Goal: Task Accomplishment & Management: Manage account settings

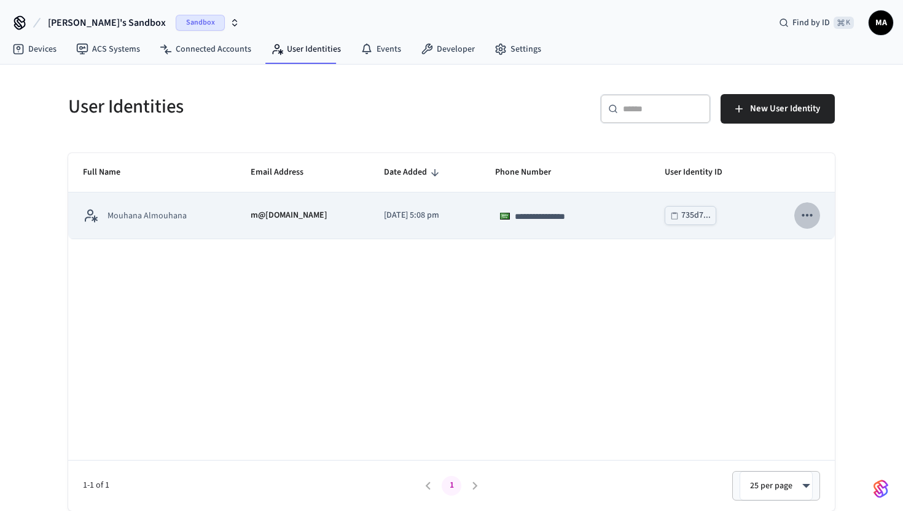
click at [807, 213] on icon "sticky table" at bounding box center [808, 215] width 16 height 16
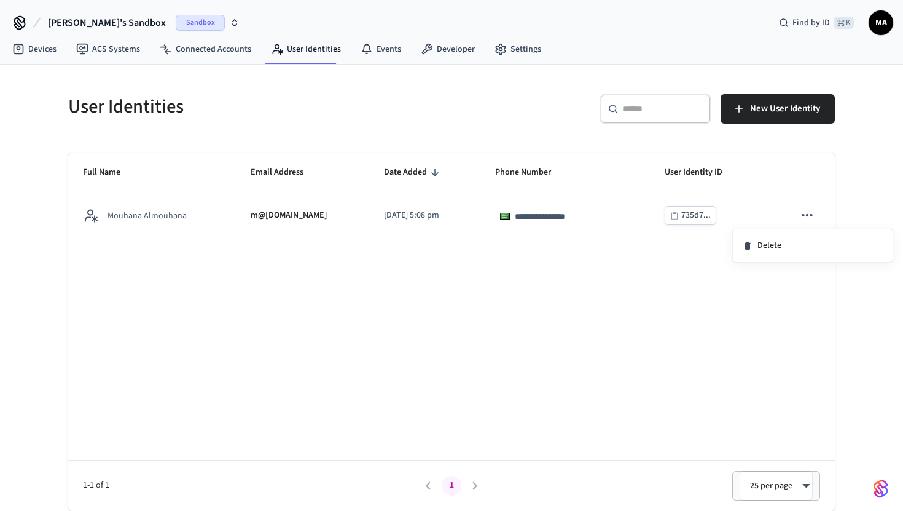
click at [642, 259] on div at bounding box center [451, 255] width 903 height 511
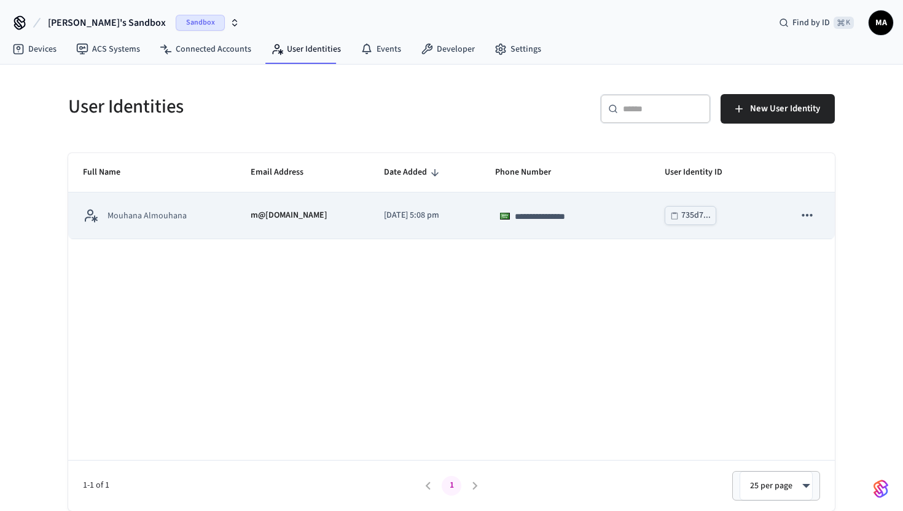
click at [753, 216] on td "735d7..." at bounding box center [715, 215] width 130 height 46
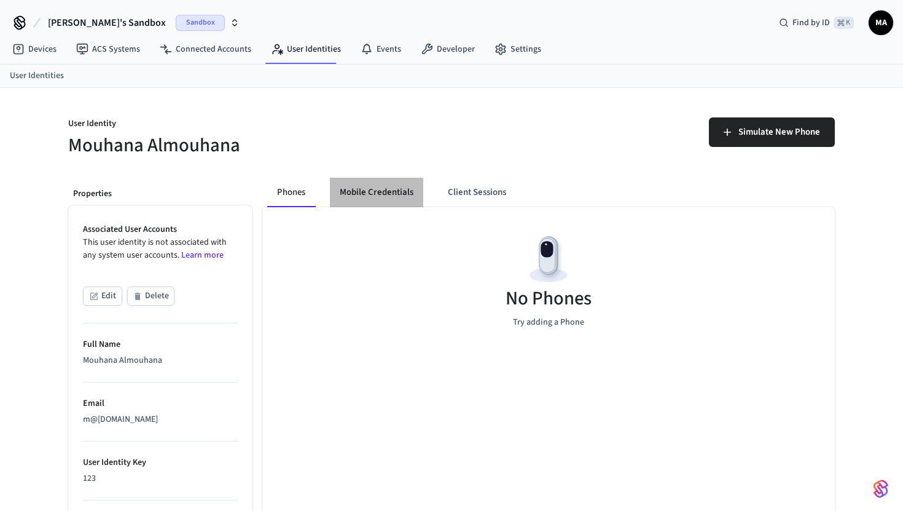
click at [373, 197] on button "Mobile Credentials" at bounding box center [376, 192] width 93 height 29
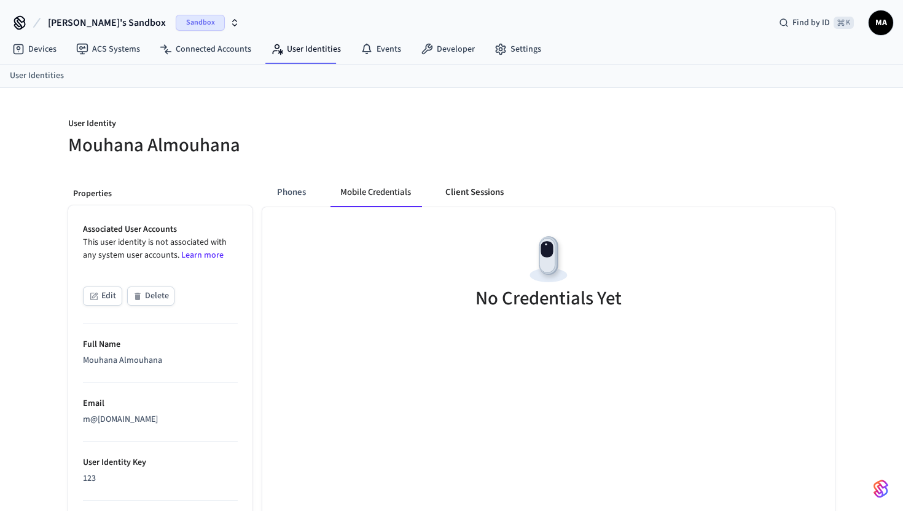
click at [465, 192] on button "Client Sessions" at bounding box center [475, 192] width 78 height 29
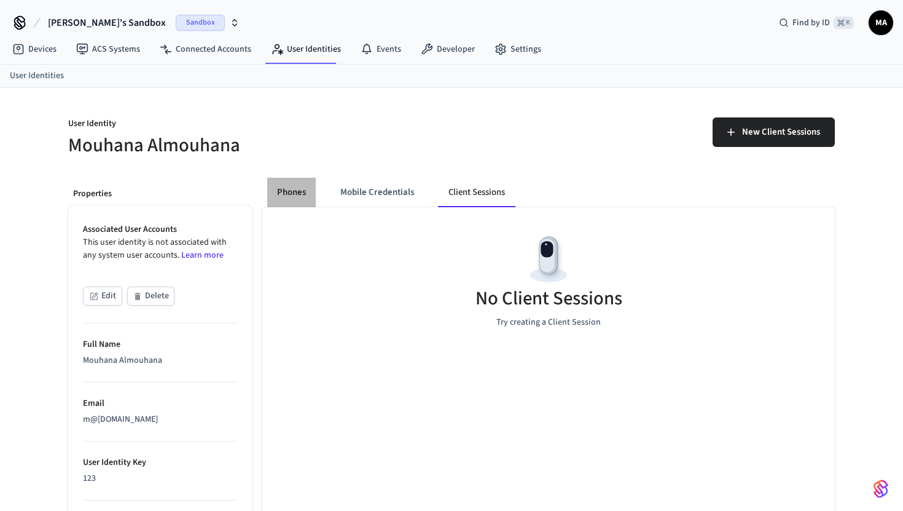
click at [300, 191] on button "Phones" at bounding box center [291, 192] width 49 height 29
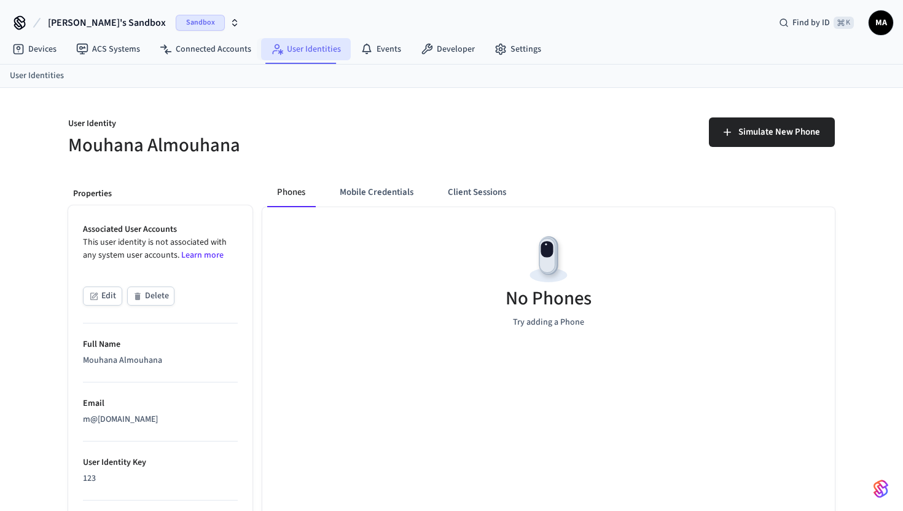
click at [323, 47] on link "User Identities" at bounding box center [306, 49] width 90 height 22
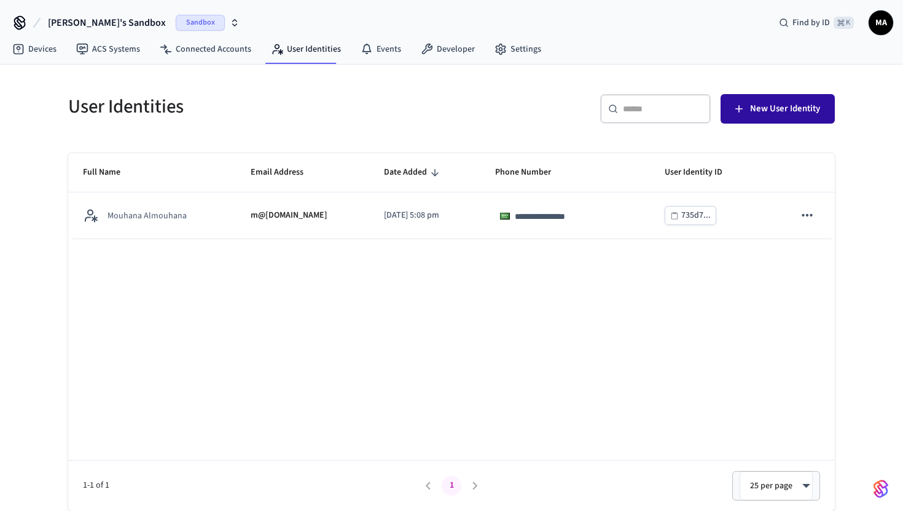
click at [791, 102] on span "New User Identity" at bounding box center [785, 109] width 70 height 16
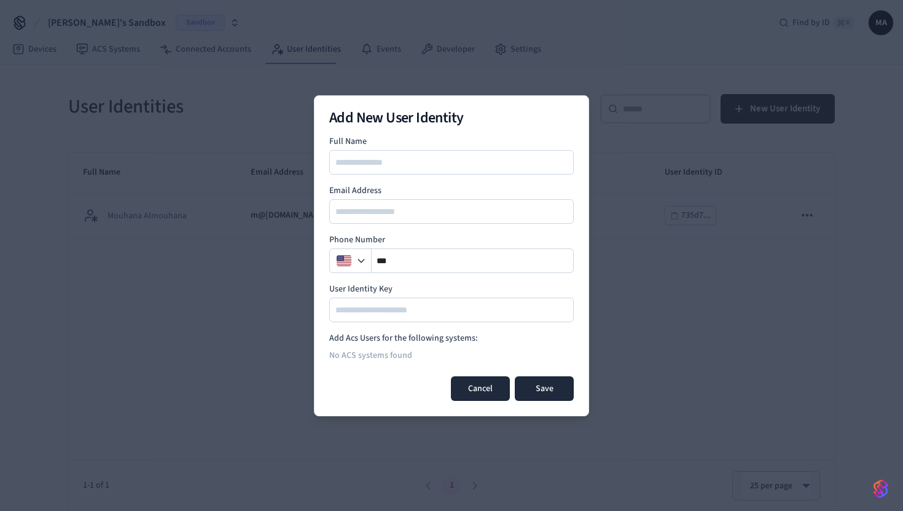
click at [489, 385] on button "Cancel" at bounding box center [480, 388] width 59 height 25
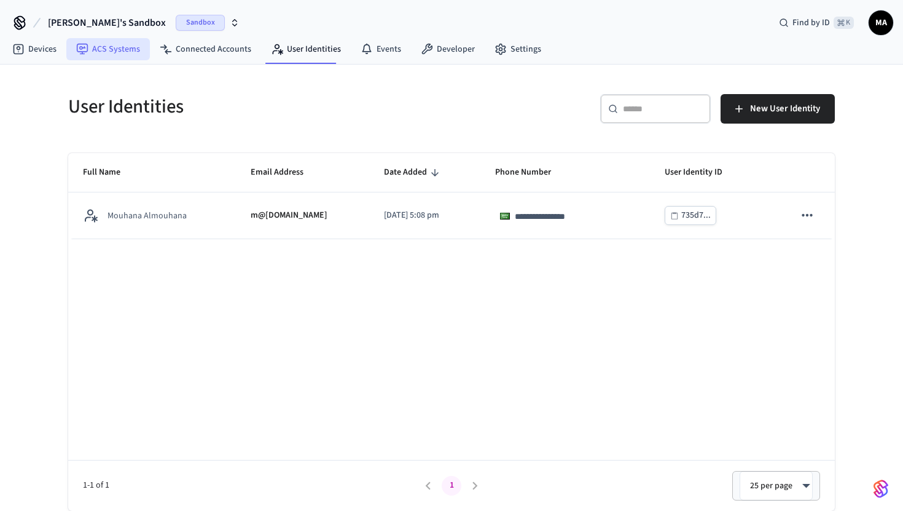
click at [107, 50] on link "ACS Systems" at bounding box center [108, 49] width 84 height 22
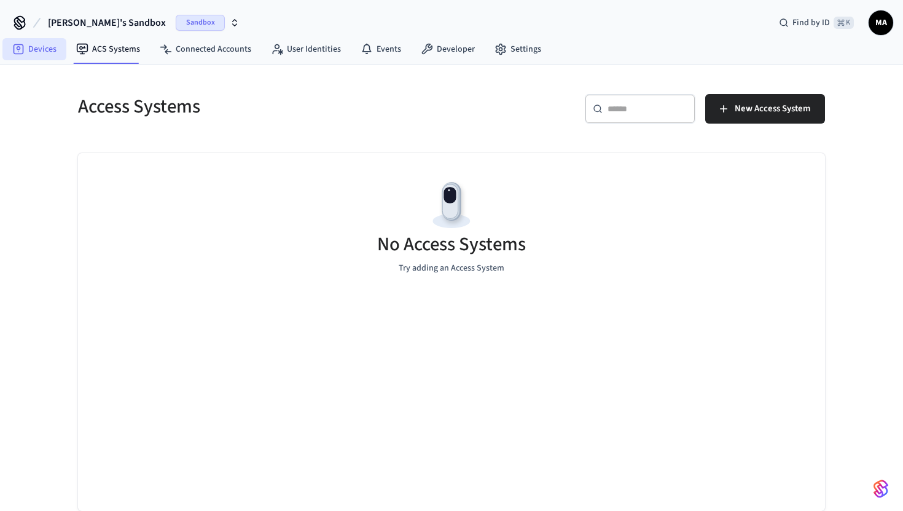
click at [34, 51] on link "Devices" at bounding box center [34, 49] width 64 height 22
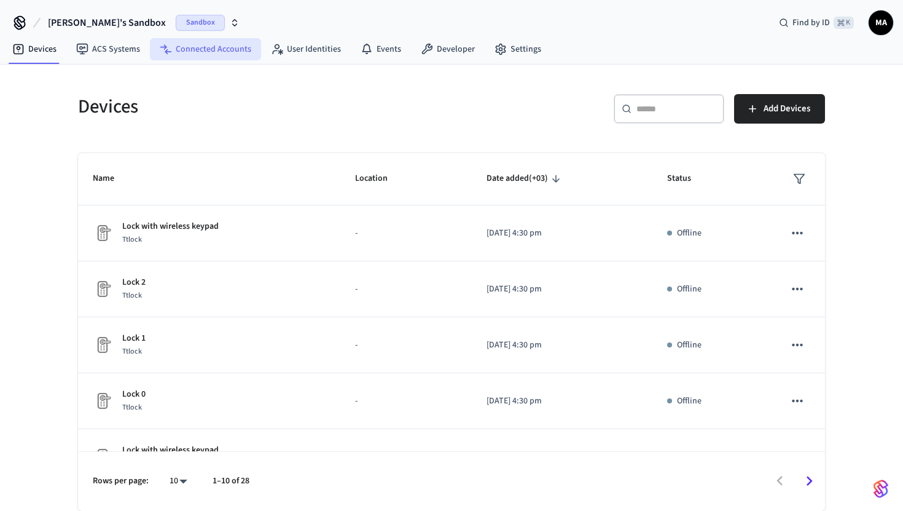
click at [205, 55] on link "Connected Accounts" at bounding box center [205, 49] width 111 height 22
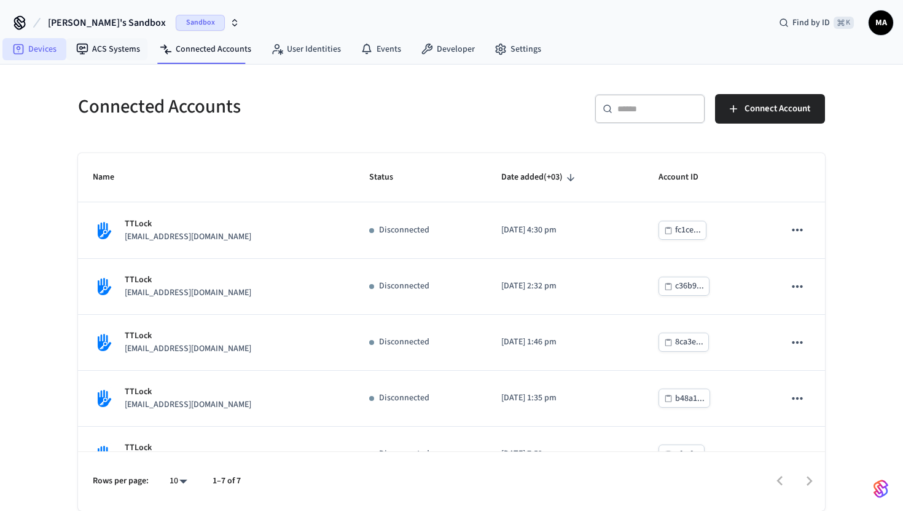
click at [50, 54] on link "Devices" at bounding box center [34, 49] width 64 height 22
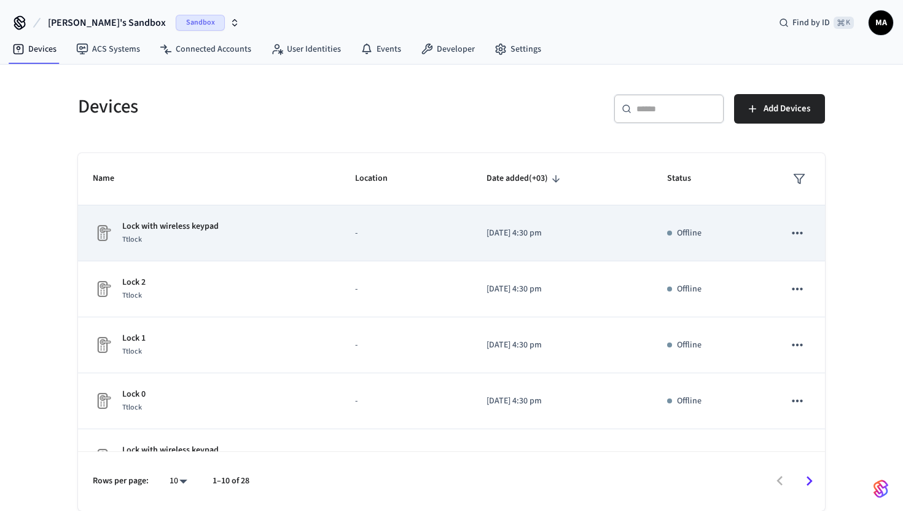
click at [217, 226] on p "Lock with wireless keypad" at bounding box center [170, 226] width 96 height 13
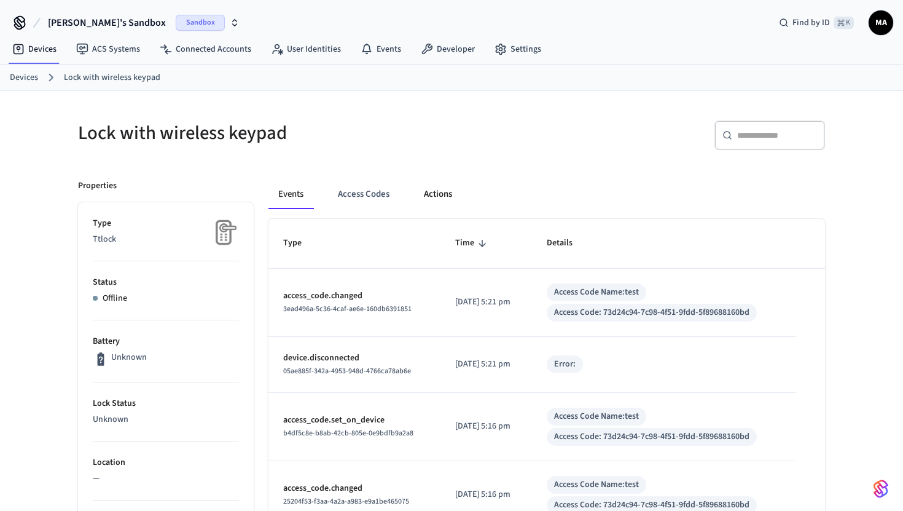
click at [438, 189] on button "Actions" at bounding box center [438, 193] width 48 height 29
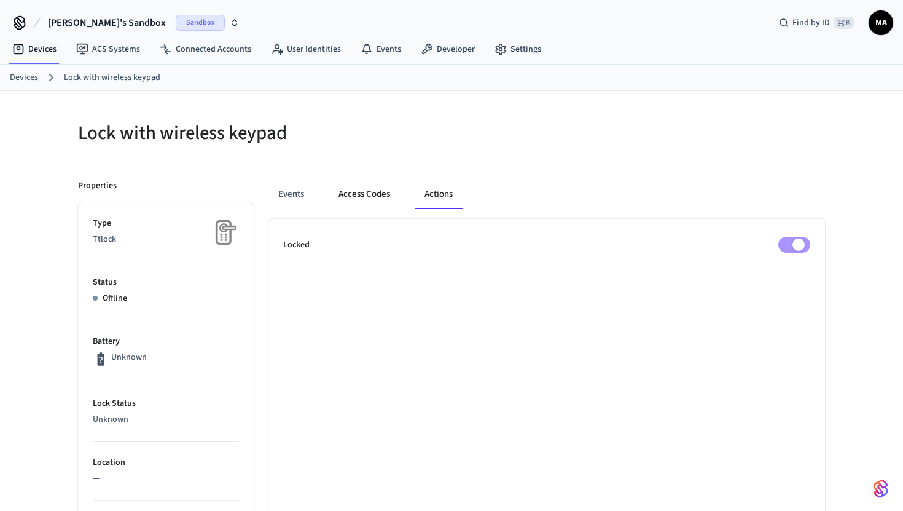
click at [380, 196] on button "Access Codes" at bounding box center [364, 193] width 71 height 29
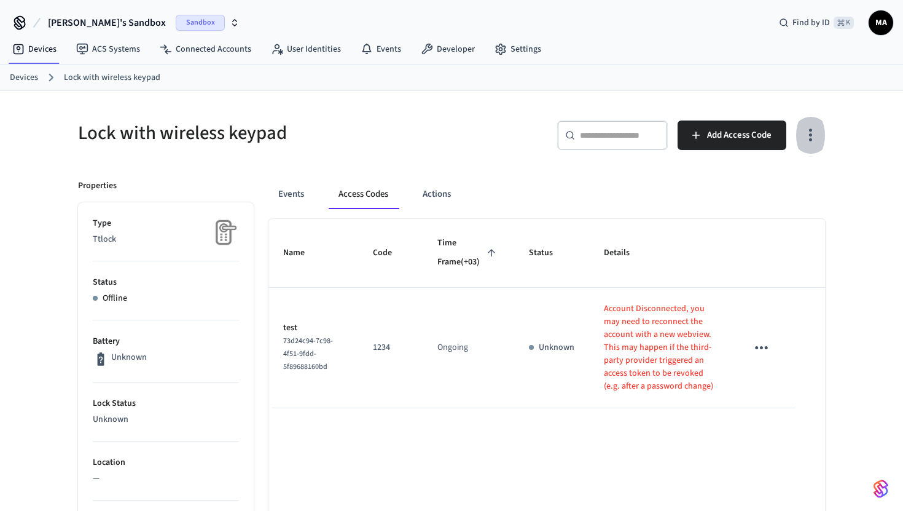
click at [812, 135] on icon "button" at bounding box center [810, 135] width 3 height 13
click at [414, 127] on div at bounding box center [451, 255] width 903 height 511
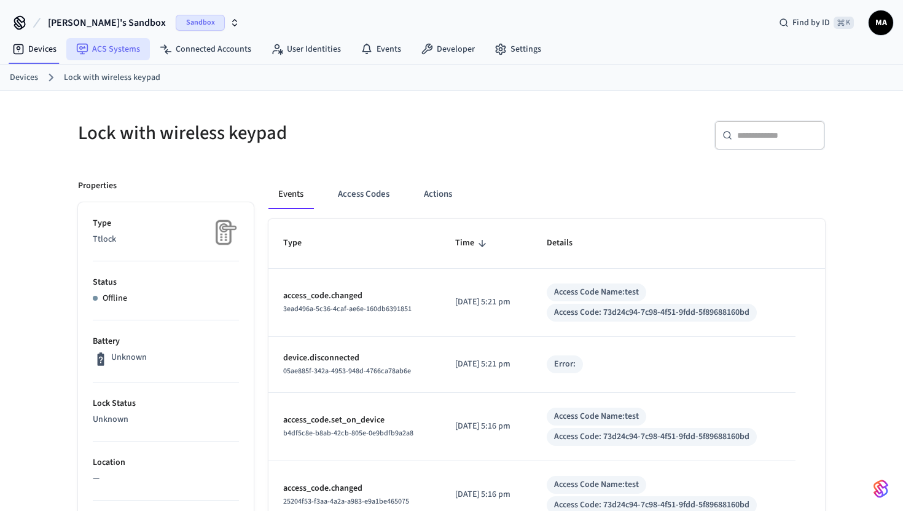
click at [97, 49] on link "ACS Systems" at bounding box center [108, 49] width 84 height 22
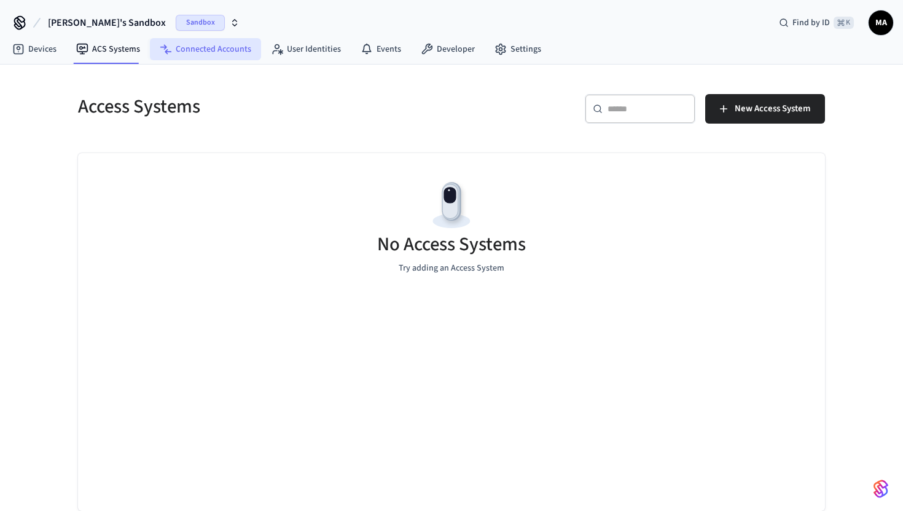
click at [222, 55] on link "Connected Accounts" at bounding box center [205, 49] width 111 height 22
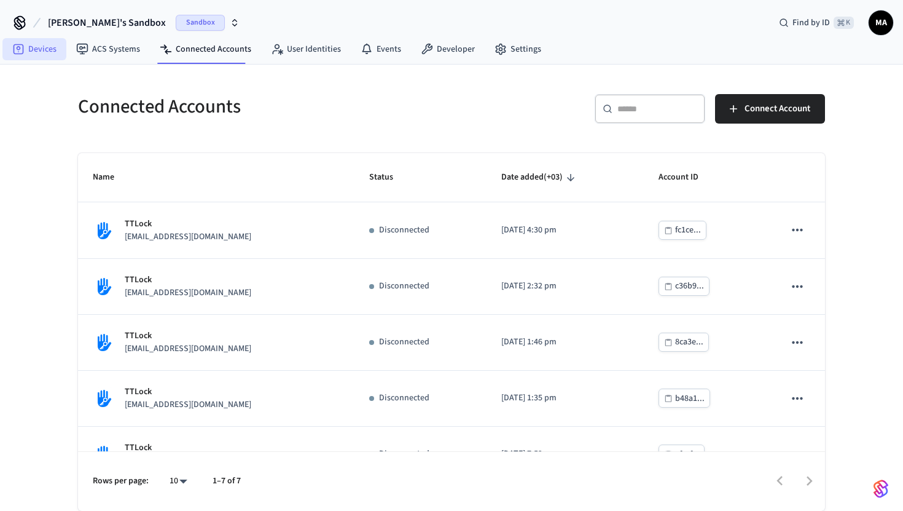
click at [45, 56] on link "Devices" at bounding box center [34, 49] width 64 height 22
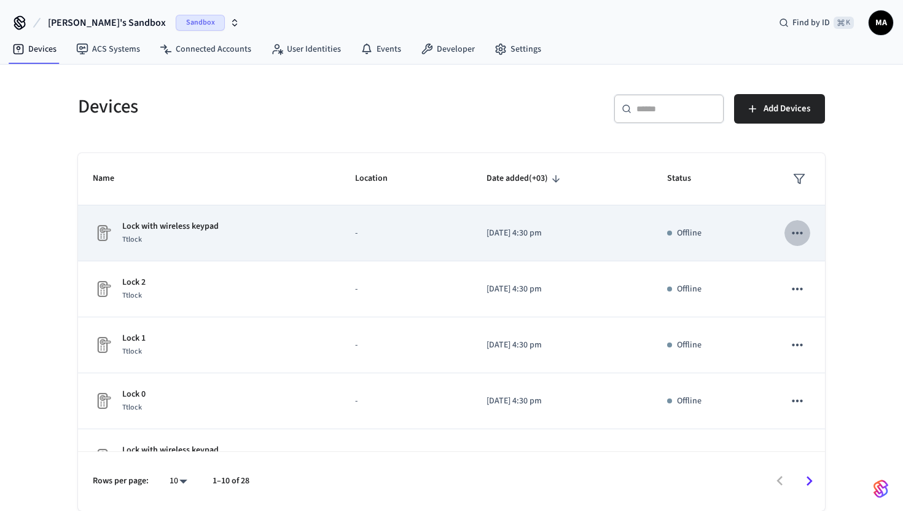
click at [786, 229] on button "sticky table" at bounding box center [798, 233] width 26 height 26
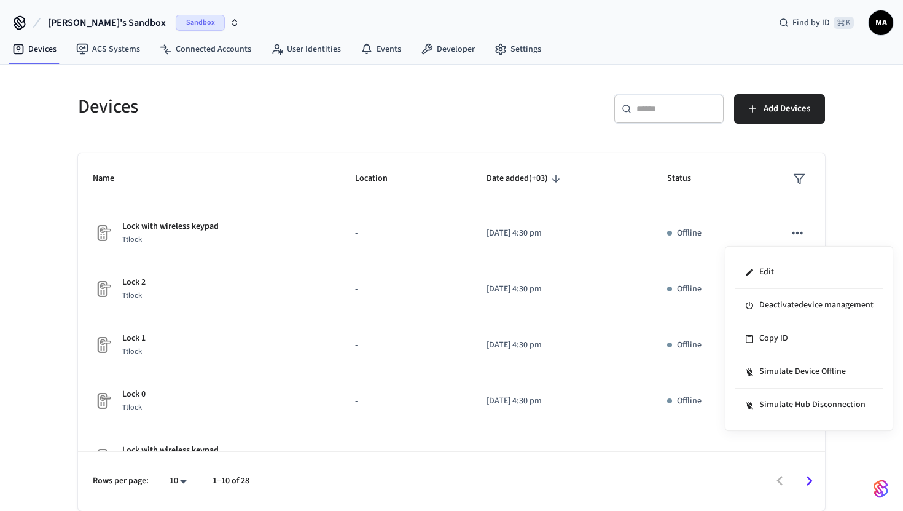
click at [881, 184] on div at bounding box center [451, 255] width 903 height 511
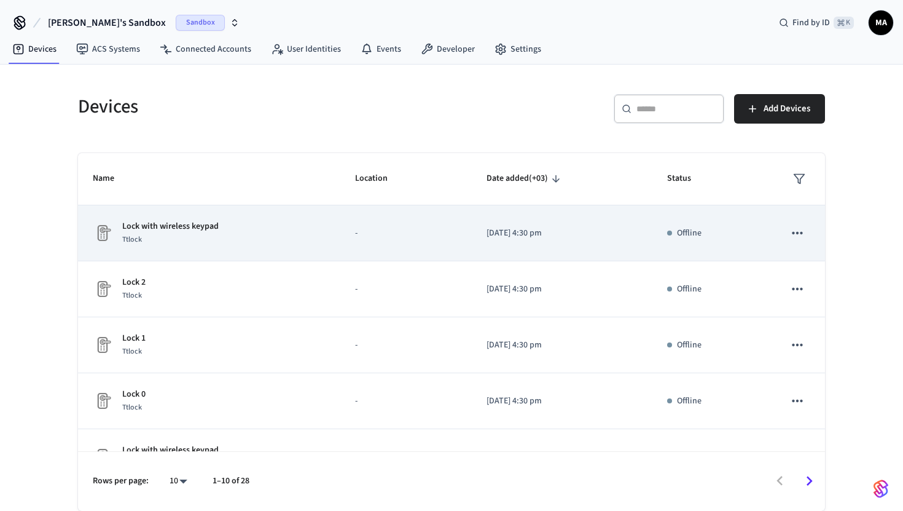
click at [709, 223] on td "Offline" at bounding box center [711, 233] width 117 height 56
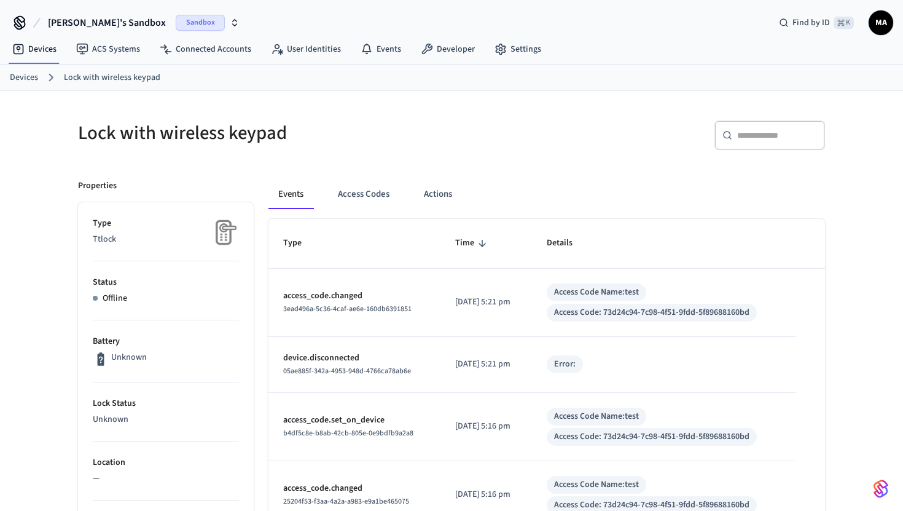
click at [31, 73] on link "Devices" at bounding box center [24, 77] width 28 height 13
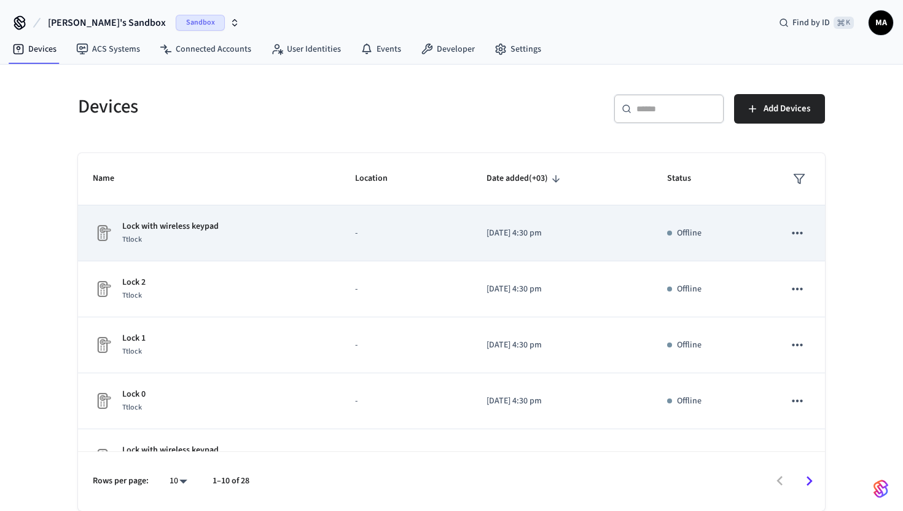
click at [809, 237] on button "sticky table" at bounding box center [798, 233] width 26 height 26
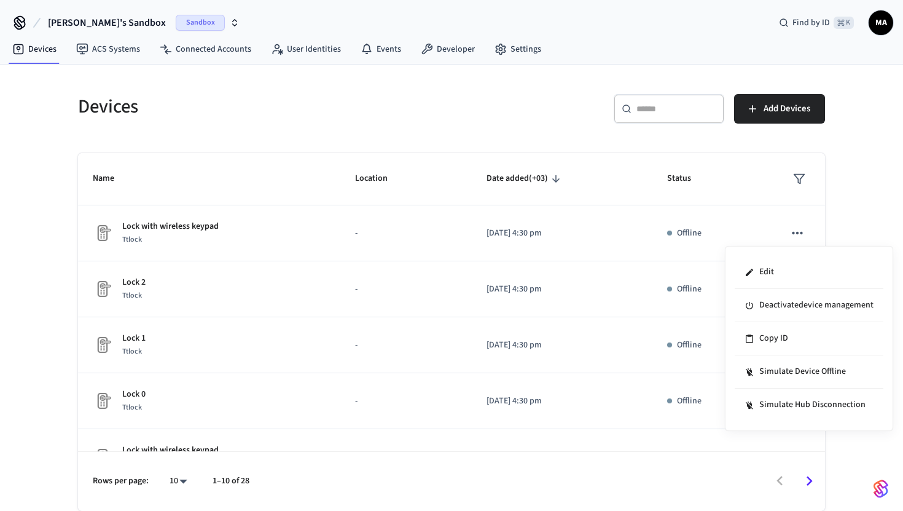
click at [216, 54] on div at bounding box center [451, 255] width 903 height 511
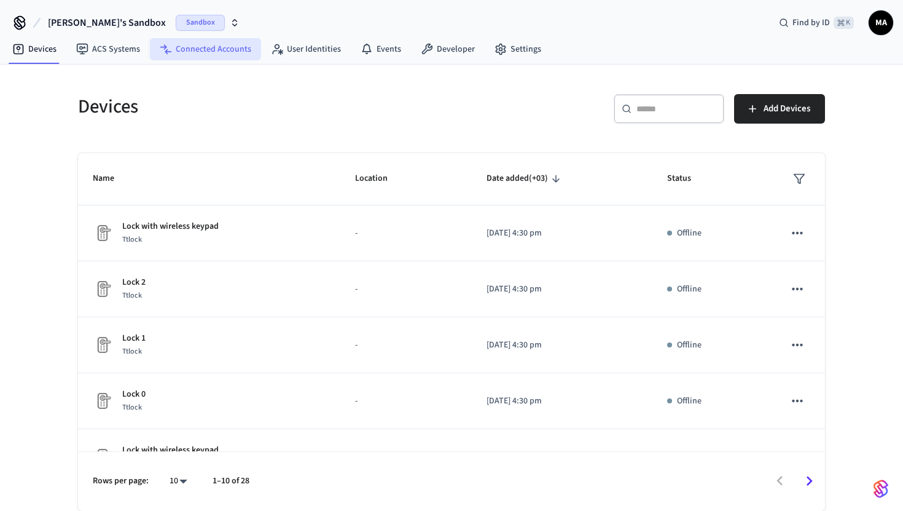
click at [205, 47] on link "Connected Accounts" at bounding box center [205, 49] width 111 height 22
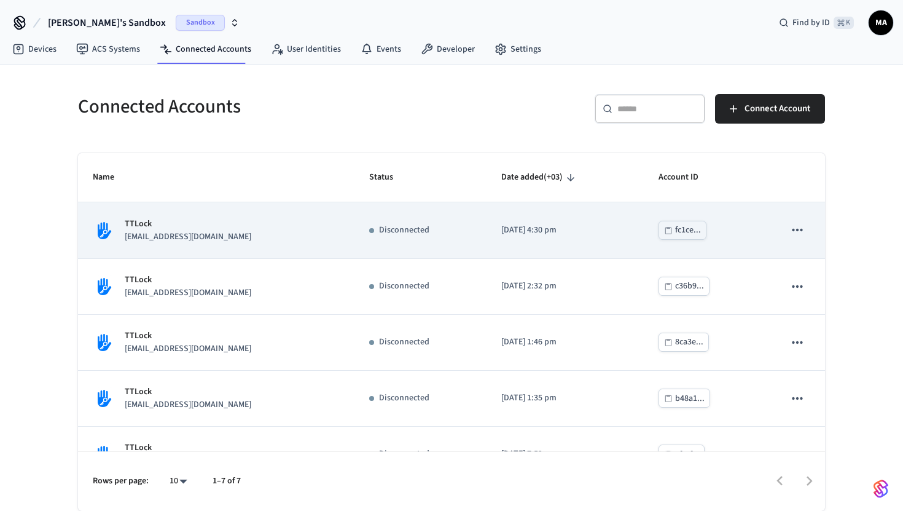
click at [806, 221] on button "sticky table" at bounding box center [798, 230] width 26 height 26
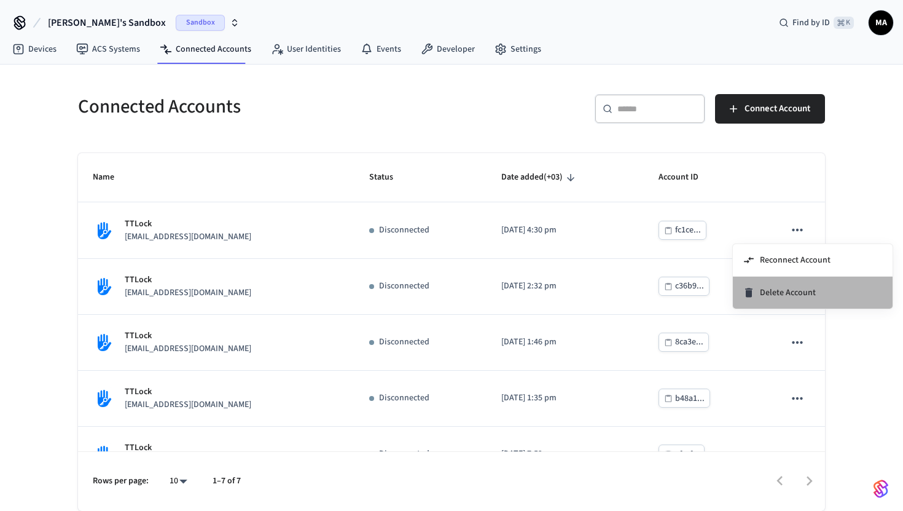
click at [779, 289] on span "Delete Account" at bounding box center [788, 292] width 56 height 12
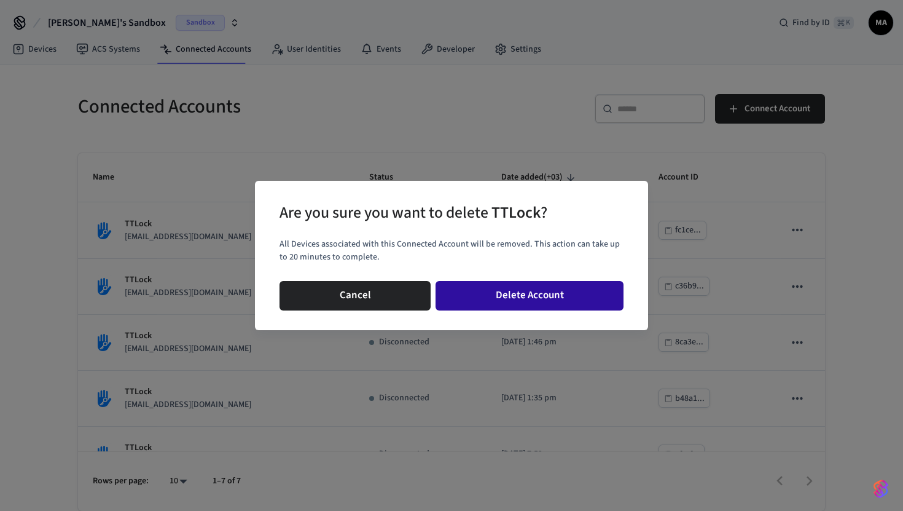
click at [511, 294] on button "Delete Account" at bounding box center [530, 295] width 188 height 29
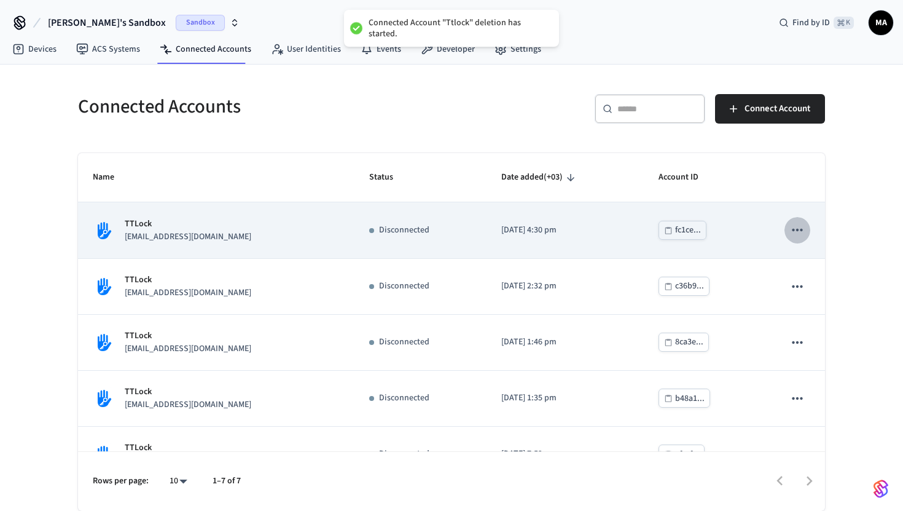
click at [800, 229] on icon "sticky table" at bounding box center [798, 230] width 16 height 16
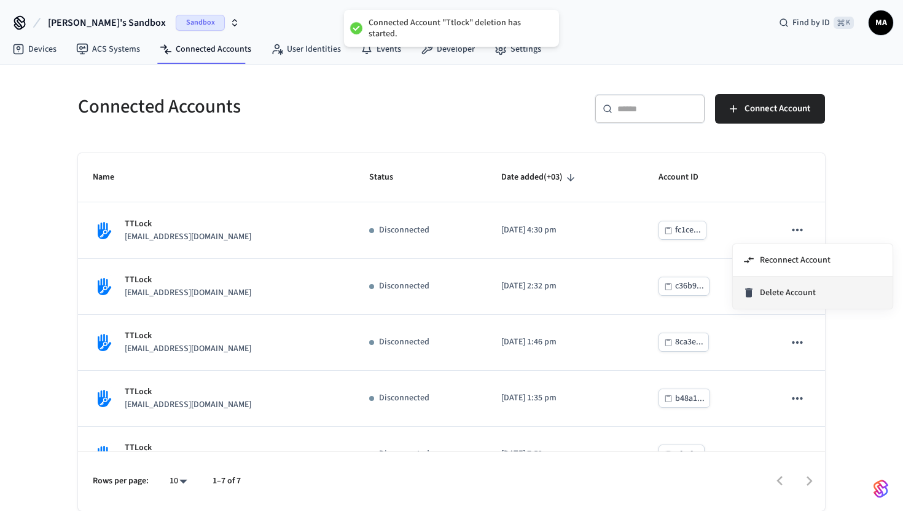
click at [753, 291] on icon at bounding box center [749, 292] width 12 height 12
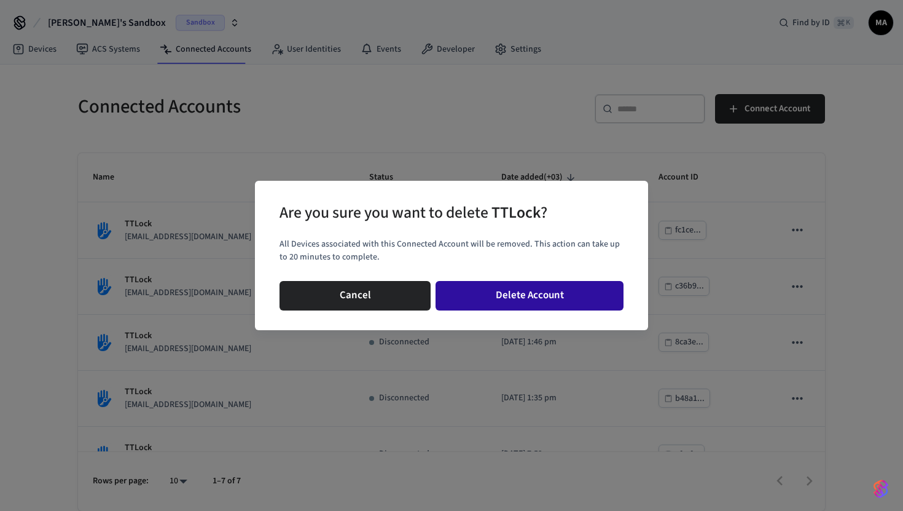
click at [511, 301] on button "Delete Account" at bounding box center [530, 295] width 188 height 29
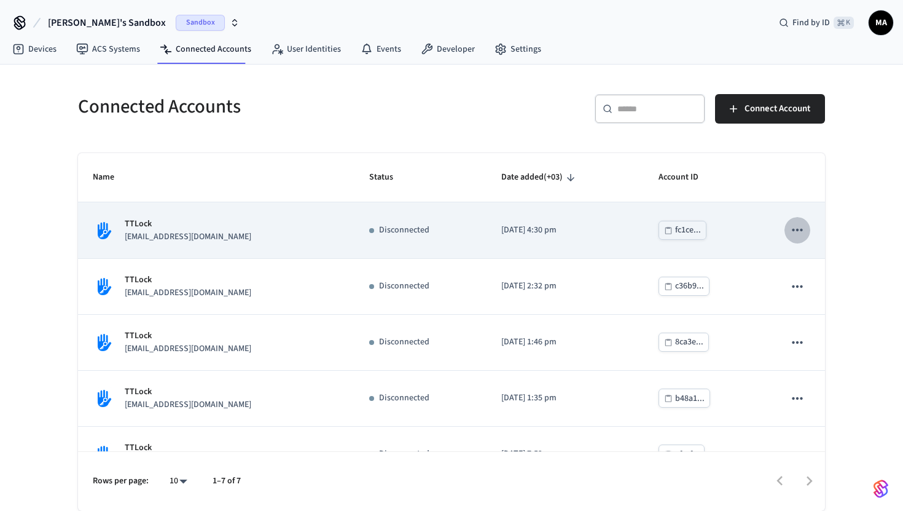
click at [796, 234] on icon "sticky table" at bounding box center [798, 230] width 16 height 16
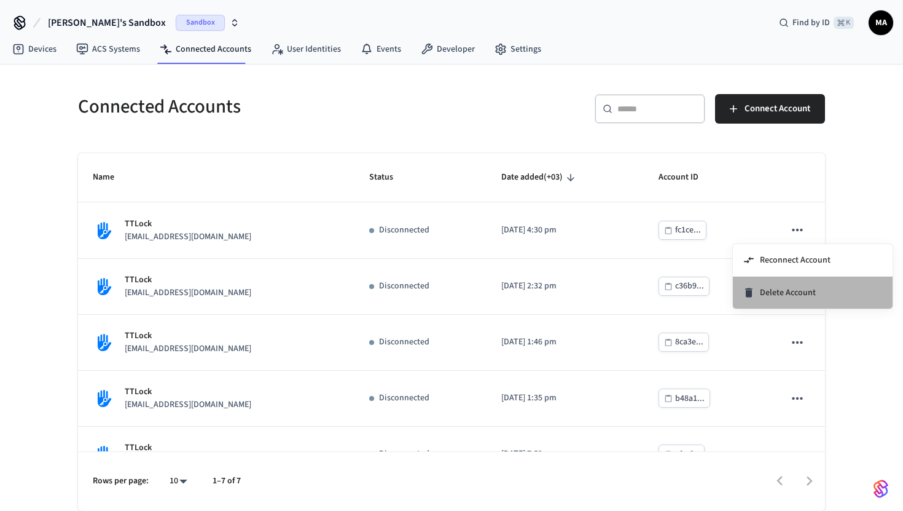
click at [792, 299] on li "Delete Account" at bounding box center [813, 293] width 160 height 32
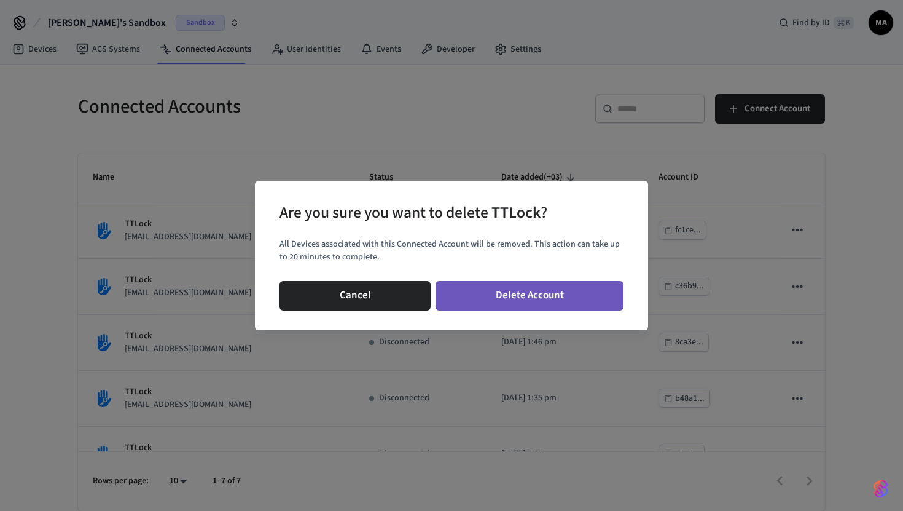
click at [487, 294] on button "Delete Account" at bounding box center [530, 295] width 188 height 29
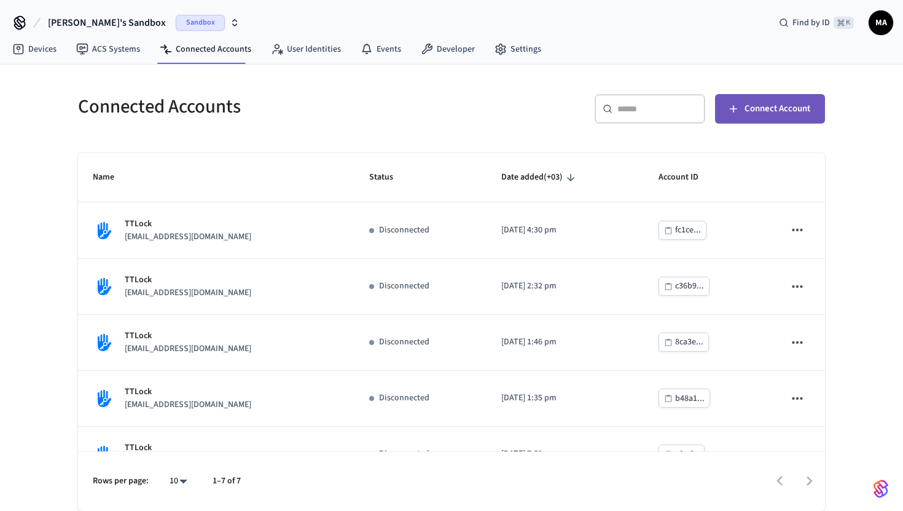
click at [768, 122] on button "Connect Account" at bounding box center [770, 108] width 110 height 29
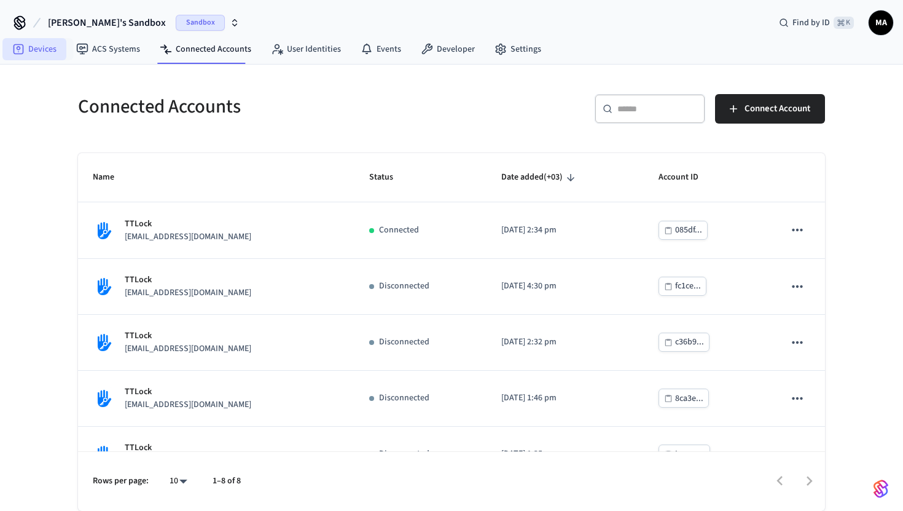
click at [30, 54] on link "Devices" at bounding box center [34, 49] width 64 height 22
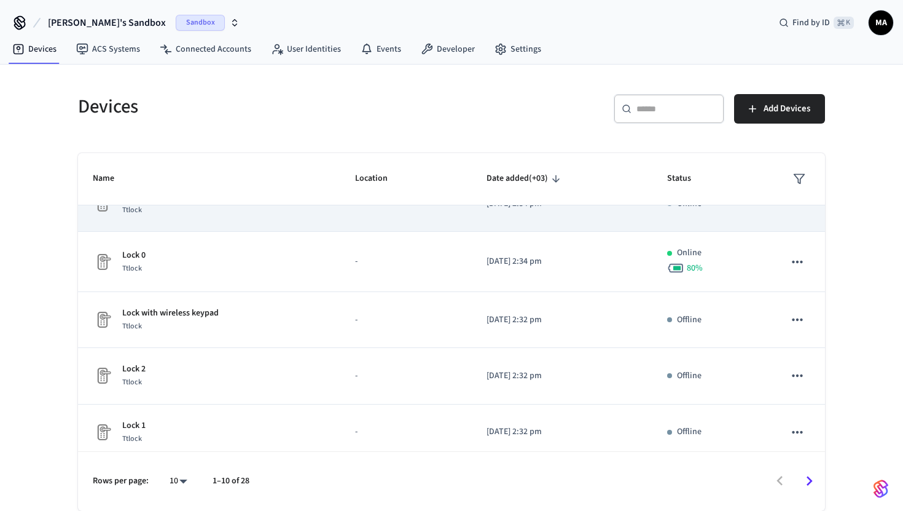
scroll to position [143, 0]
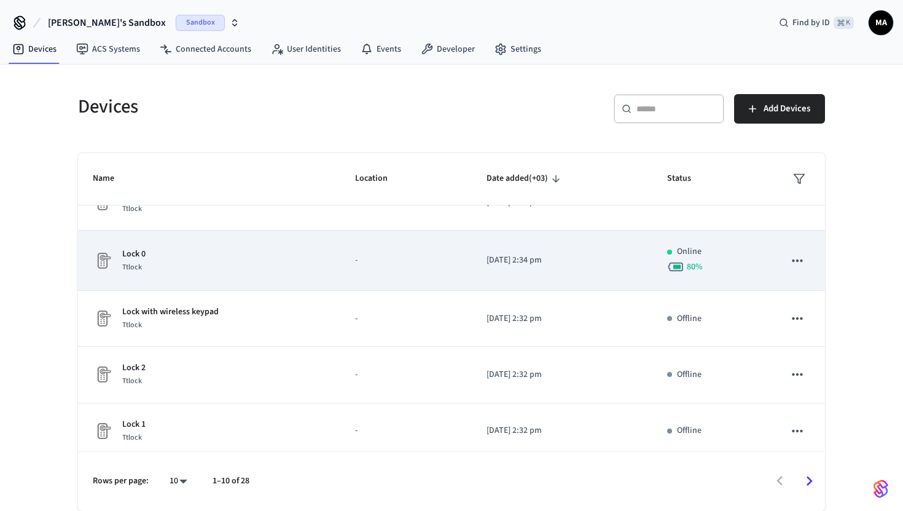
click at [629, 258] on p "[DATE] 2:34 pm" at bounding box center [562, 260] width 151 height 13
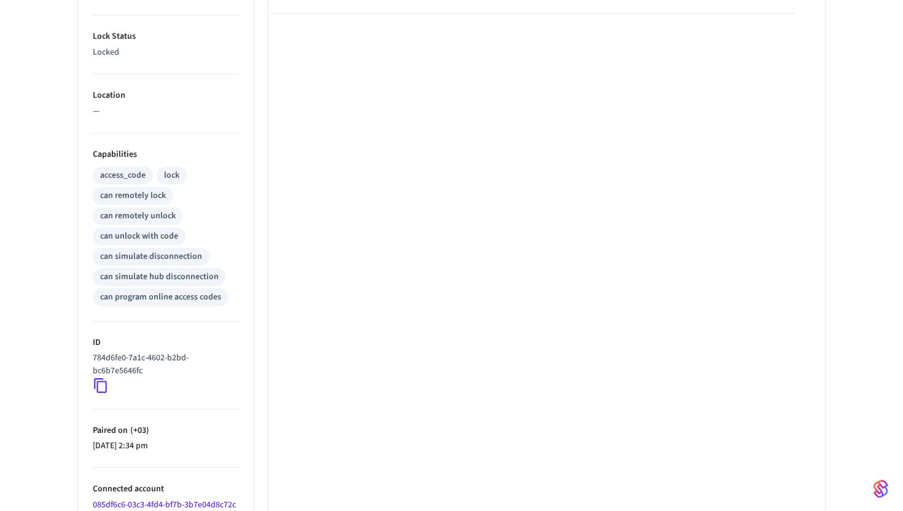
scroll to position [428, 0]
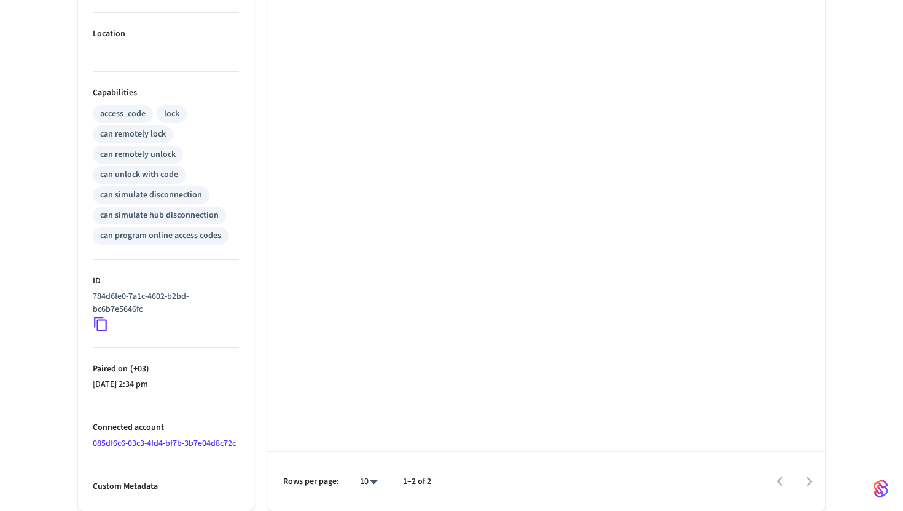
click at [104, 321] on icon at bounding box center [101, 324] width 16 height 16
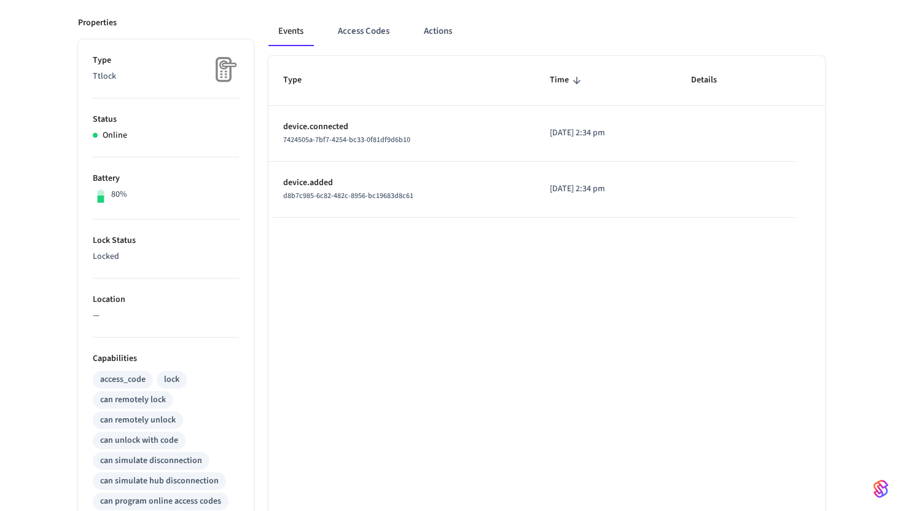
scroll to position [0, 0]
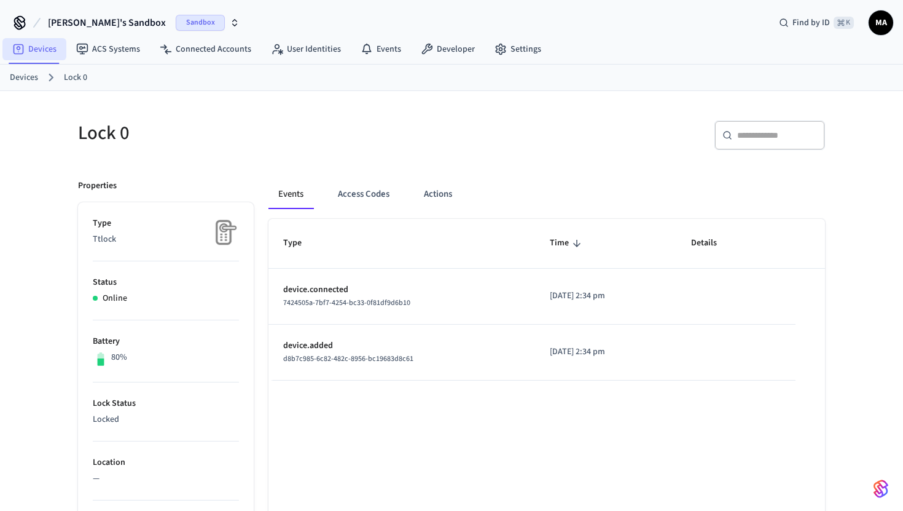
click at [37, 53] on link "Devices" at bounding box center [34, 49] width 64 height 22
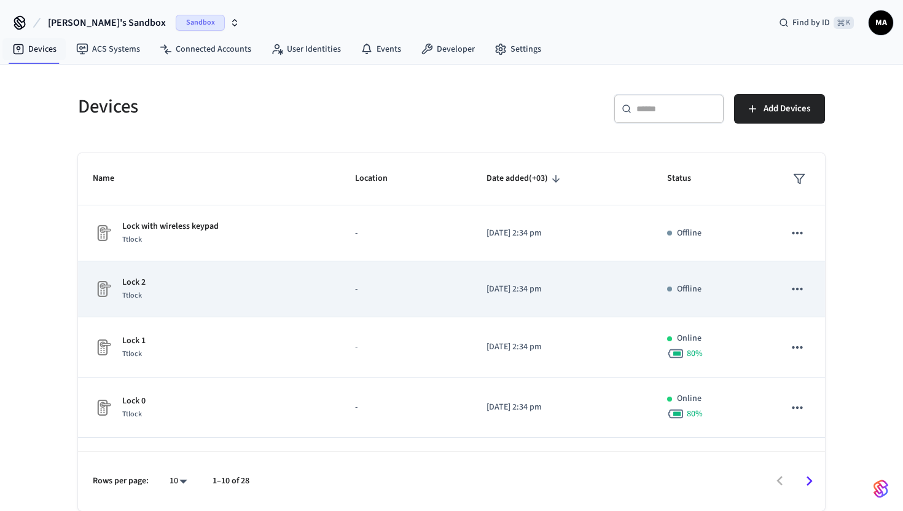
click at [250, 283] on div "Lock 2 Ttlock" at bounding box center [209, 289] width 233 height 26
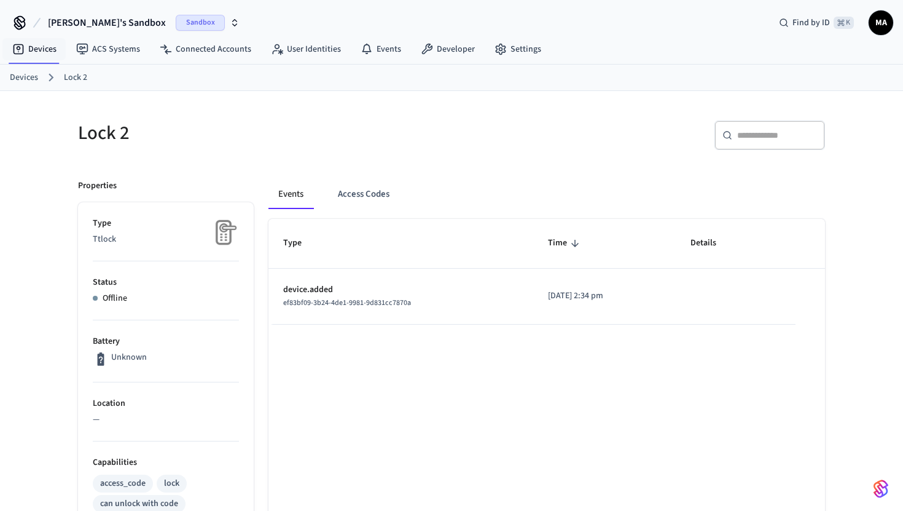
scroll to position [329, 0]
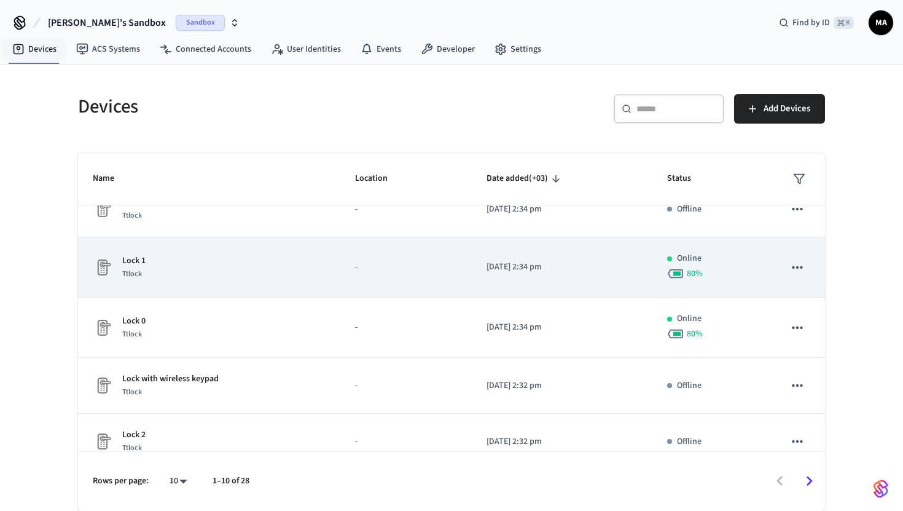
scroll to position [81, 0]
click at [299, 272] on div "Lock 1 Ttlock" at bounding box center [209, 266] width 233 height 26
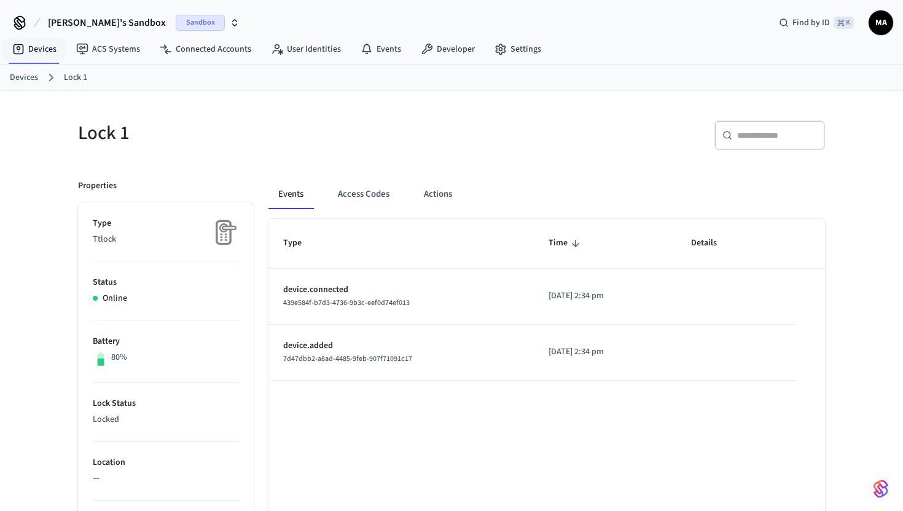
scroll to position [428, 0]
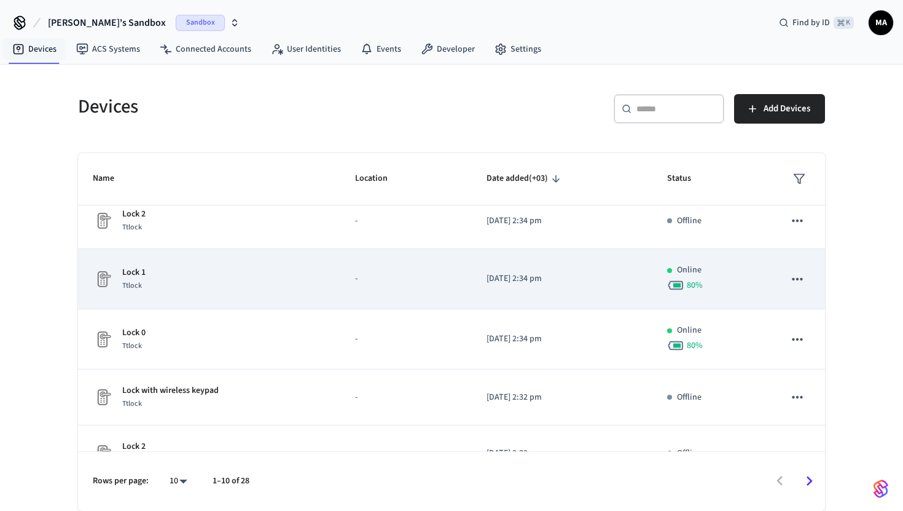
scroll to position [47, 0]
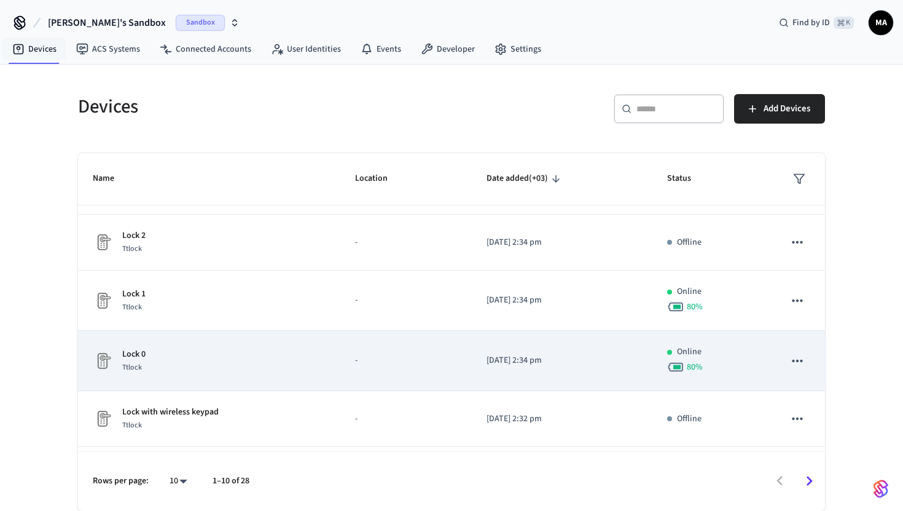
click at [318, 369] on div "Lock 0 Ttlock" at bounding box center [209, 361] width 233 height 26
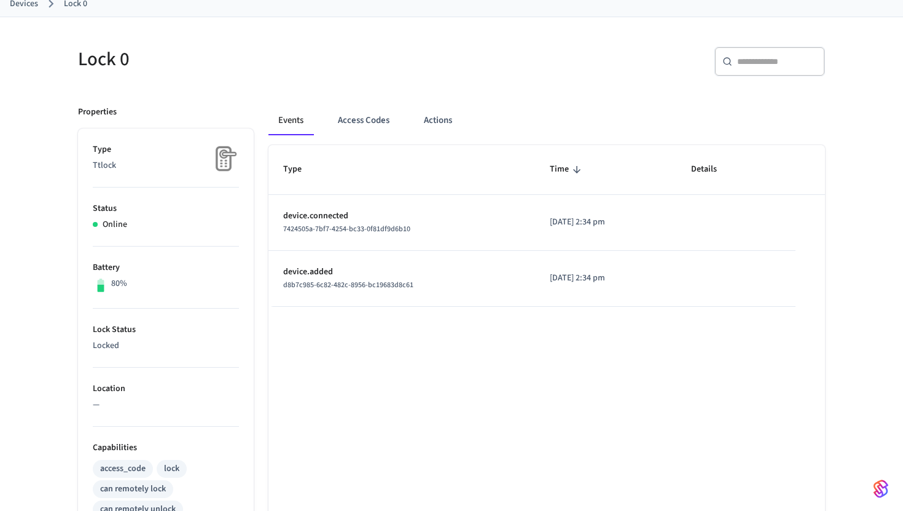
scroll to position [104, 0]
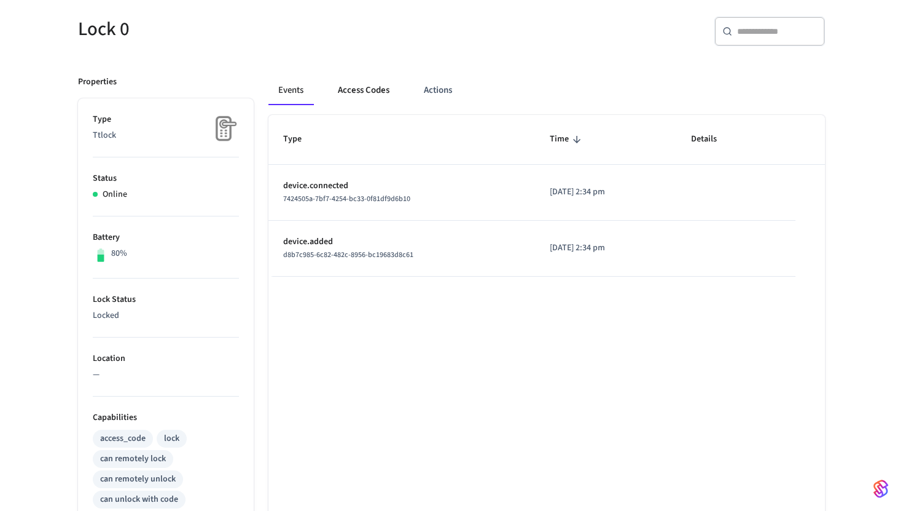
click at [365, 85] on button "Access Codes" at bounding box center [363, 90] width 71 height 29
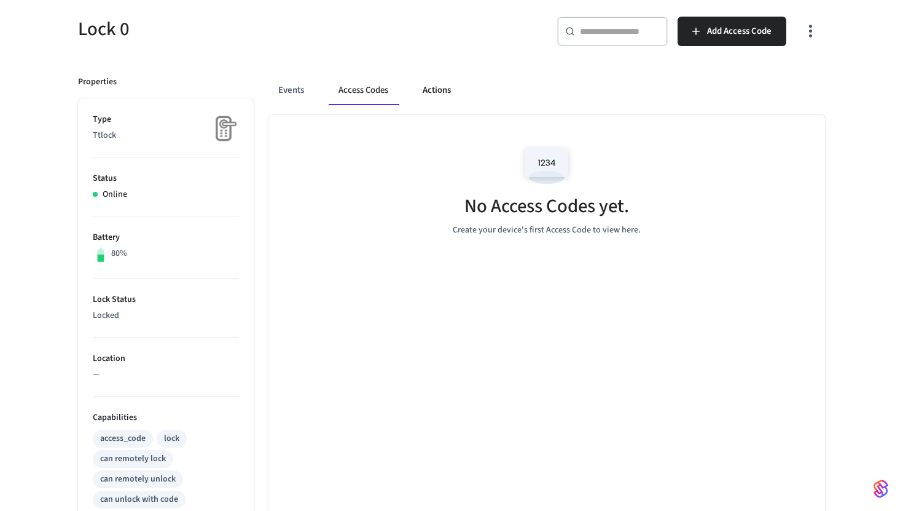
click at [447, 87] on button "Actions" at bounding box center [437, 90] width 48 height 29
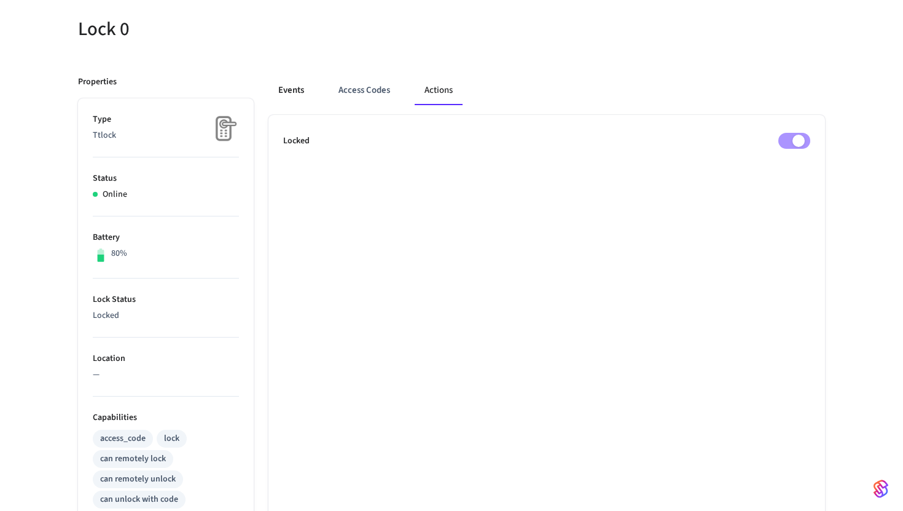
click at [289, 82] on button "Events" at bounding box center [291, 90] width 45 height 29
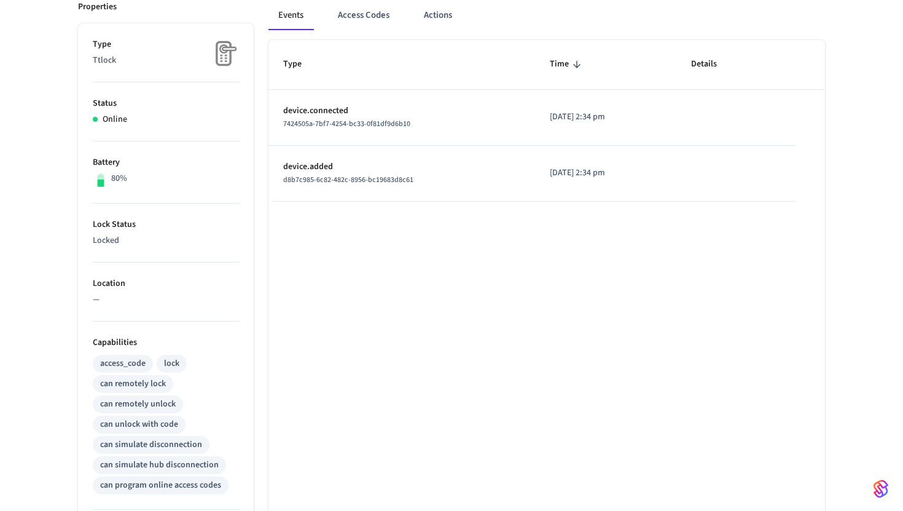
scroll to position [0, 0]
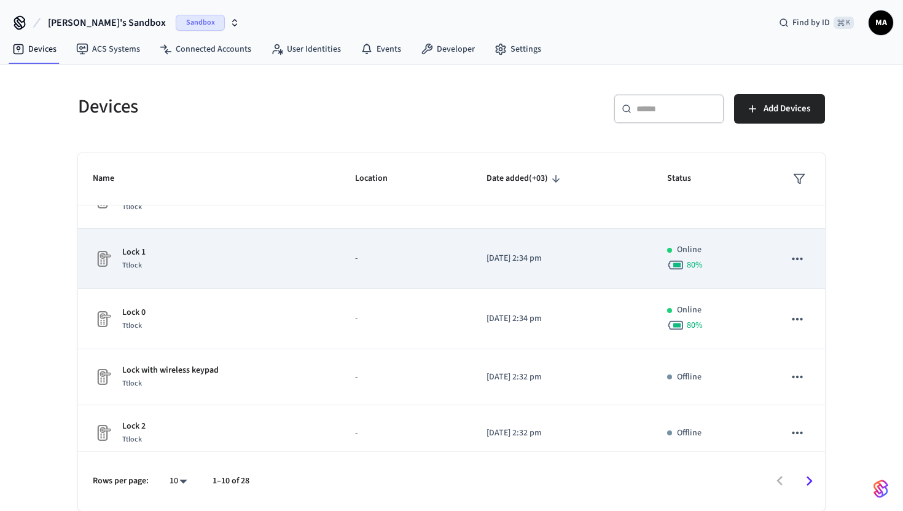
scroll to position [92, 0]
click at [259, 259] on div "Lock 1 Ttlock" at bounding box center [209, 256] width 233 height 26
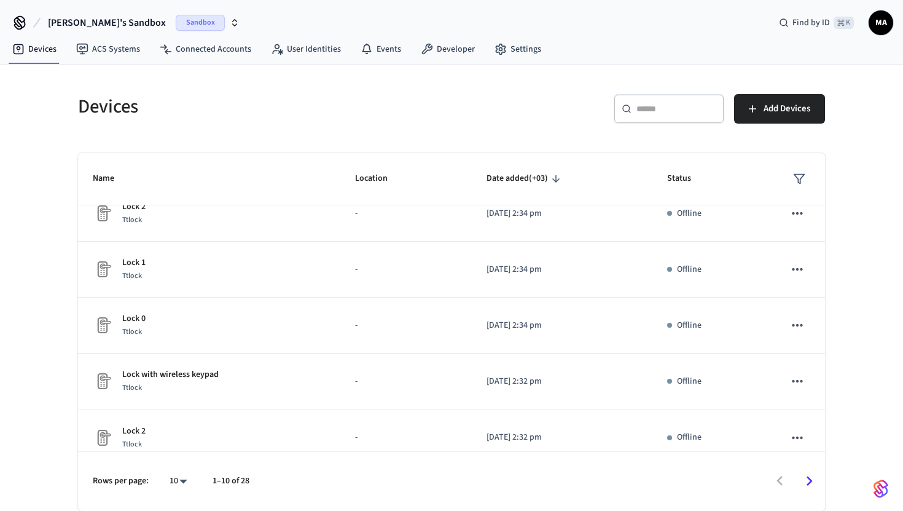
scroll to position [79, 0]
click at [114, 27] on span "[PERSON_NAME]'s Sandbox" at bounding box center [107, 22] width 118 height 15
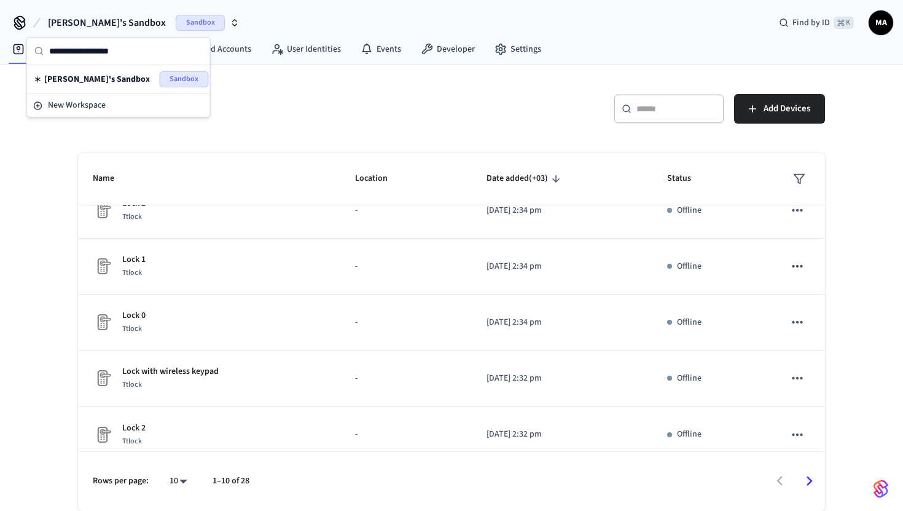
click at [230, 18] on icon "button" at bounding box center [235, 23] width 10 height 10
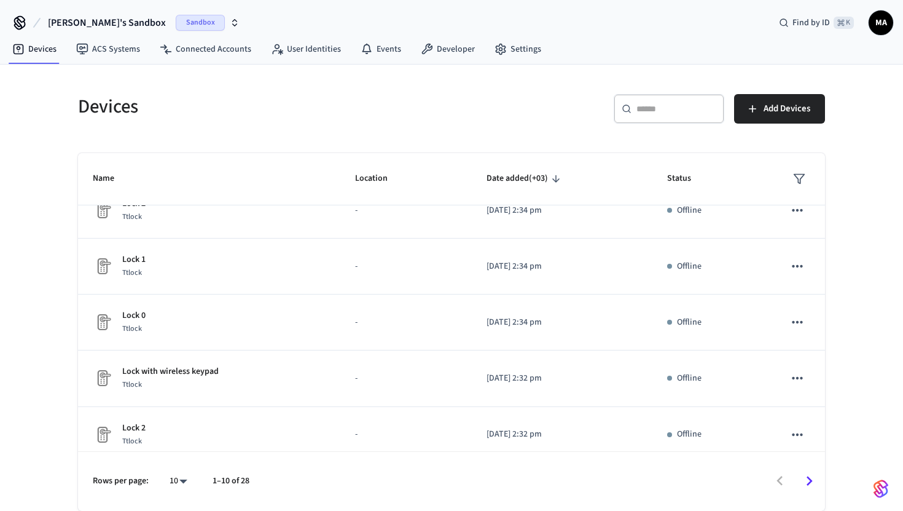
click at [877, 16] on span "MA" at bounding box center [881, 23] width 22 height 22
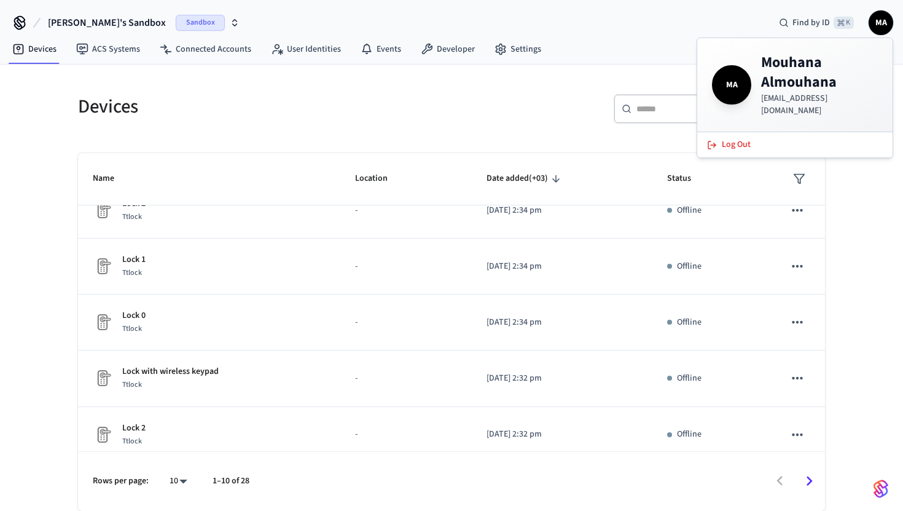
click at [565, 90] on div "​ ​ Add Devices" at bounding box center [634, 106] width 381 height 54
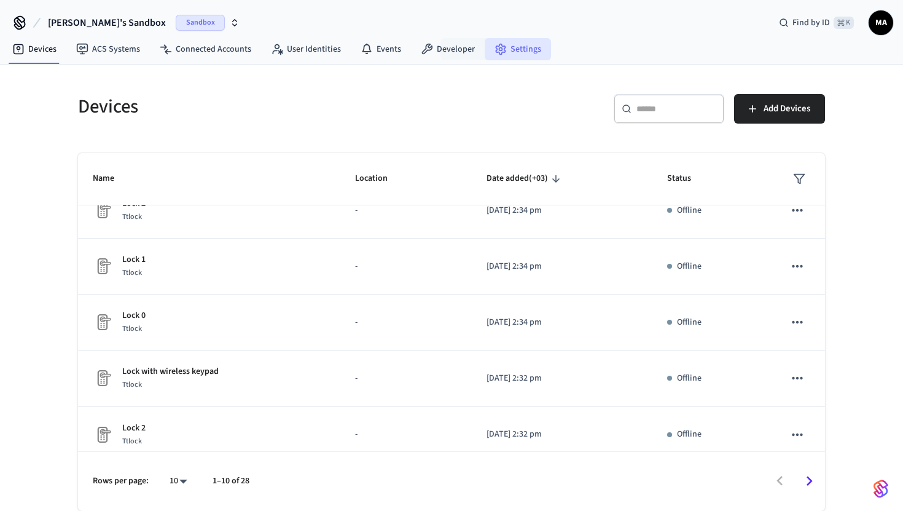
click at [506, 53] on link "Settings" at bounding box center [518, 49] width 66 height 22
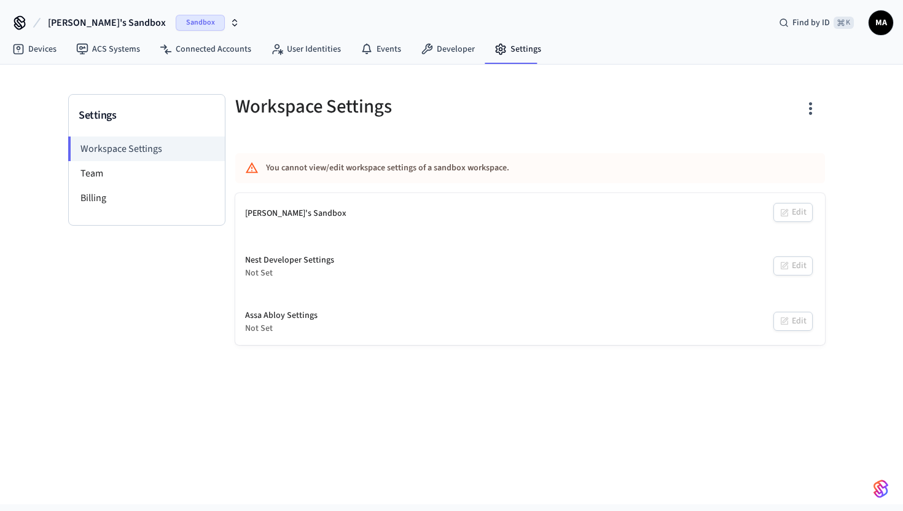
click at [83, 17] on span "[PERSON_NAME]'s Sandbox" at bounding box center [107, 22] width 118 height 15
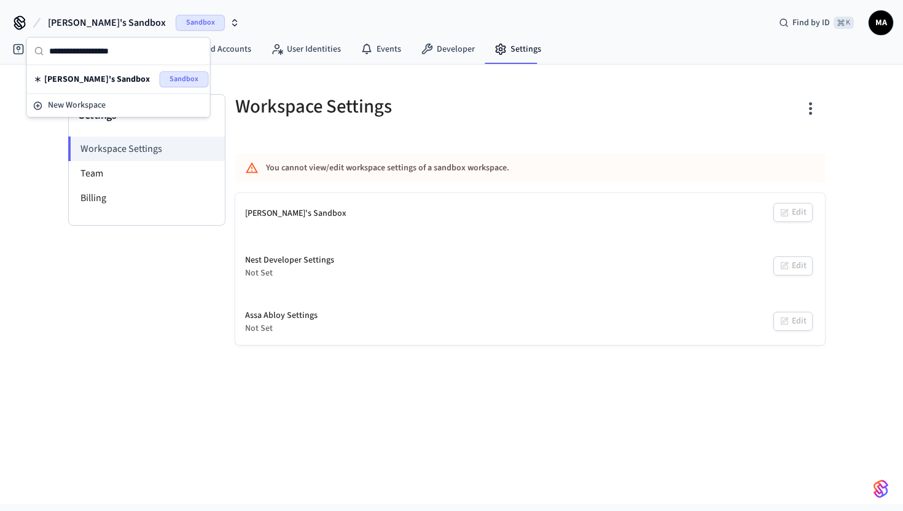
click at [17, 135] on div "Settings Workspace Settings Team Billing Workspace Settings You cannot view/edi…" at bounding box center [451, 284] width 903 height 439
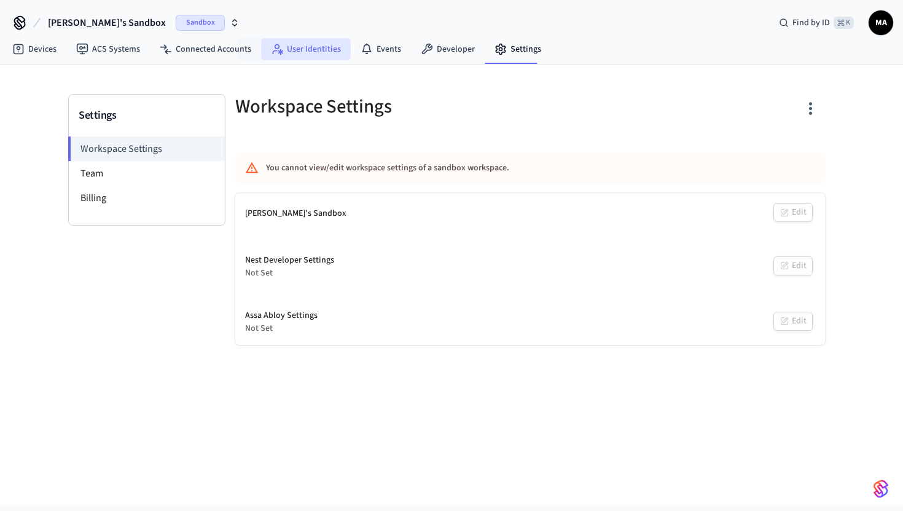
click at [293, 47] on link "User Identities" at bounding box center [306, 49] width 90 height 22
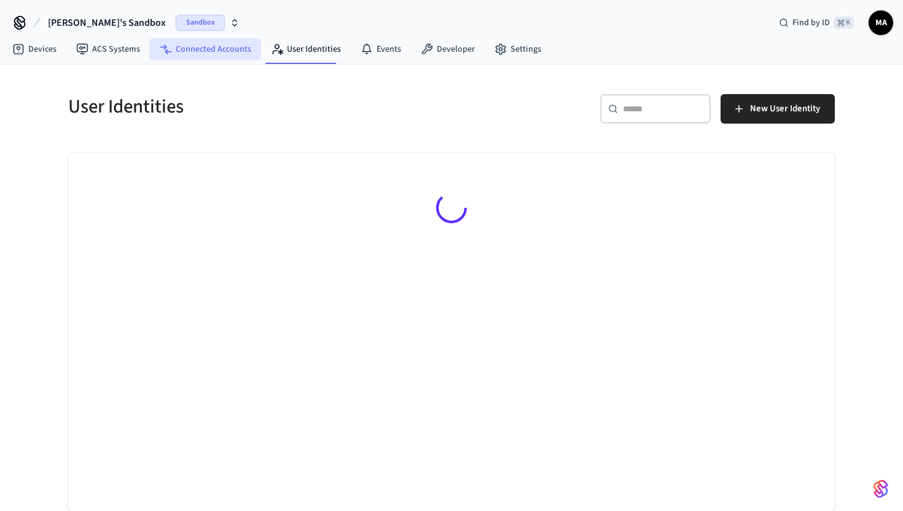
click at [210, 46] on link "Connected Accounts" at bounding box center [205, 49] width 111 height 22
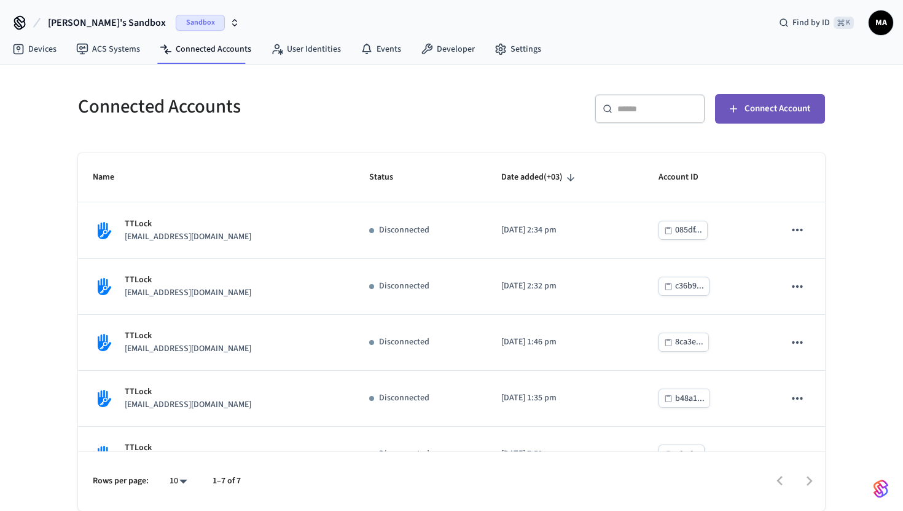
click at [783, 109] on span "Connect Account" at bounding box center [778, 109] width 66 height 16
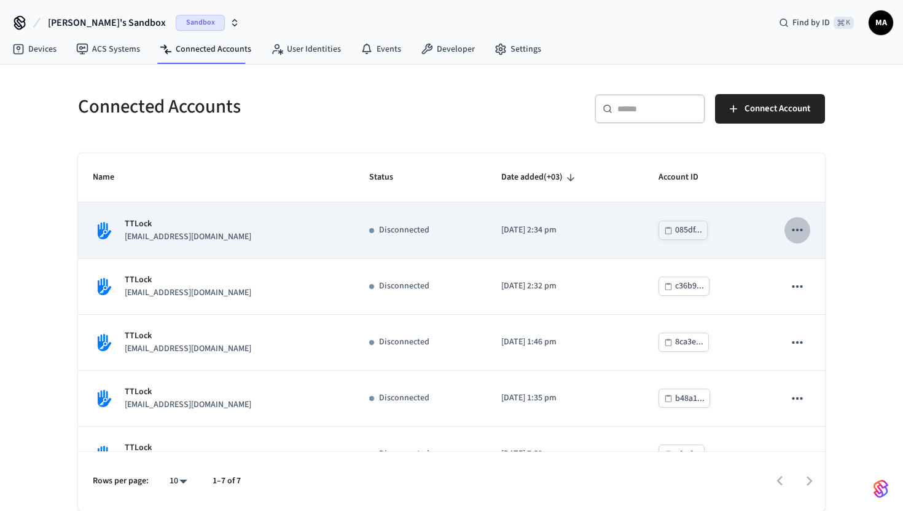
click at [803, 229] on icon "sticky table" at bounding box center [798, 230] width 16 height 16
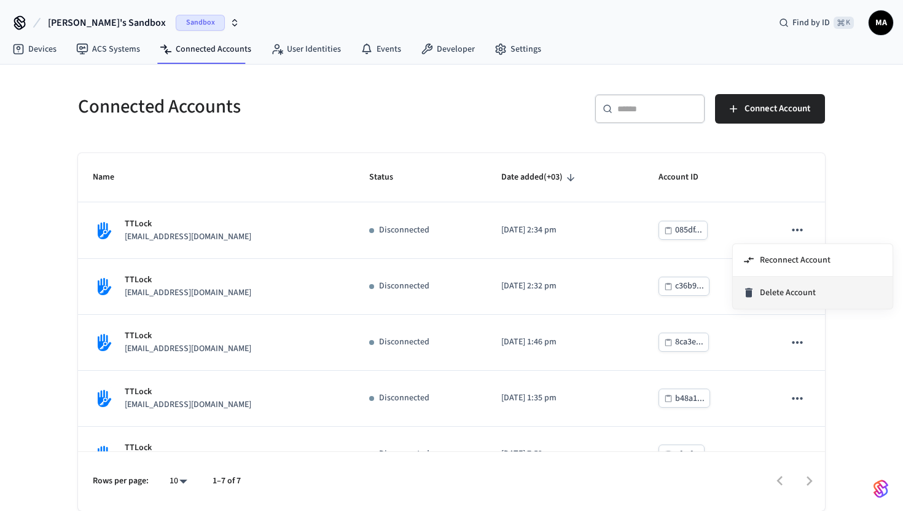
click at [773, 293] on span "Delete Account" at bounding box center [788, 292] width 56 height 12
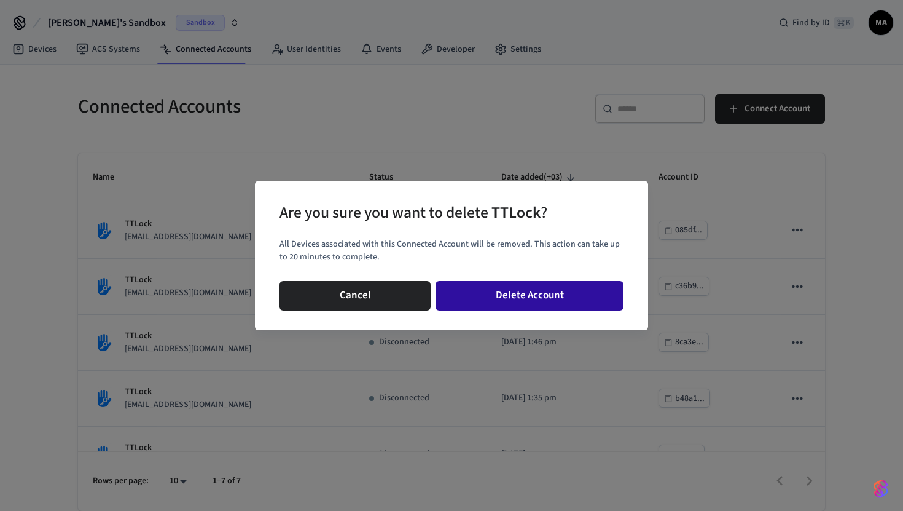
click at [557, 295] on button "Delete Account" at bounding box center [530, 295] width 188 height 29
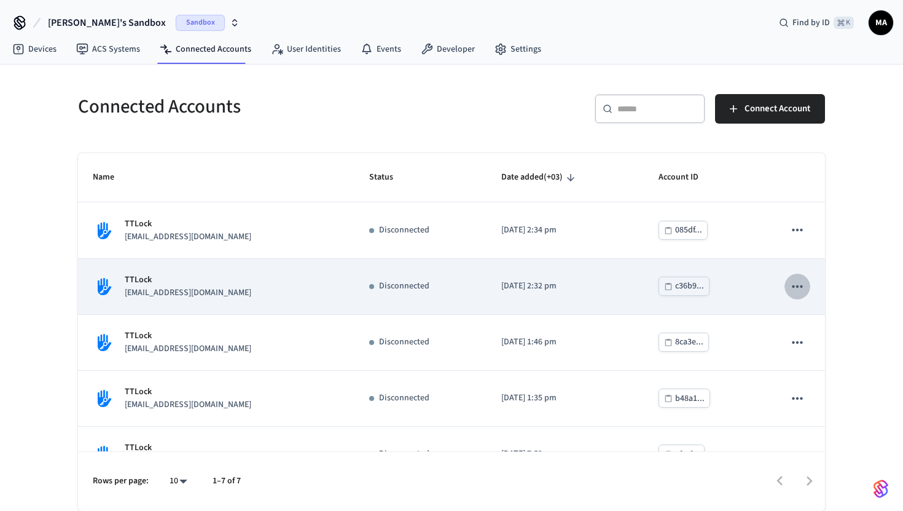
click at [798, 287] on icon "sticky table" at bounding box center [797, 286] width 10 height 2
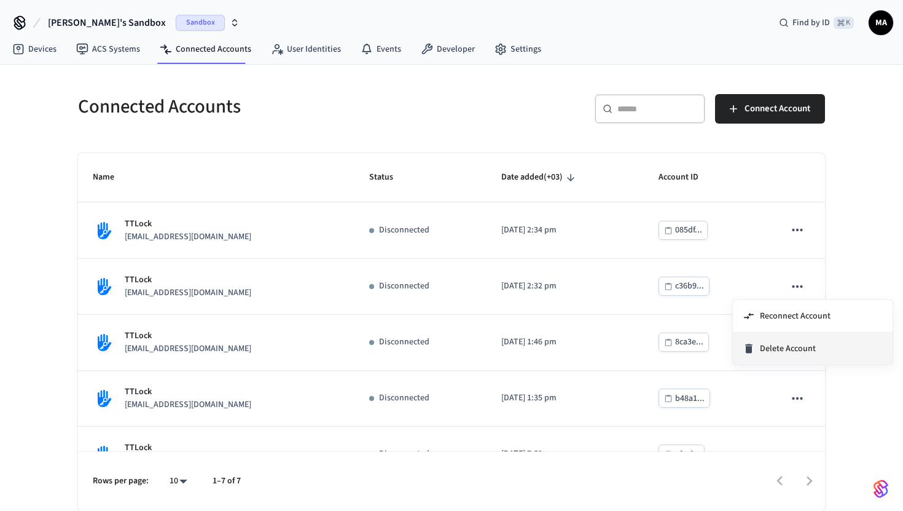
click at [771, 353] on span "Delete Account" at bounding box center [788, 348] width 56 height 12
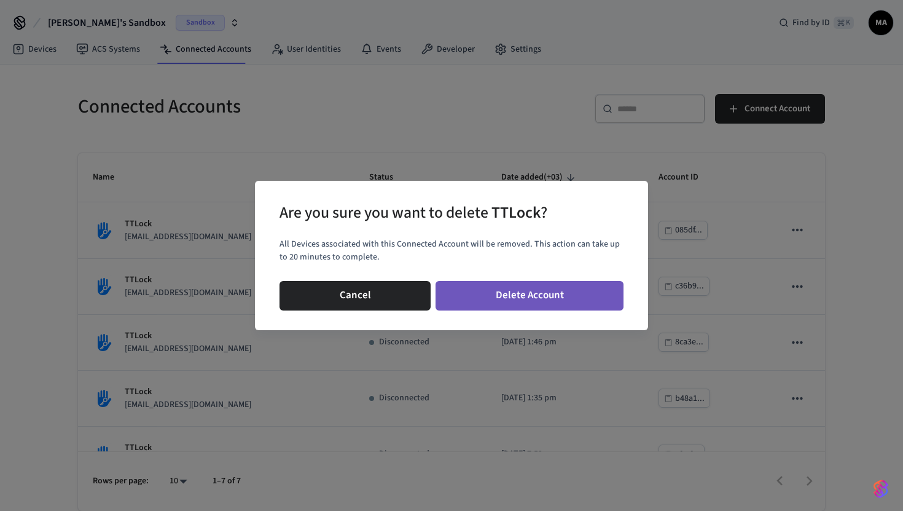
click at [585, 297] on button "Delete Account" at bounding box center [530, 295] width 188 height 29
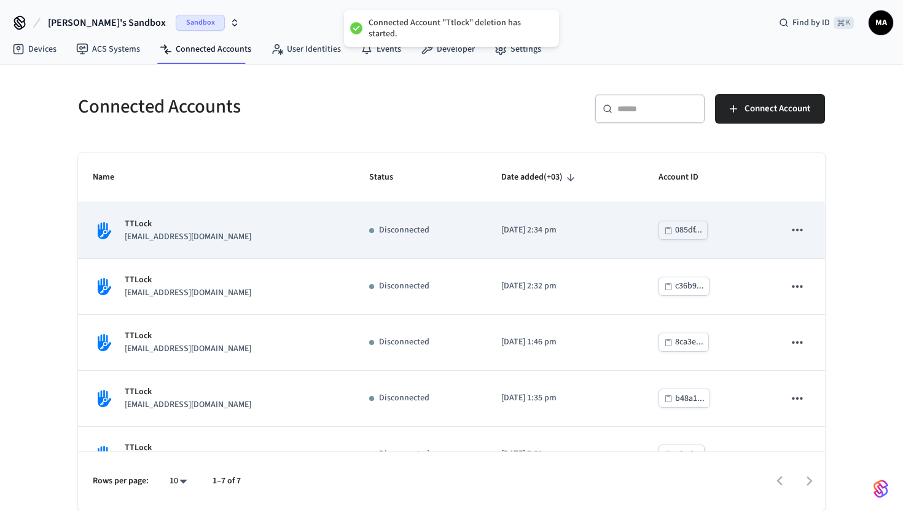
click at [796, 233] on icon "sticky table" at bounding box center [798, 230] width 16 height 16
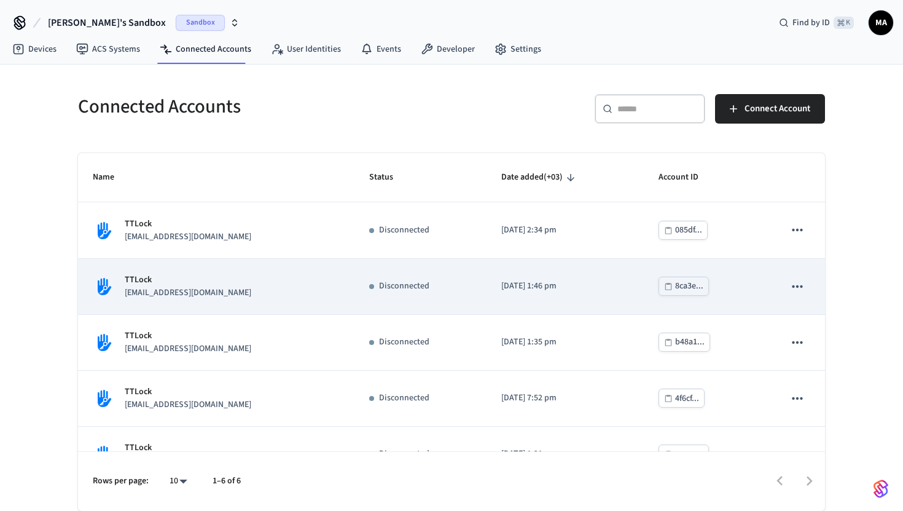
scroll to position [88, 0]
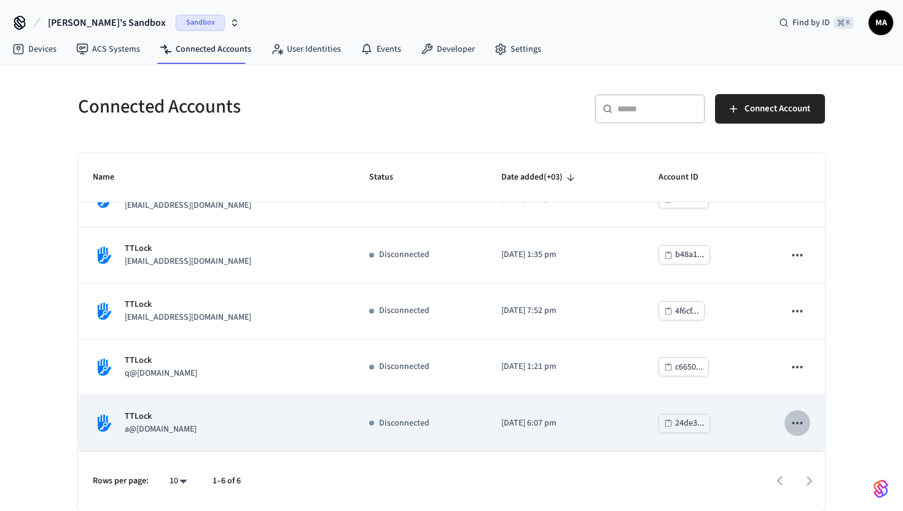
click at [797, 423] on icon "sticky table" at bounding box center [797, 423] width 10 height 2
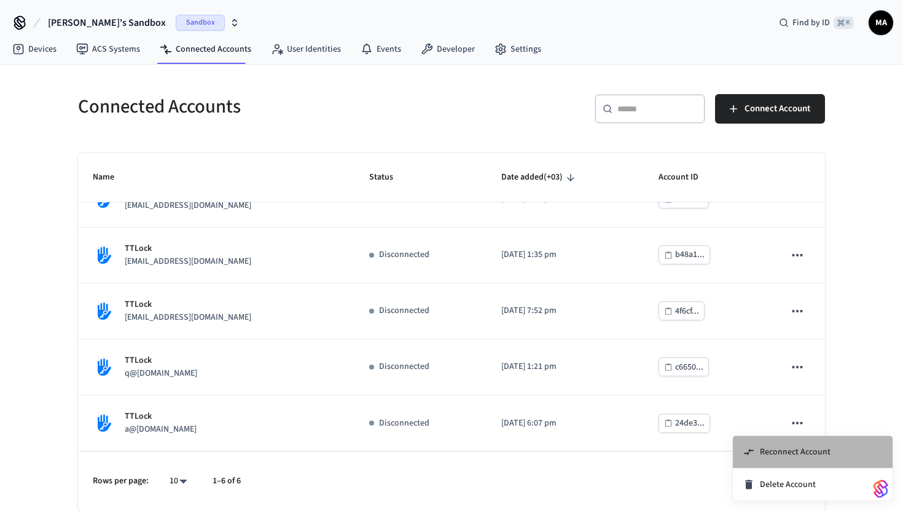
click at [764, 454] on span "Reconnect Account" at bounding box center [795, 452] width 71 height 12
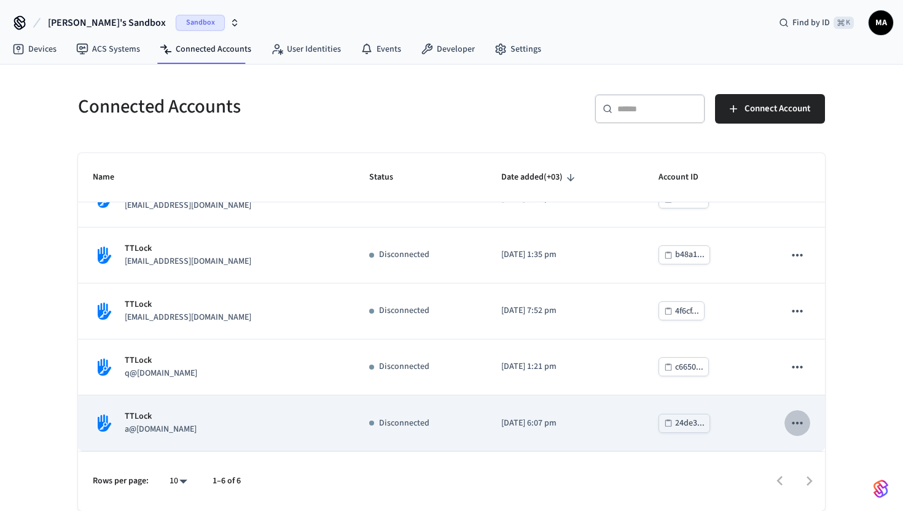
click at [796, 427] on icon "sticky table" at bounding box center [798, 423] width 16 height 16
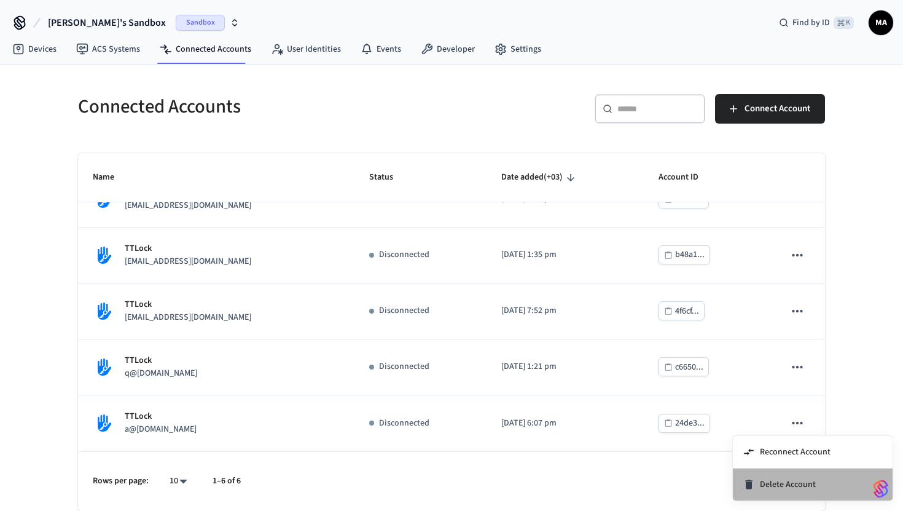
click at [759, 489] on div "Delete Account" at bounding box center [779, 484] width 73 height 12
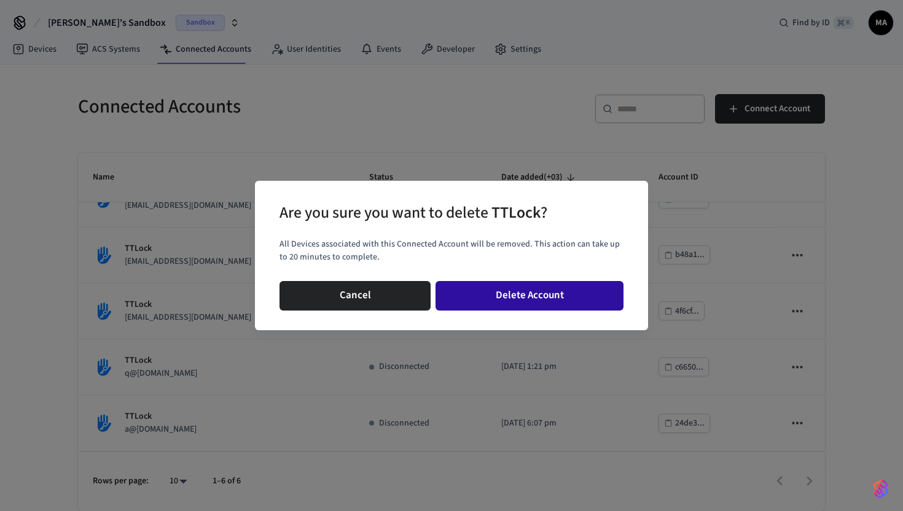
click at [559, 297] on button "Delete Account" at bounding box center [530, 295] width 188 height 29
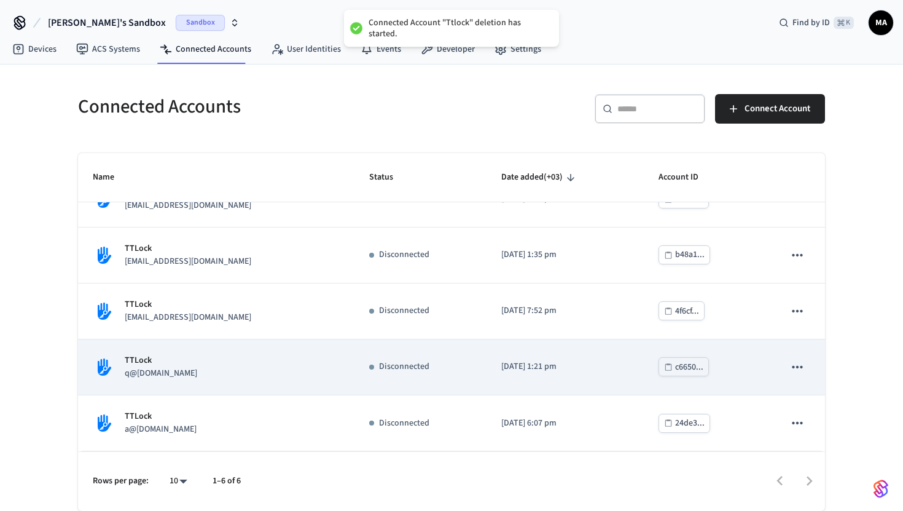
click at [796, 361] on icon "sticky table" at bounding box center [798, 367] width 16 height 16
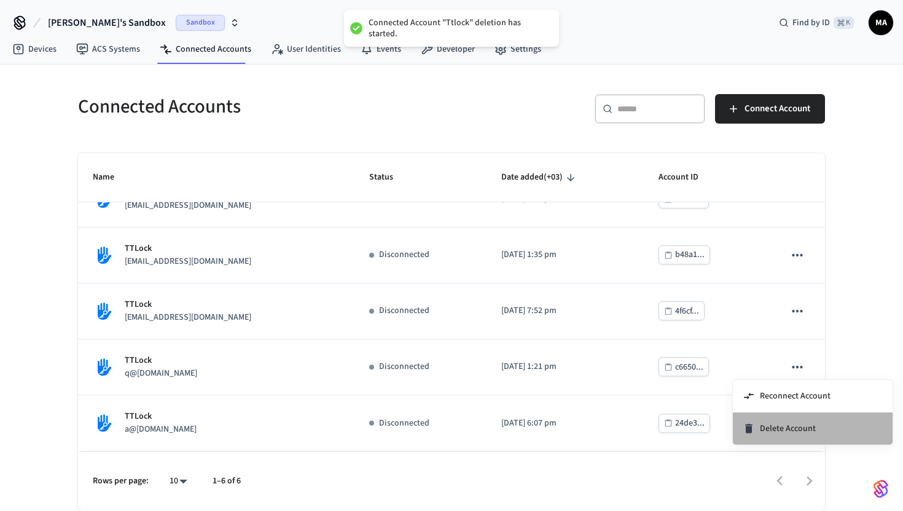
click at [776, 433] on span "Delete Account" at bounding box center [788, 428] width 56 height 12
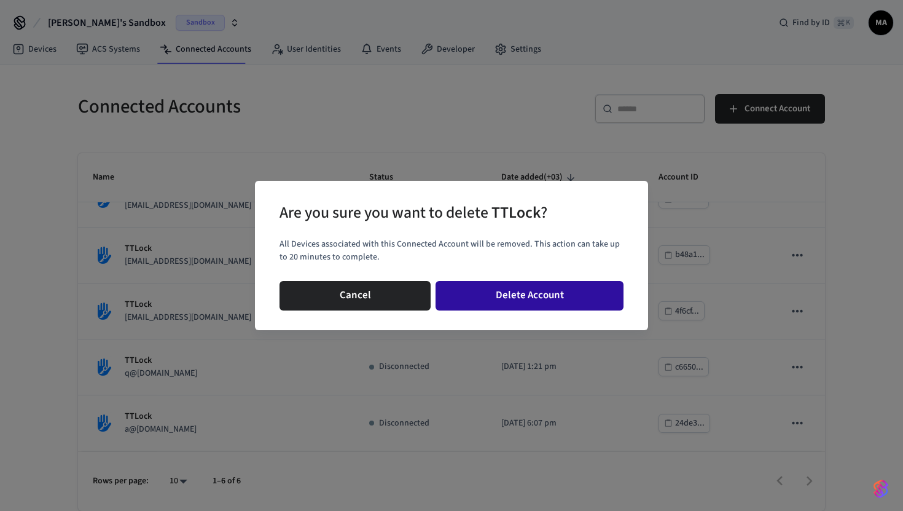
click at [560, 296] on button "Delete Account" at bounding box center [530, 295] width 188 height 29
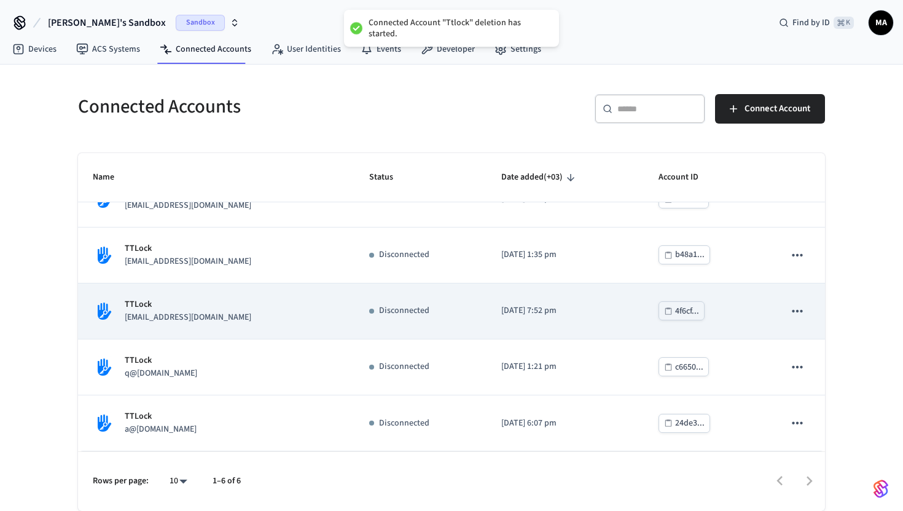
click at [798, 310] on icon "sticky table" at bounding box center [797, 311] width 10 height 2
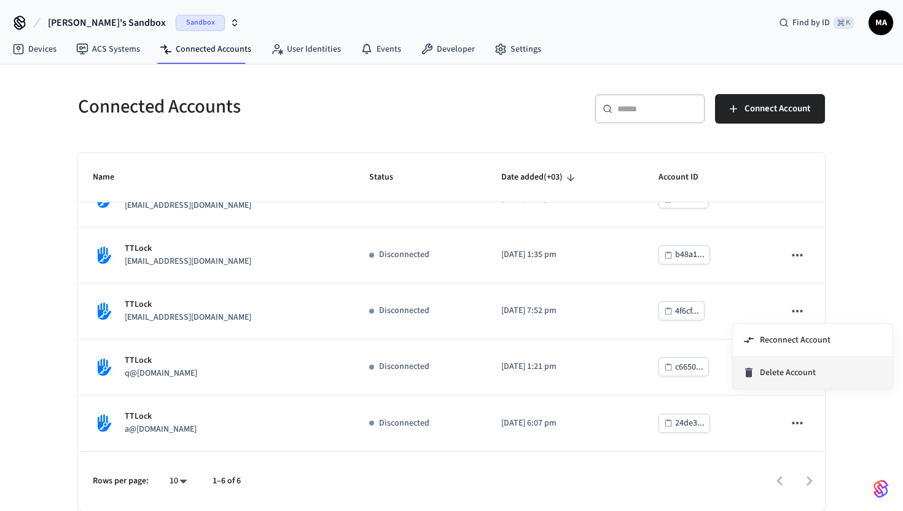
click at [780, 378] on span "Delete Account" at bounding box center [788, 372] width 56 height 12
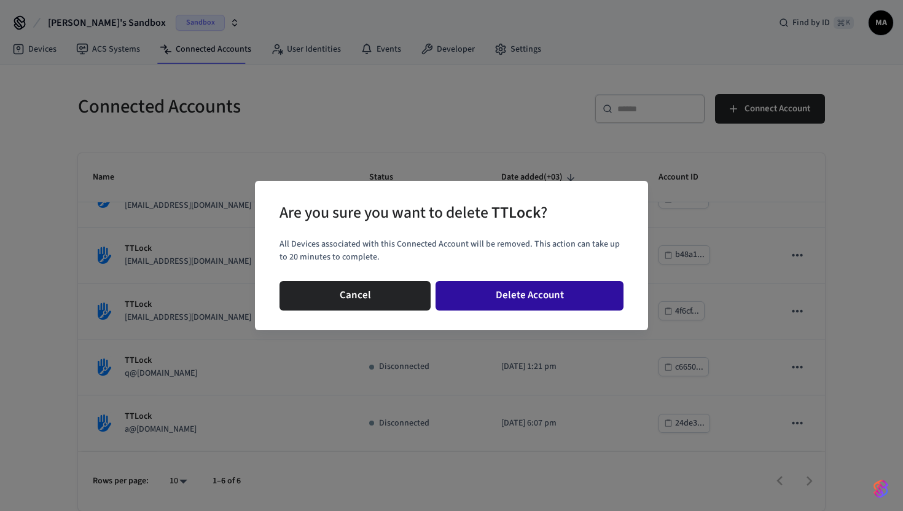
click at [554, 293] on button "Delete Account" at bounding box center [530, 295] width 188 height 29
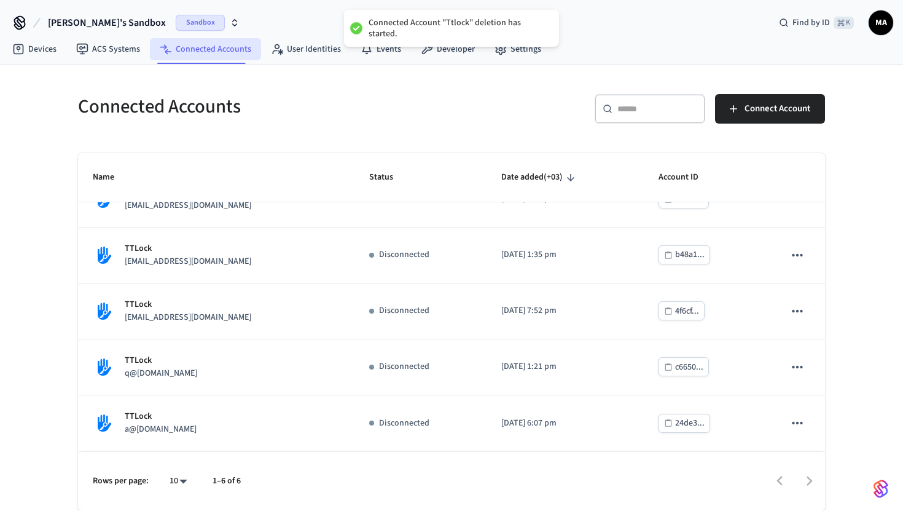
scroll to position [0, 0]
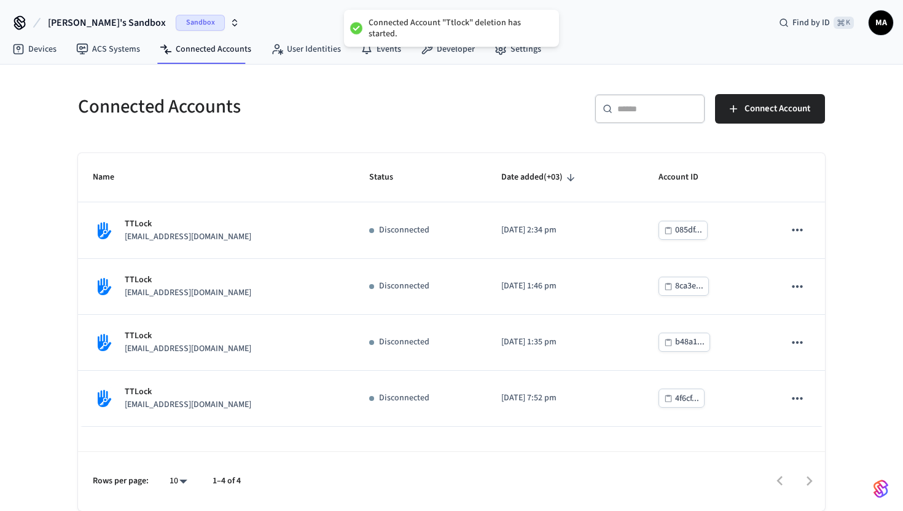
click at [198, 28] on div "Sandbox" at bounding box center [208, 23] width 64 height 16
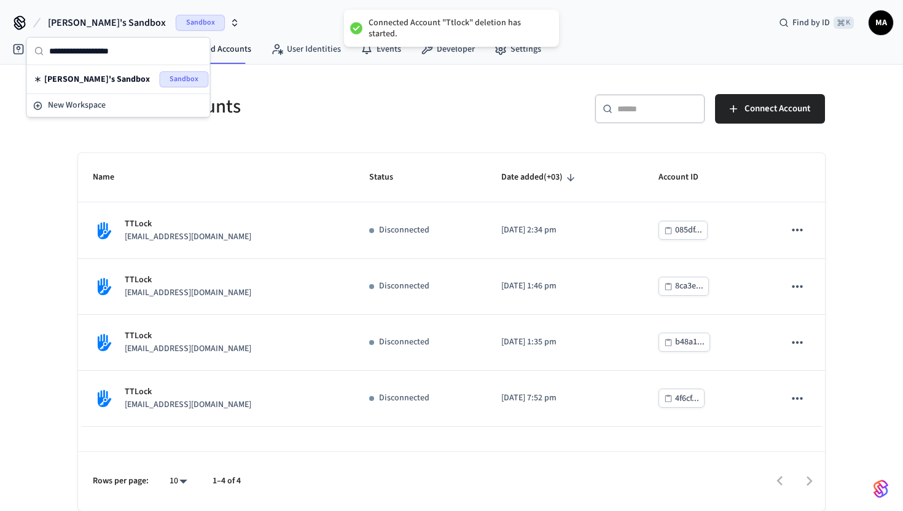
click at [10, 301] on div "Connected Accounts ​ ​ Connect Account Name Status Date added (+03) Account ID …" at bounding box center [451, 288] width 903 height 446
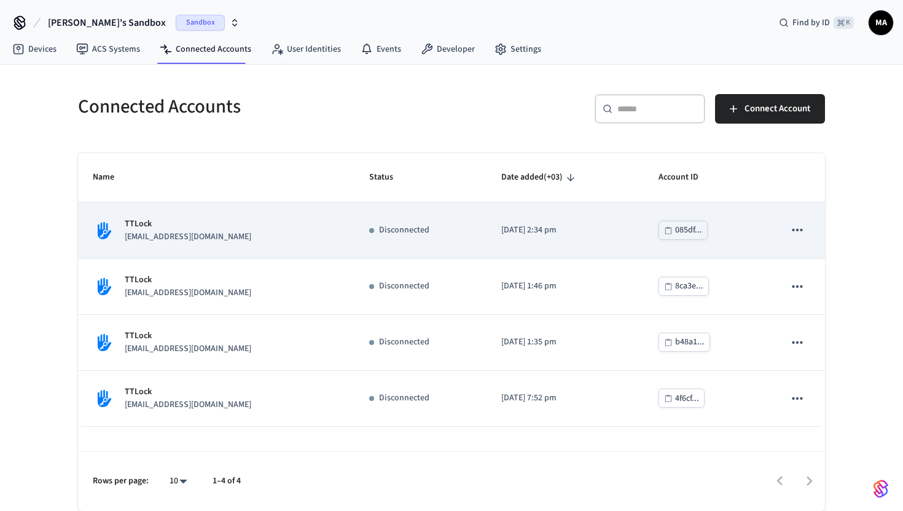
click at [800, 232] on icon "sticky table" at bounding box center [798, 230] width 16 height 16
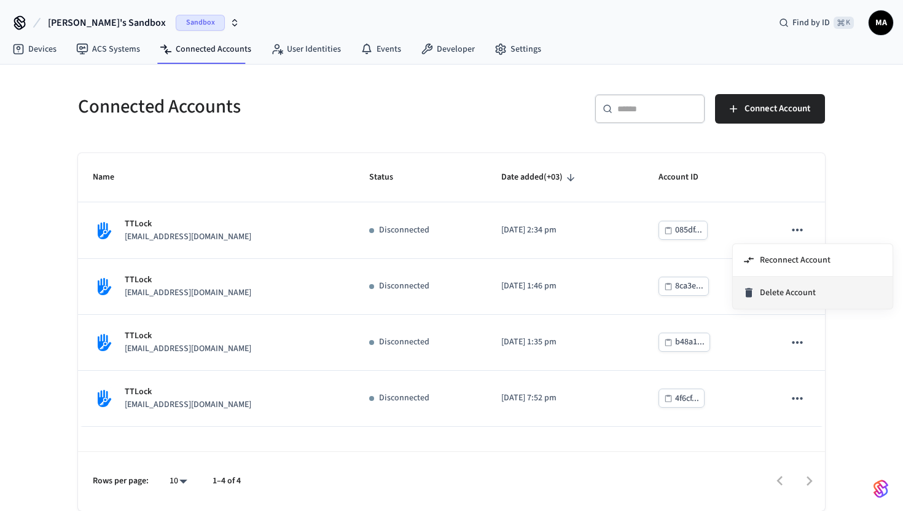
click at [780, 298] on span "Delete Account" at bounding box center [788, 292] width 56 height 12
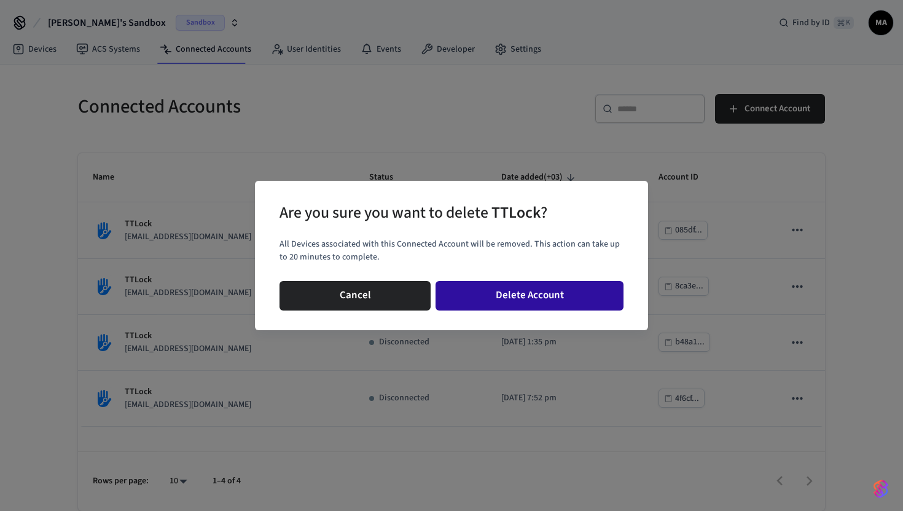
click at [495, 301] on button "Delete Account" at bounding box center [530, 295] width 188 height 29
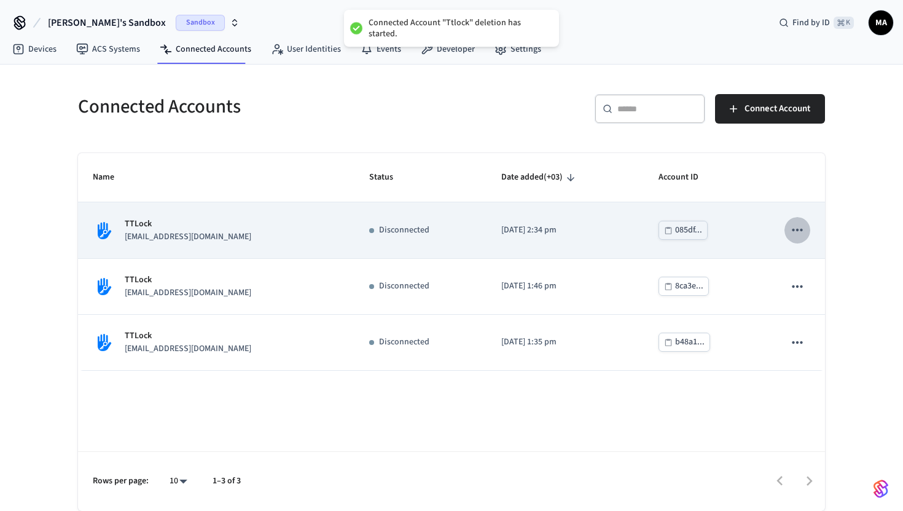
click at [802, 229] on icon "sticky table" at bounding box center [798, 230] width 16 height 16
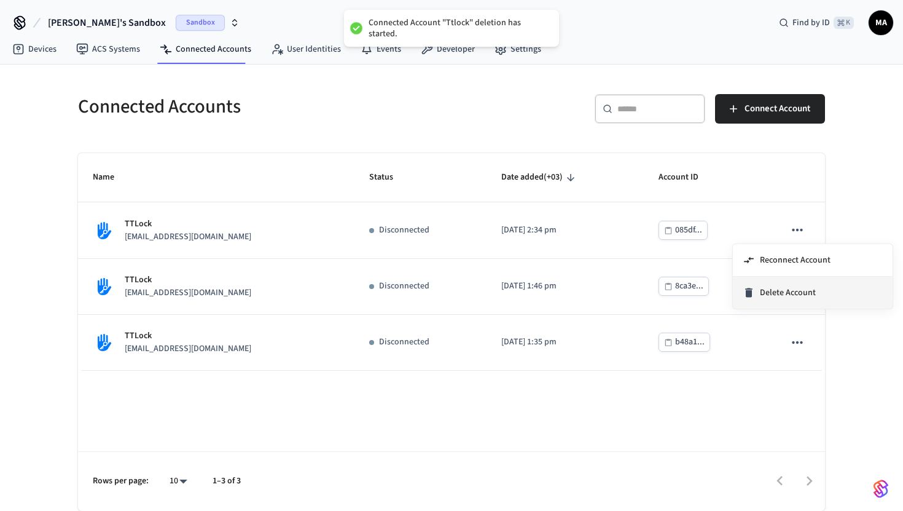
click at [786, 298] on span "Delete Account" at bounding box center [788, 292] width 56 height 12
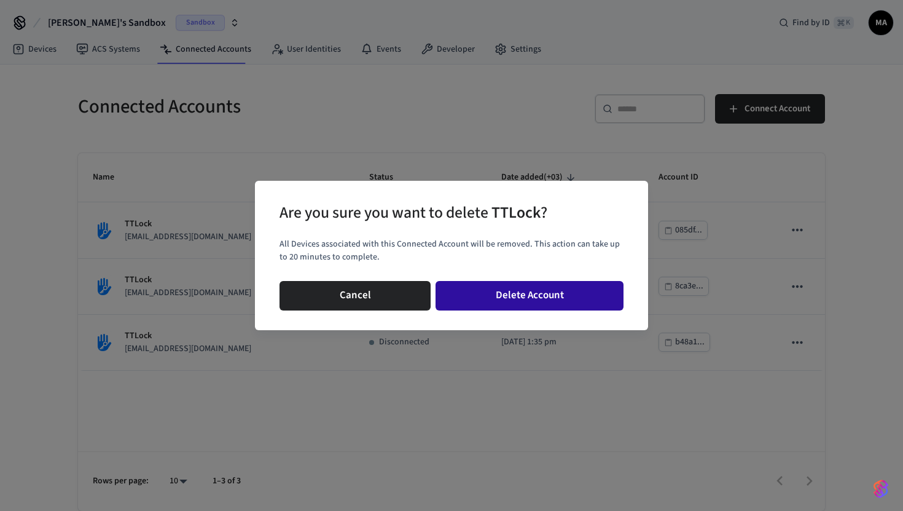
click at [490, 299] on button "Delete Account" at bounding box center [530, 295] width 188 height 29
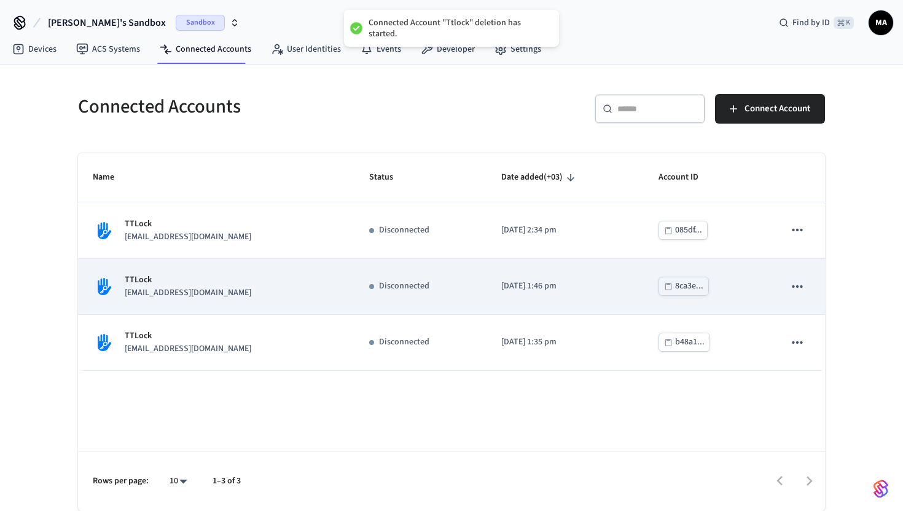
click at [792, 285] on icon "sticky table" at bounding box center [798, 286] width 16 height 16
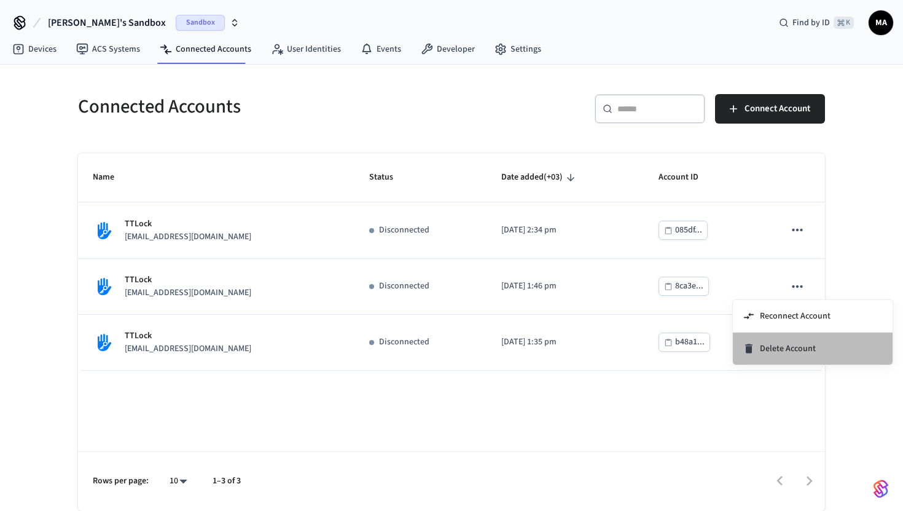
click at [774, 350] on li "Delete Account" at bounding box center [813, 348] width 160 height 32
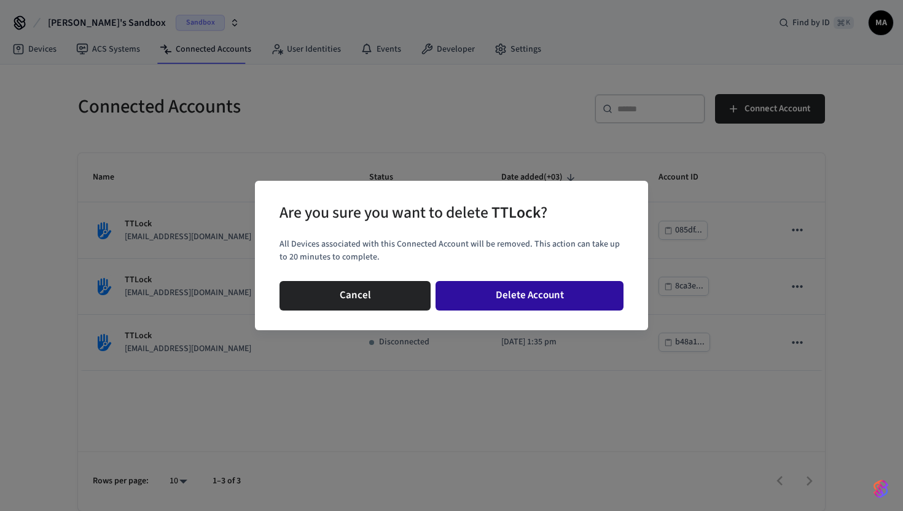
click at [532, 293] on button "Delete Account" at bounding box center [530, 295] width 188 height 29
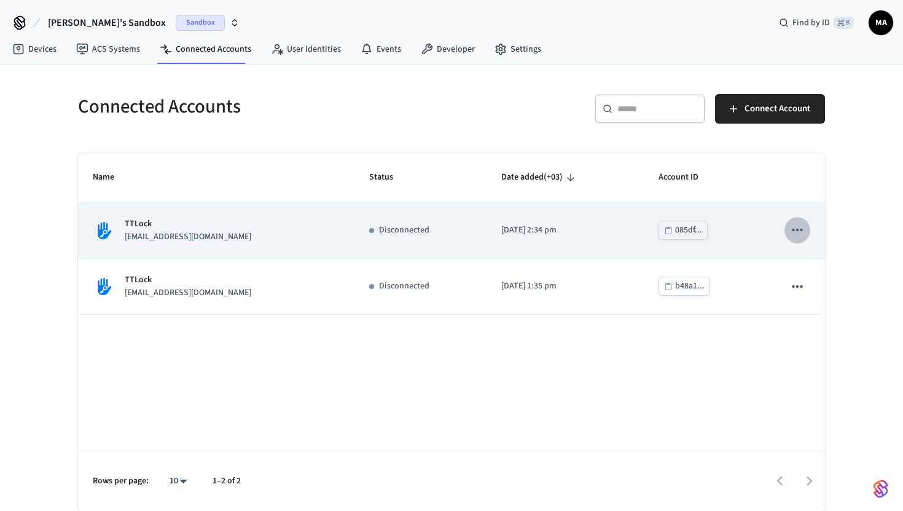
click at [801, 224] on icon "sticky table" at bounding box center [798, 230] width 16 height 16
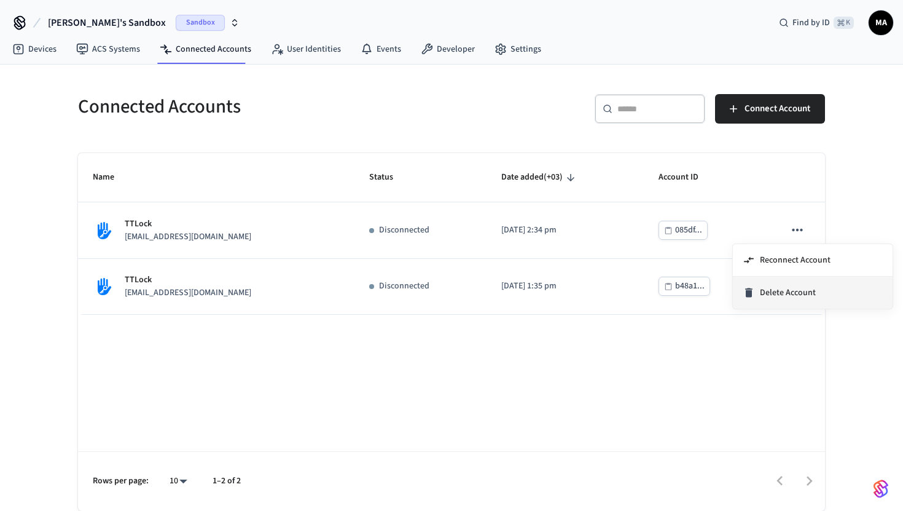
click at [779, 289] on span "Delete Account" at bounding box center [788, 292] width 56 height 12
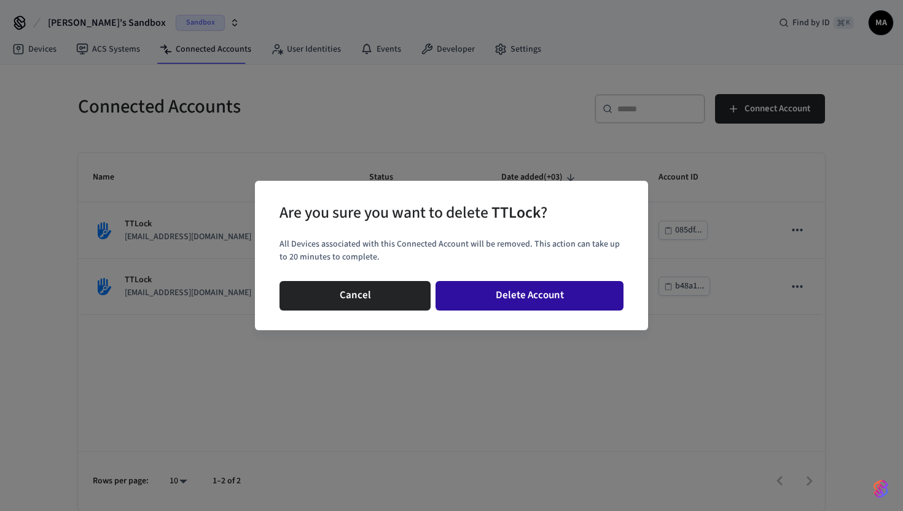
click at [496, 297] on button "Delete Account" at bounding box center [530, 295] width 188 height 29
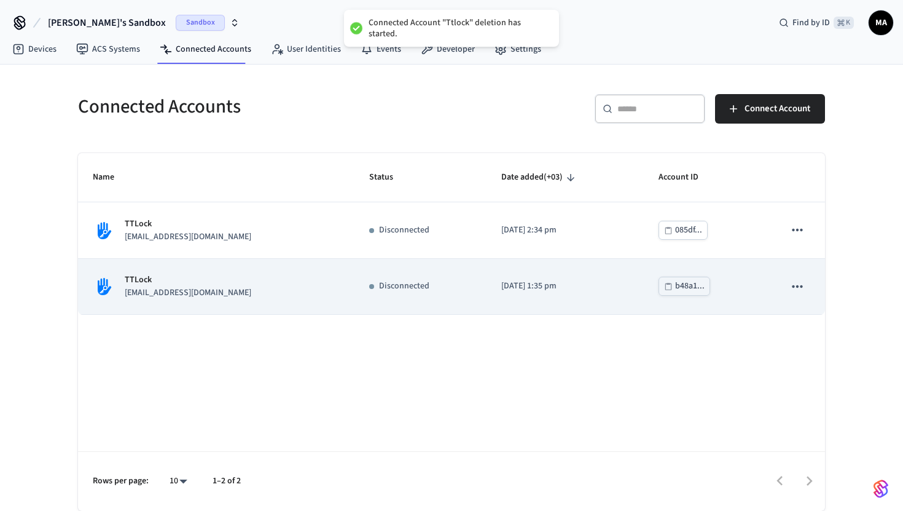
click at [794, 288] on icon "sticky table" at bounding box center [798, 286] width 16 height 16
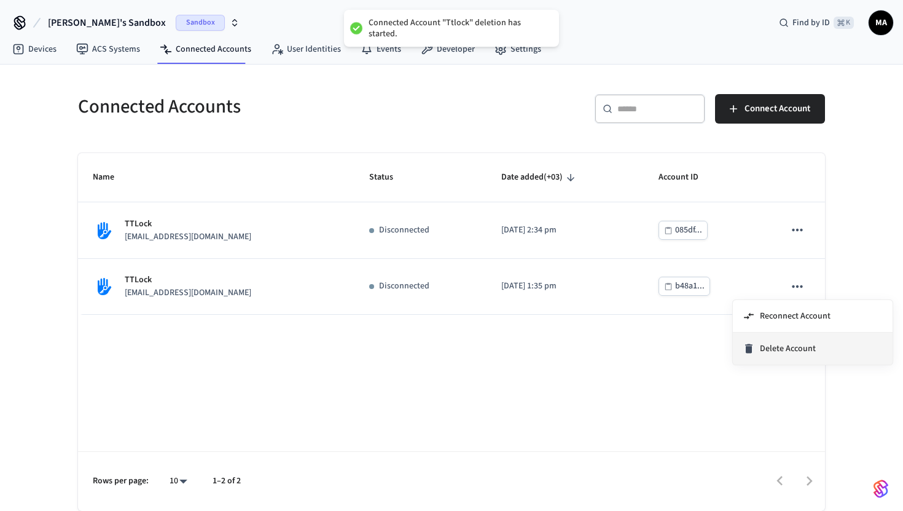
click at [757, 345] on div "Delete Account" at bounding box center [779, 348] width 73 height 12
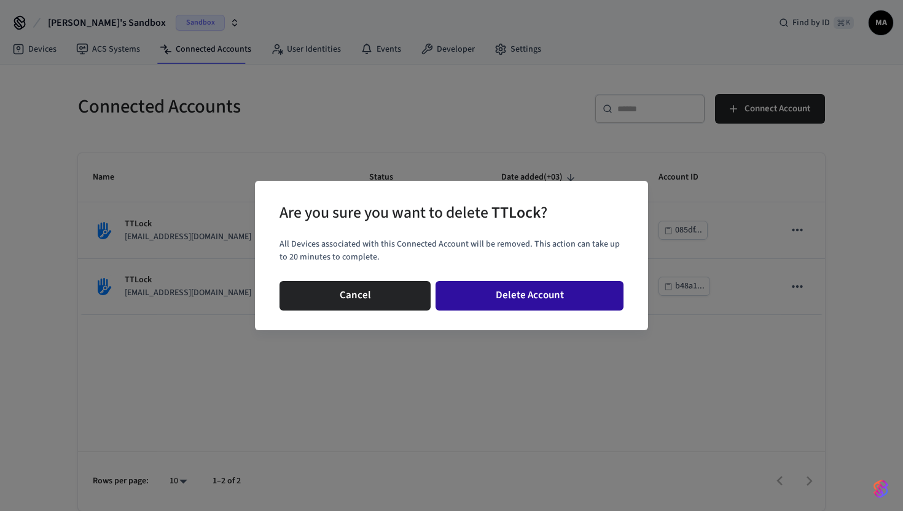
click at [562, 286] on button "Delete Account" at bounding box center [530, 295] width 188 height 29
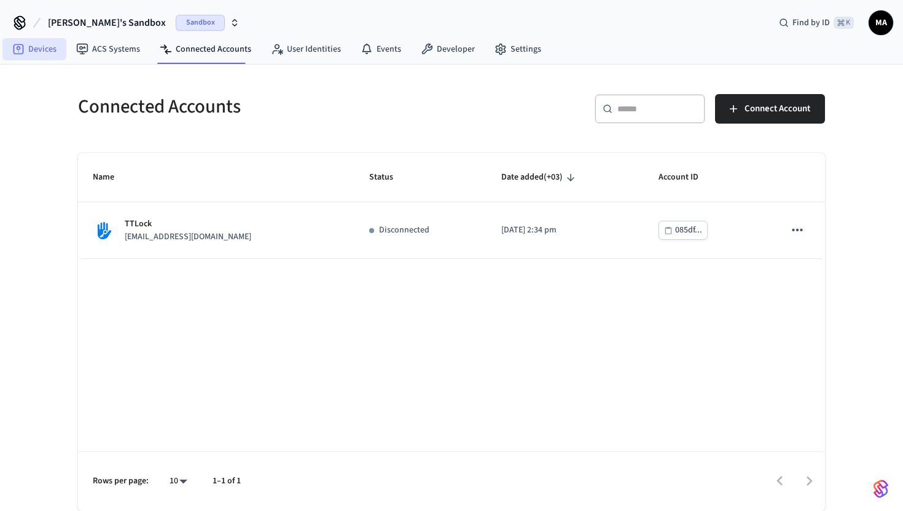
click at [35, 46] on link "Devices" at bounding box center [34, 49] width 64 height 22
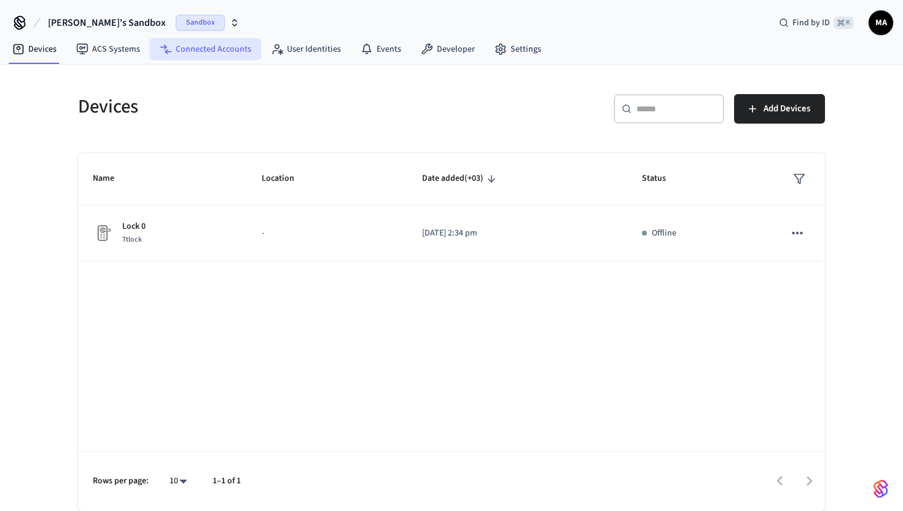
click at [227, 57] on link "Connected Accounts" at bounding box center [205, 49] width 111 height 22
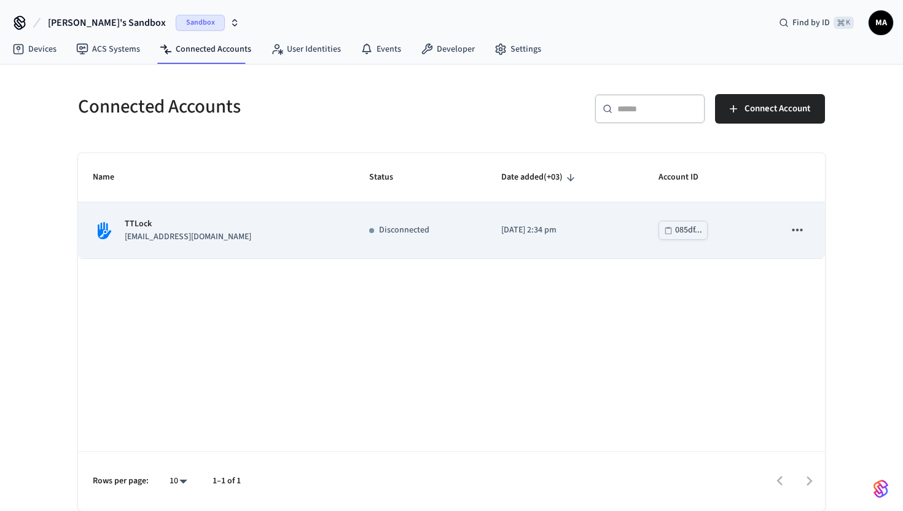
click at [799, 232] on icon "sticky table" at bounding box center [798, 230] width 16 height 16
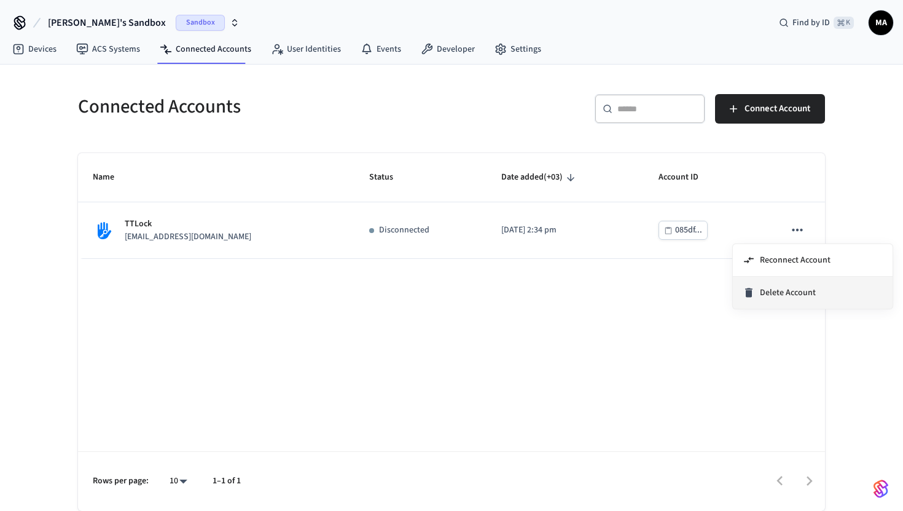
click at [788, 293] on span "Delete Account" at bounding box center [788, 292] width 56 height 12
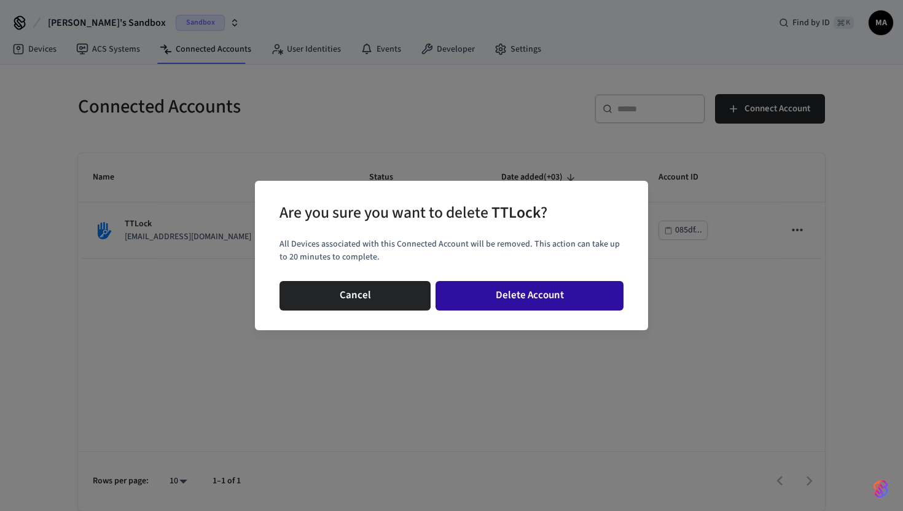
click at [516, 305] on button "Delete Account" at bounding box center [530, 295] width 188 height 29
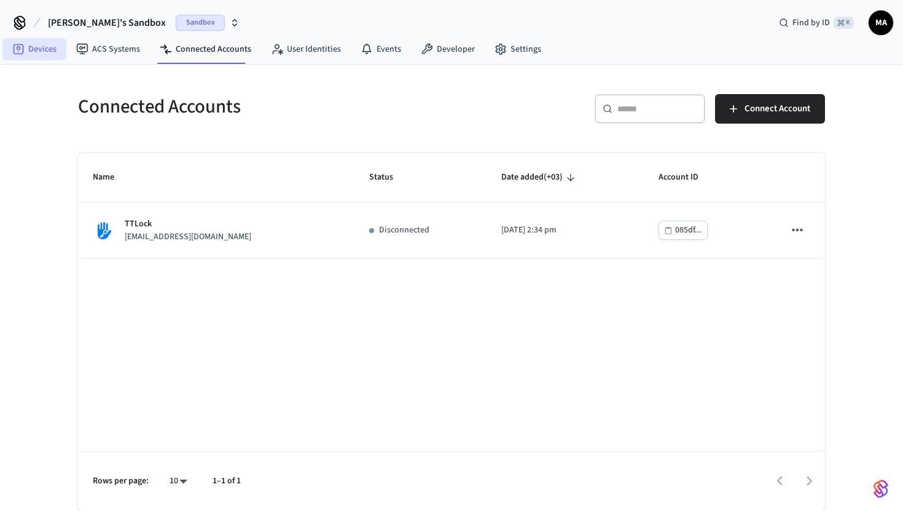
click at [45, 45] on link "Devices" at bounding box center [34, 49] width 64 height 22
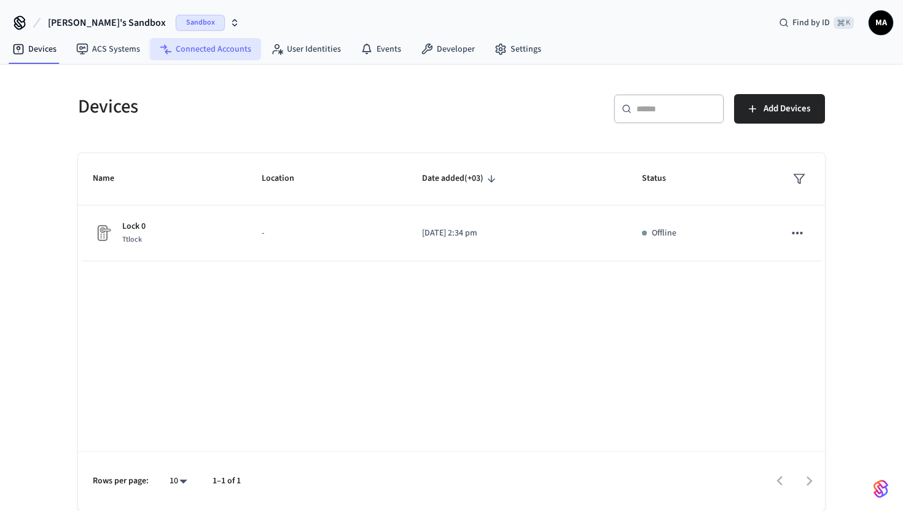
click at [217, 57] on link "Connected Accounts" at bounding box center [205, 49] width 111 height 22
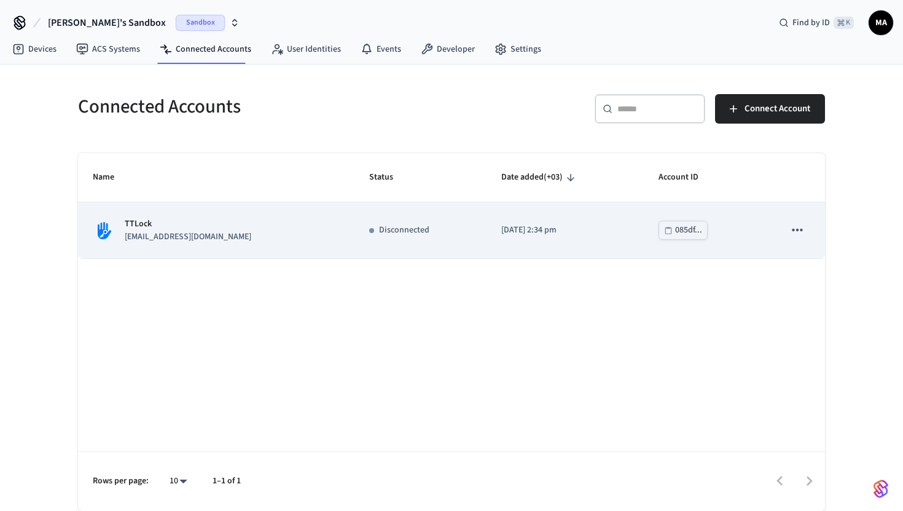
click at [799, 230] on icon "sticky table" at bounding box center [798, 230] width 16 height 16
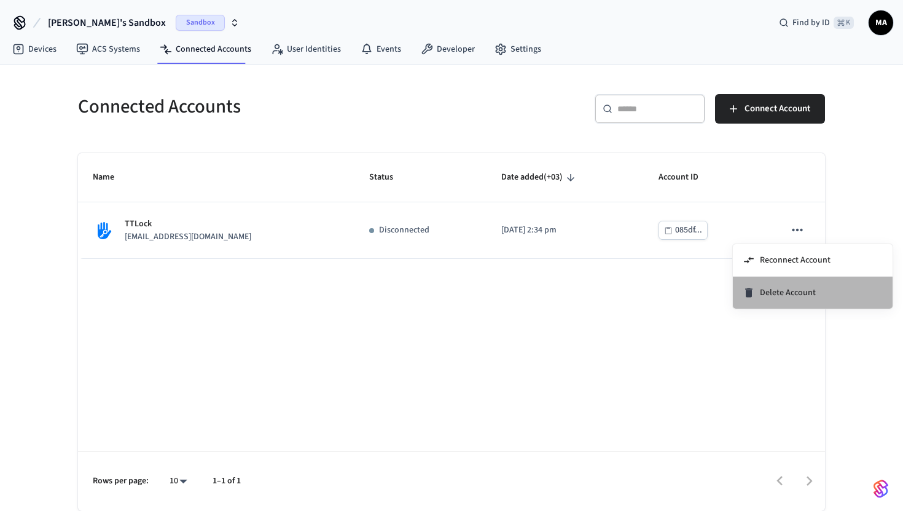
click at [772, 297] on span "Delete Account" at bounding box center [788, 292] width 56 height 12
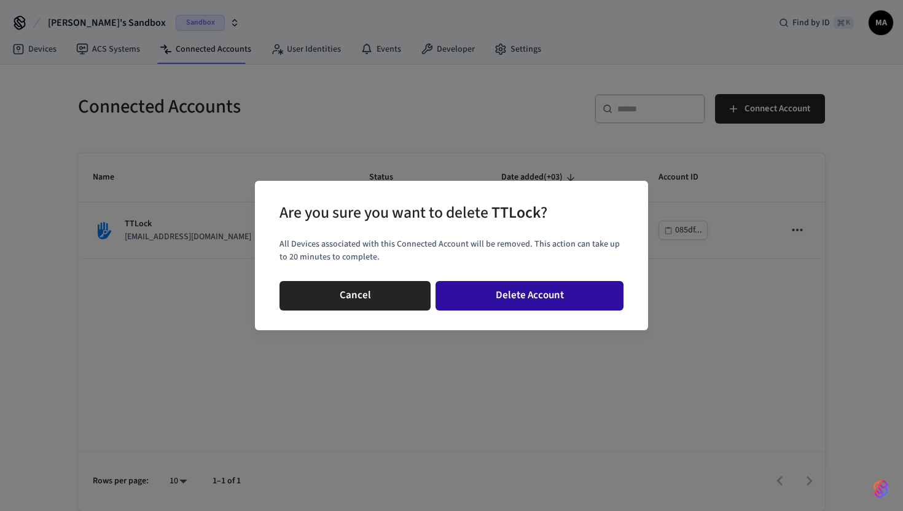
click at [474, 297] on button "Delete Account" at bounding box center [530, 295] width 188 height 29
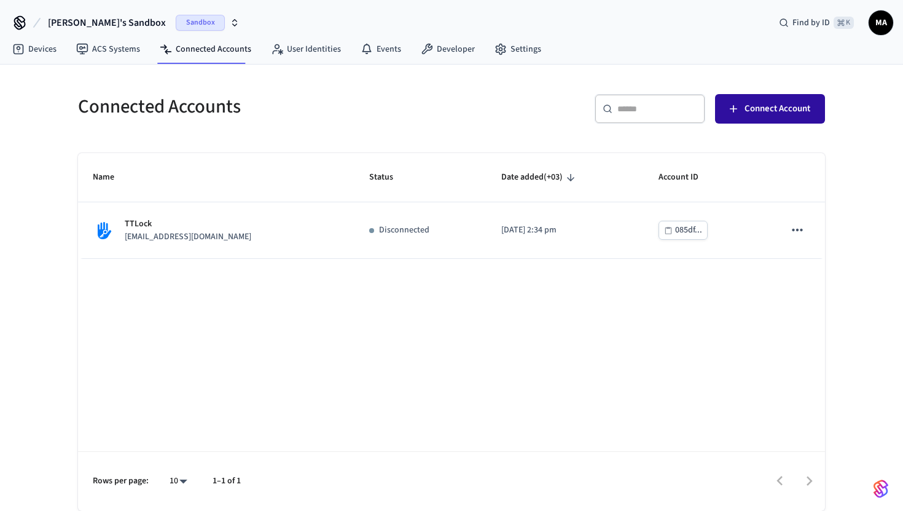
click at [758, 114] on span "Connect Account" at bounding box center [778, 109] width 66 height 16
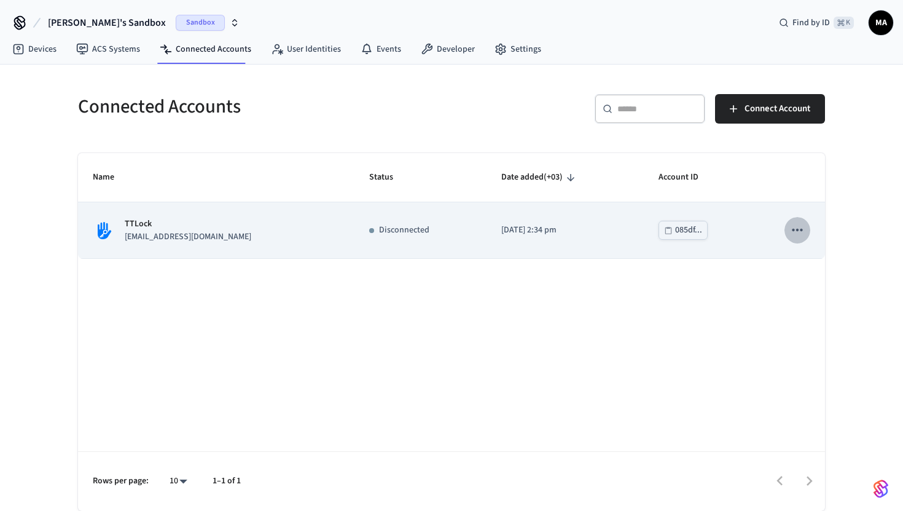
click at [795, 230] on icon "sticky table" at bounding box center [798, 230] width 16 height 16
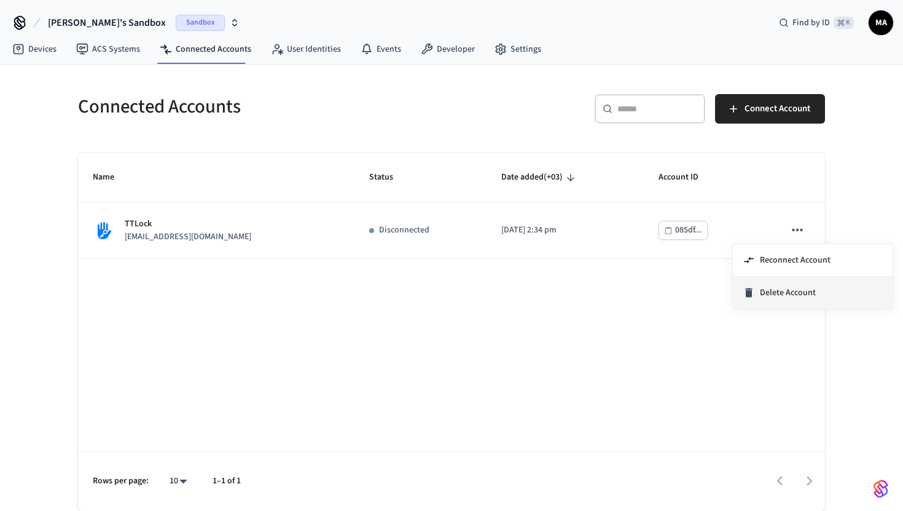
click at [769, 298] on span "Delete Account" at bounding box center [788, 292] width 56 height 12
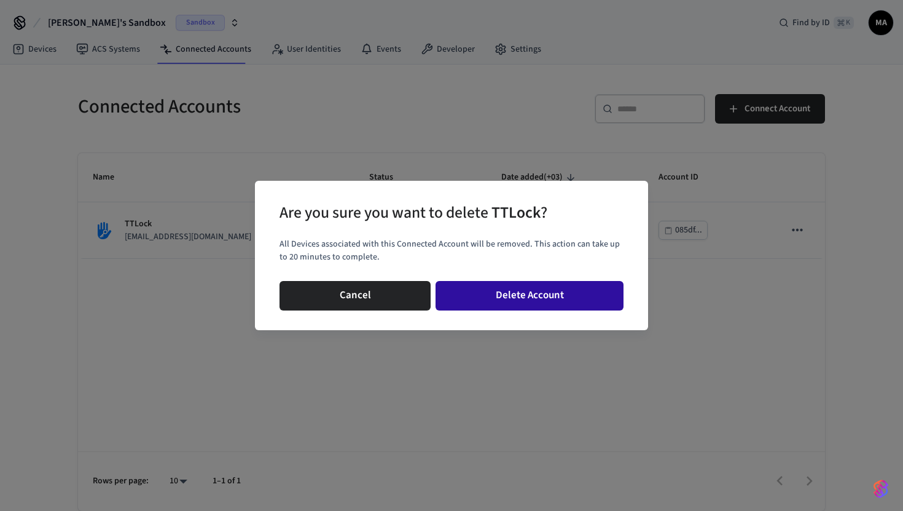
click at [553, 295] on button "Delete Account" at bounding box center [530, 295] width 188 height 29
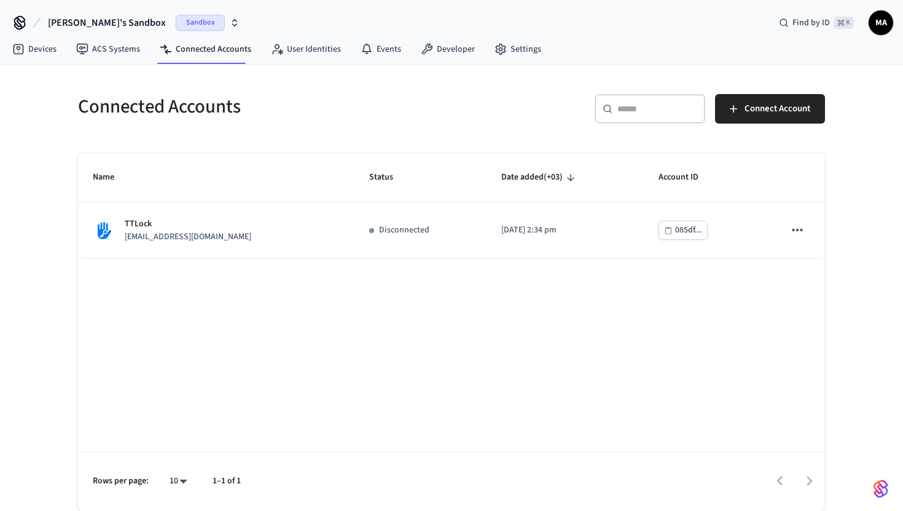
click at [61, 20] on span "[PERSON_NAME]'s Sandbox" at bounding box center [107, 22] width 118 height 15
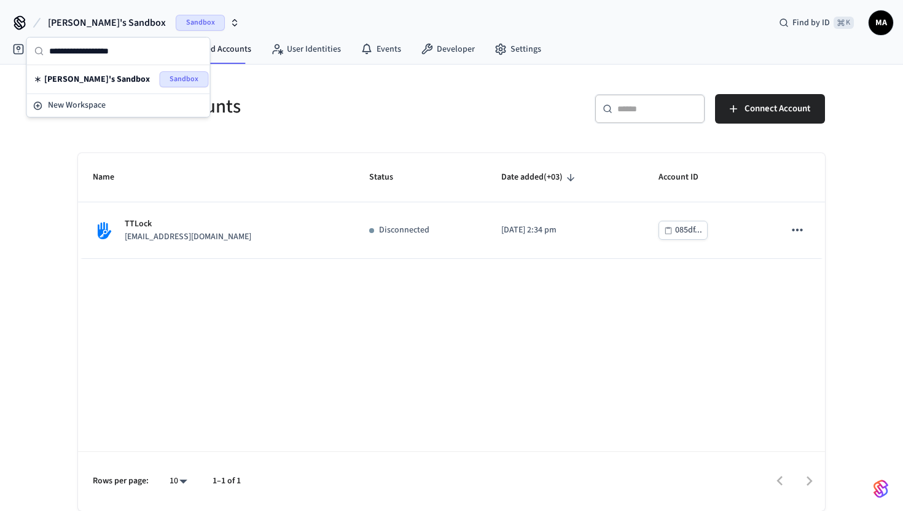
click at [201, 16] on div "Sandbox" at bounding box center [208, 23] width 64 height 16
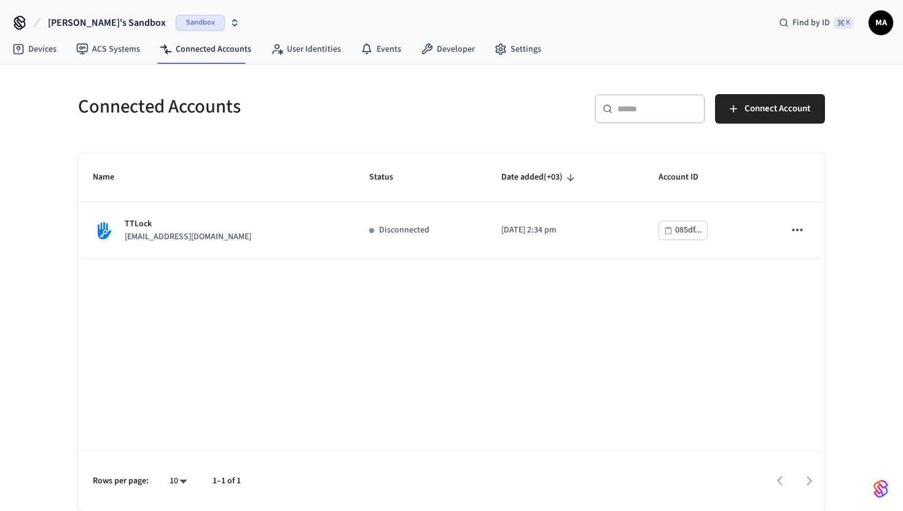
click at [201, 16] on div "Sandbox" at bounding box center [208, 23] width 64 height 16
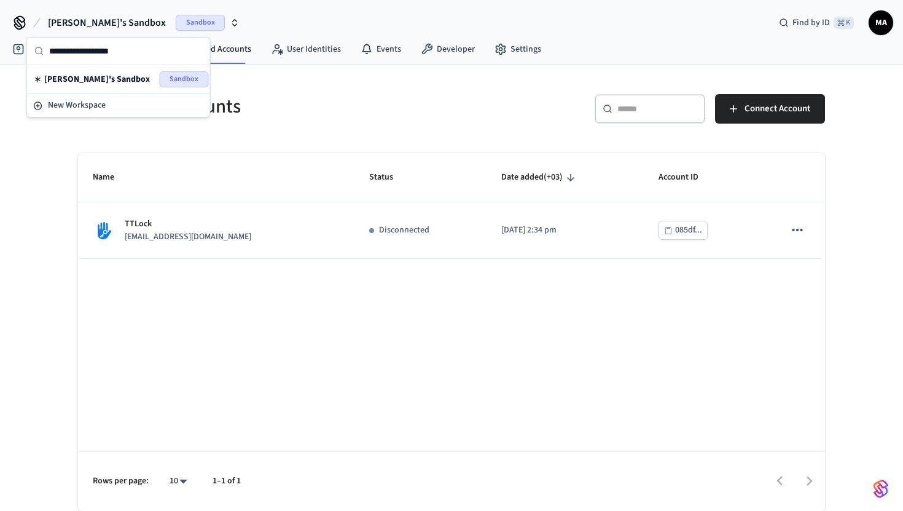
click at [201, 16] on div "Sandbox" at bounding box center [208, 23] width 64 height 16
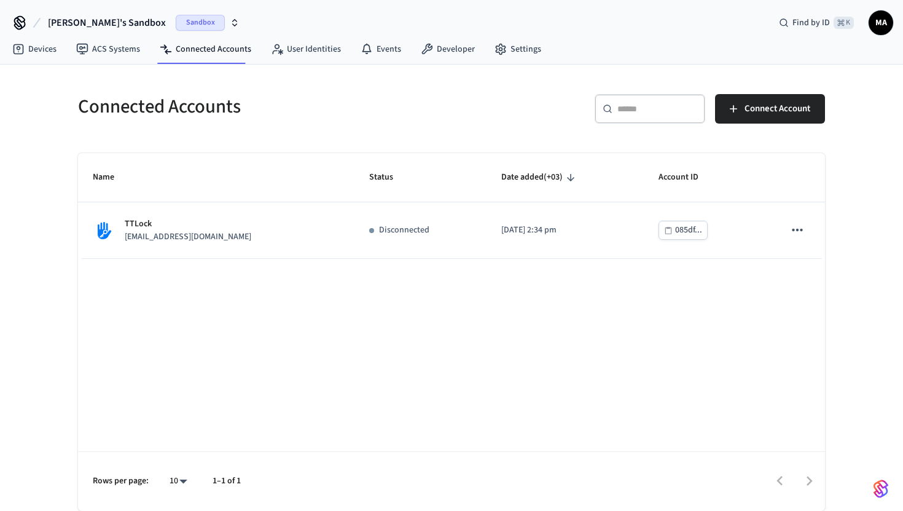
click at [26, 18] on icon at bounding box center [20, 23] width 20 height 20
click at [882, 26] on span "MA" at bounding box center [881, 23] width 22 height 22
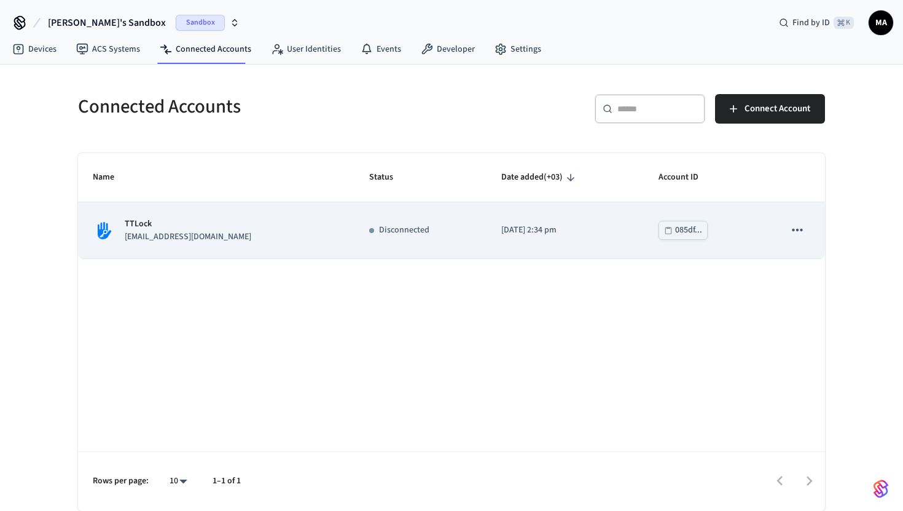
click at [816, 229] on td "sticky table" at bounding box center [797, 230] width 55 height 56
click at [785, 229] on button "sticky table" at bounding box center [798, 230] width 26 height 26
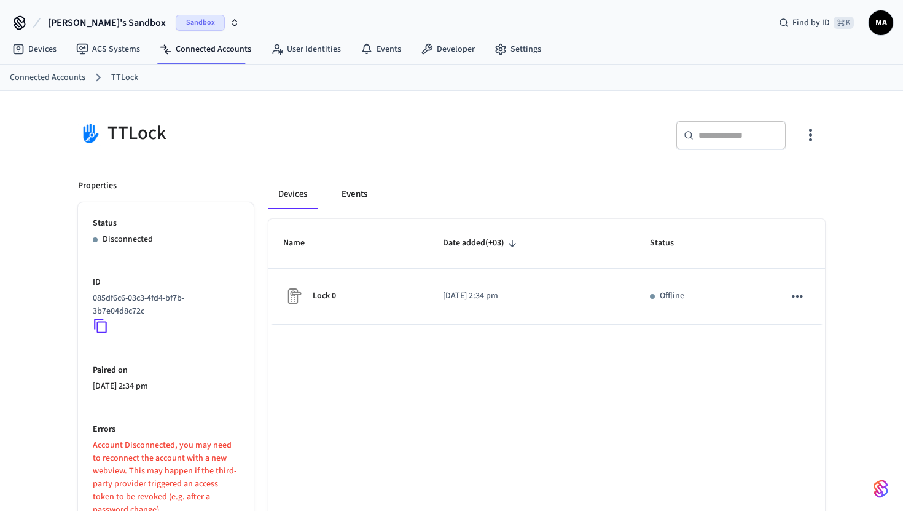
click at [364, 185] on button "Events" at bounding box center [354, 193] width 45 height 29
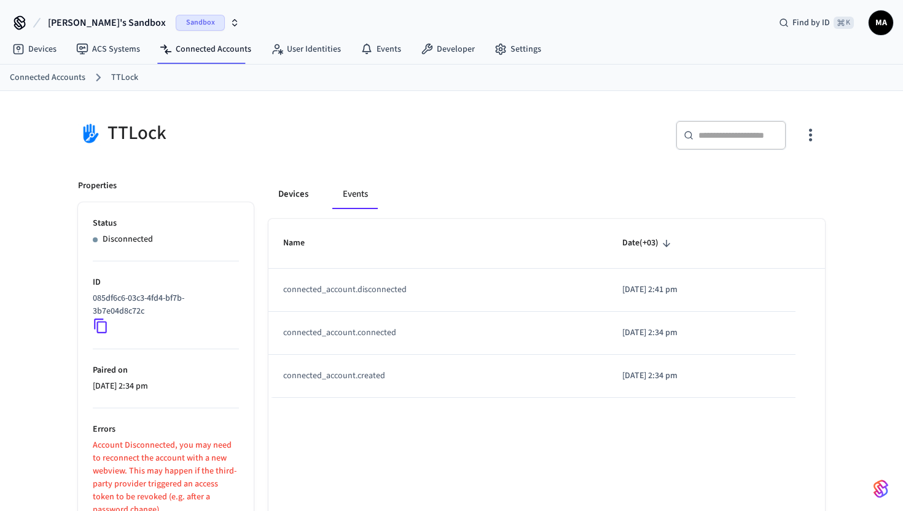
click at [310, 195] on button "Devices" at bounding box center [294, 193] width 50 height 29
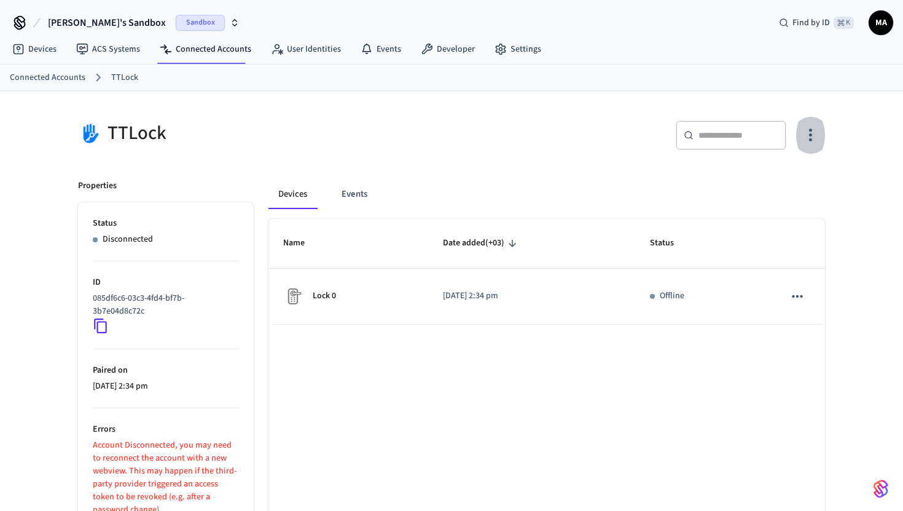
click at [823, 132] on button "button" at bounding box center [810, 135] width 29 height 49
click at [731, 249] on icon at bounding box center [725, 251] width 12 height 12
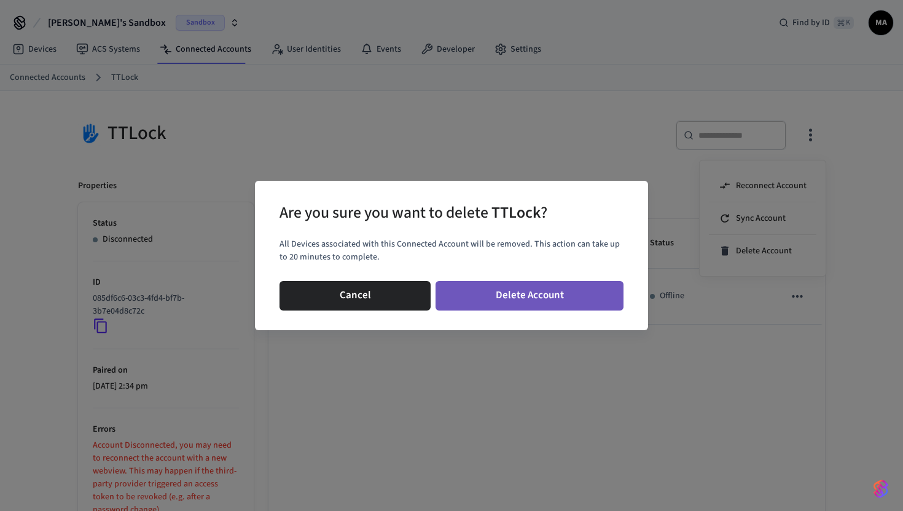
click at [538, 294] on button "Delete Account" at bounding box center [530, 295] width 188 height 29
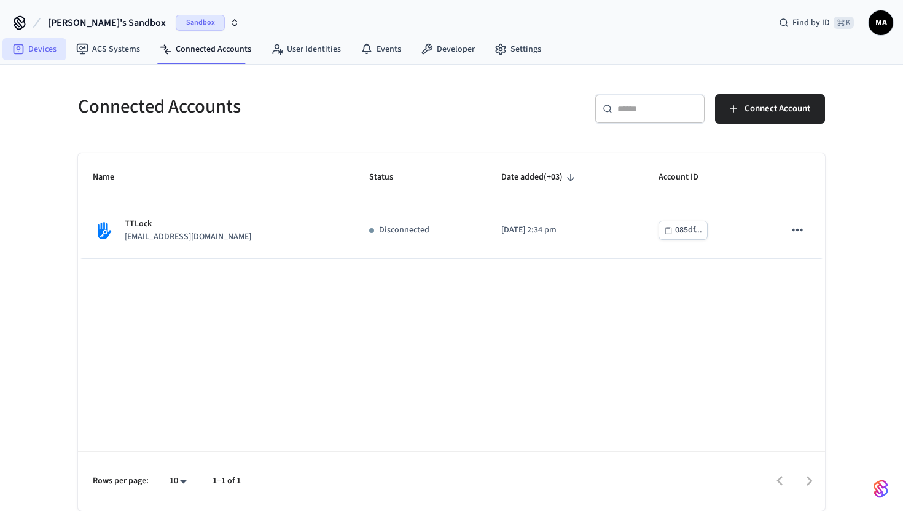
click at [44, 53] on link "Devices" at bounding box center [34, 49] width 64 height 22
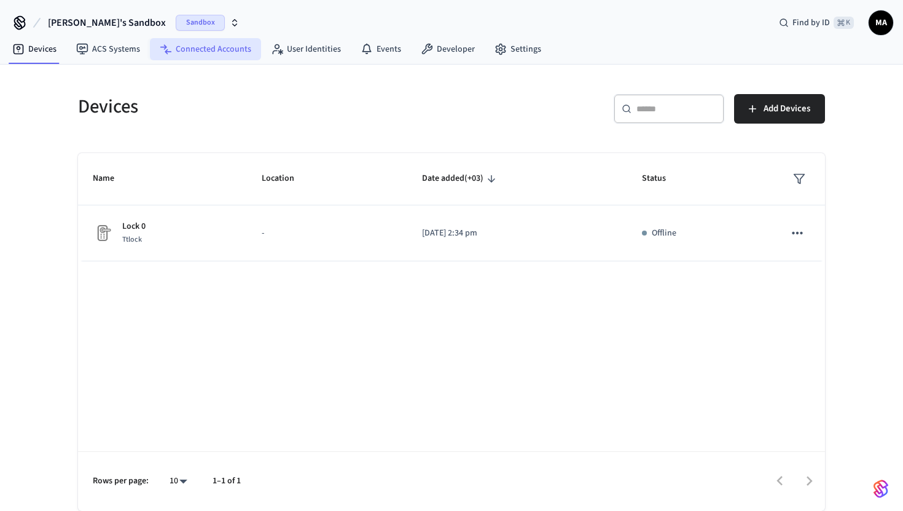
click at [184, 55] on link "Connected Accounts" at bounding box center [205, 49] width 111 height 22
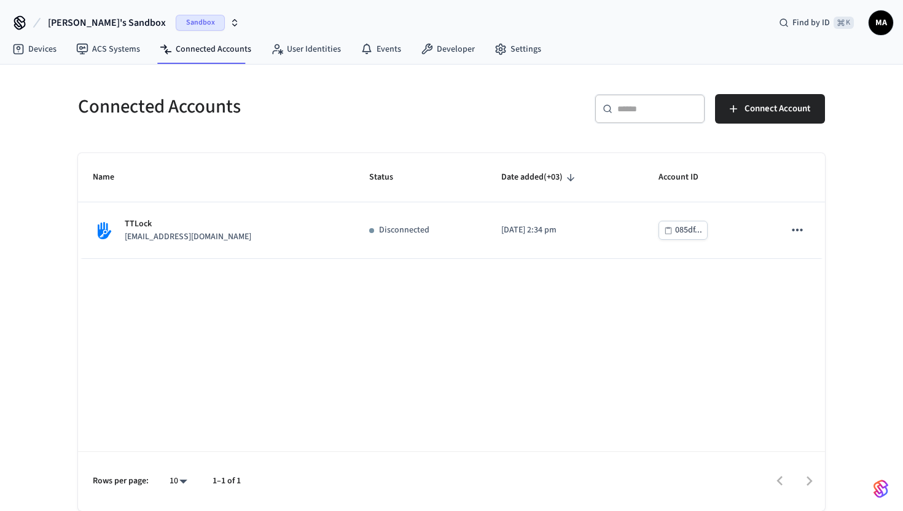
click at [882, 19] on span "MA" at bounding box center [881, 23] width 22 height 22
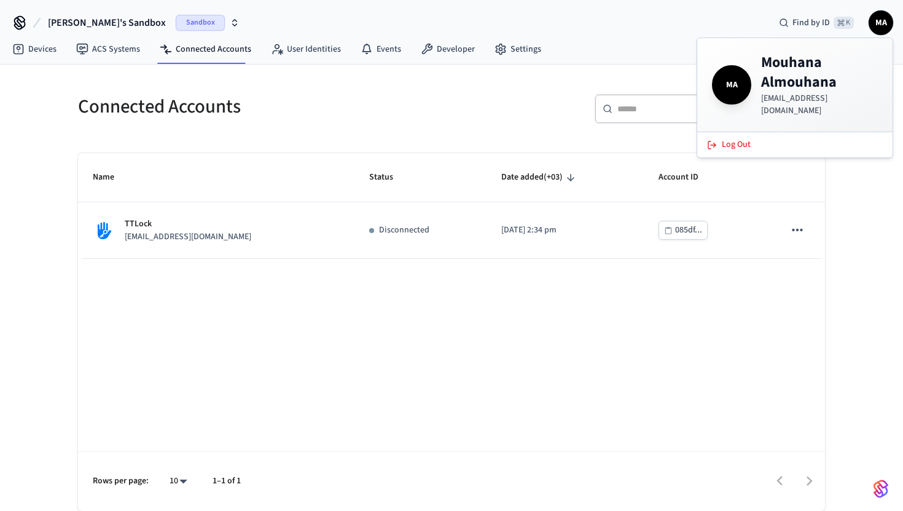
click at [735, 74] on span "MA" at bounding box center [732, 85] width 34 height 34
click at [784, 60] on h4 "Mouhana Almouhana" at bounding box center [819, 72] width 117 height 39
click at [248, 87] on div "Connected Accounts" at bounding box center [253, 106] width 381 height 54
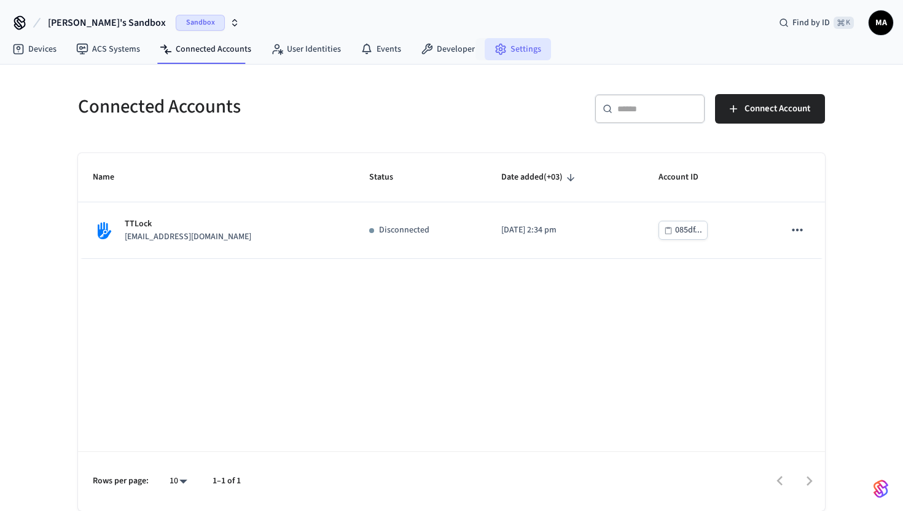
click at [506, 49] on link "Settings" at bounding box center [518, 49] width 66 height 22
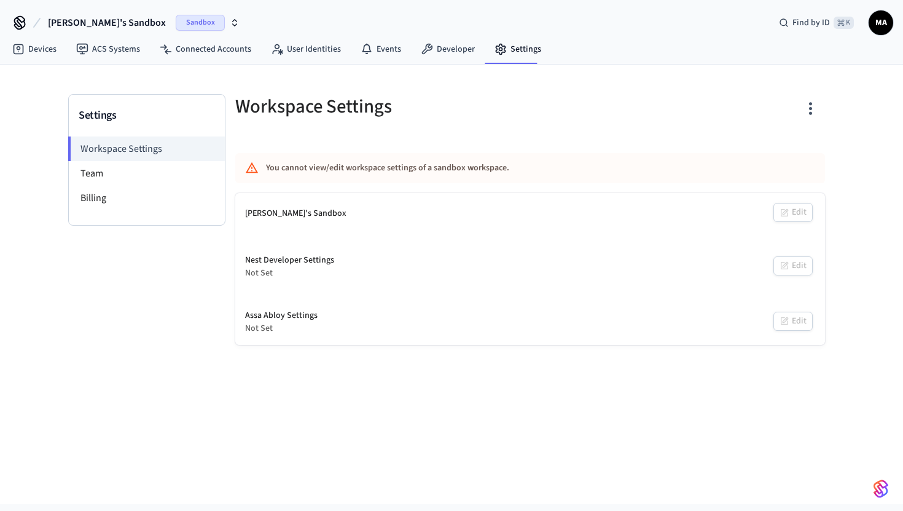
click at [806, 106] on icon "button" at bounding box center [810, 108] width 19 height 19
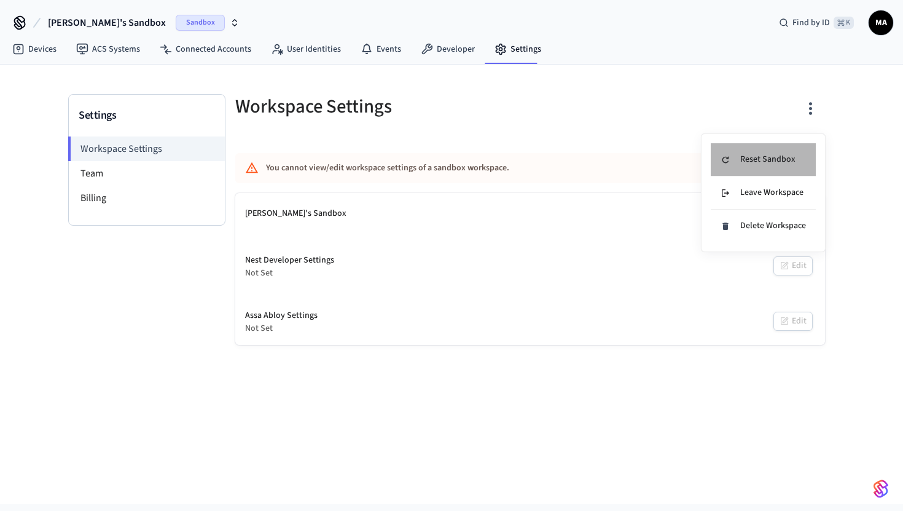
click at [793, 163] on div "Reset Sandbox" at bounding box center [758, 159] width 75 height 13
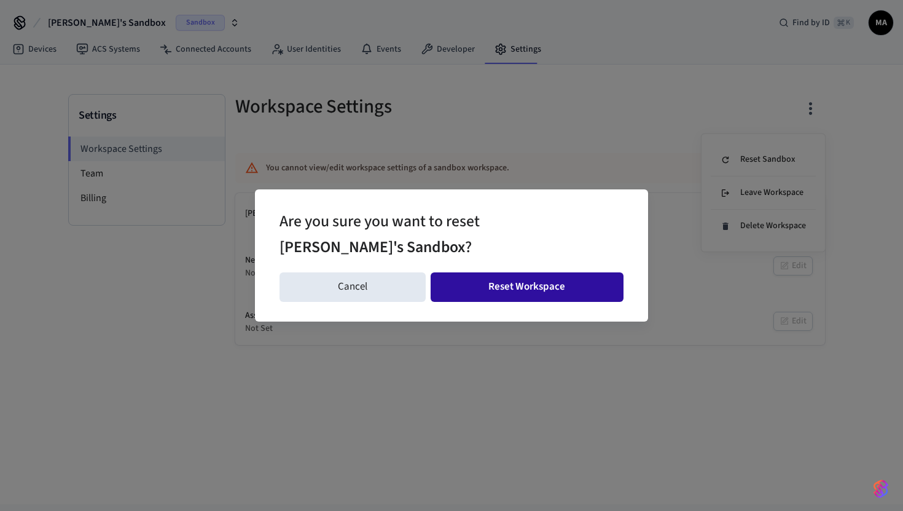
click at [522, 286] on button "Reset Workspace" at bounding box center [528, 286] width 194 height 29
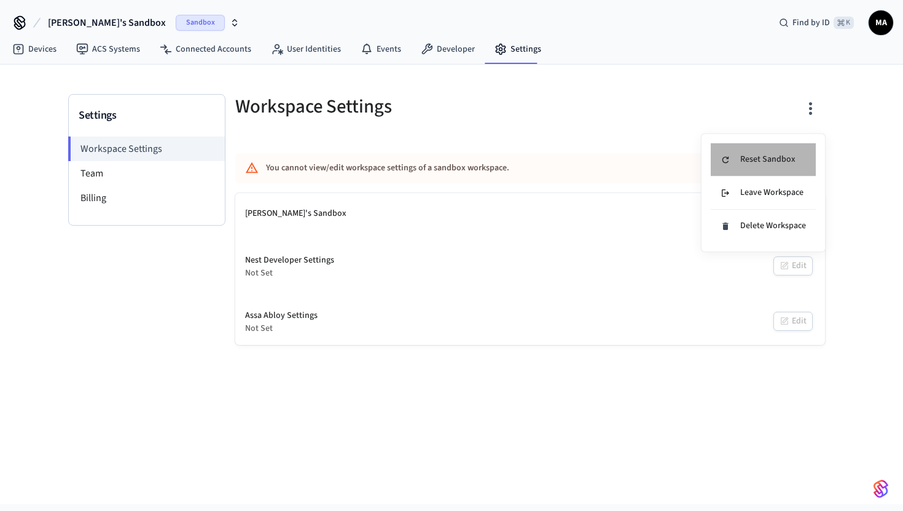
click at [744, 159] on div "Reset Sandbox" at bounding box center [758, 159] width 75 height 13
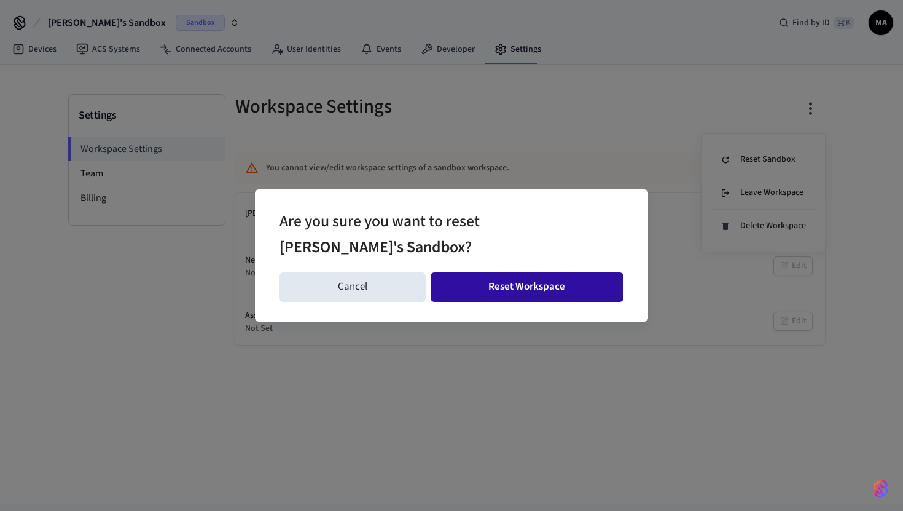
click at [522, 282] on button "Reset Workspace" at bounding box center [528, 286] width 194 height 29
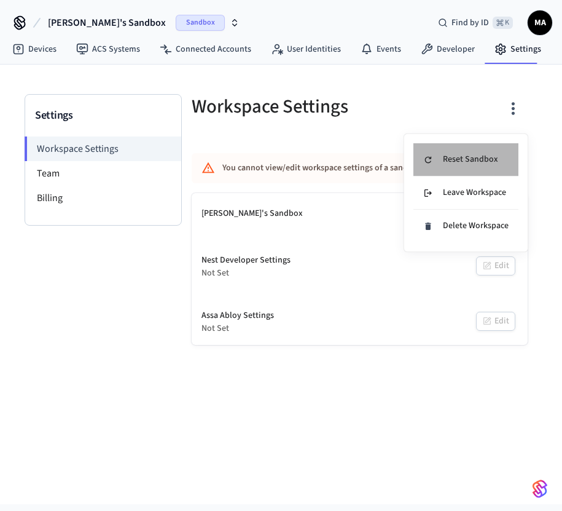
click at [465, 160] on div "Reset Sandbox" at bounding box center [460, 159] width 75 height 13
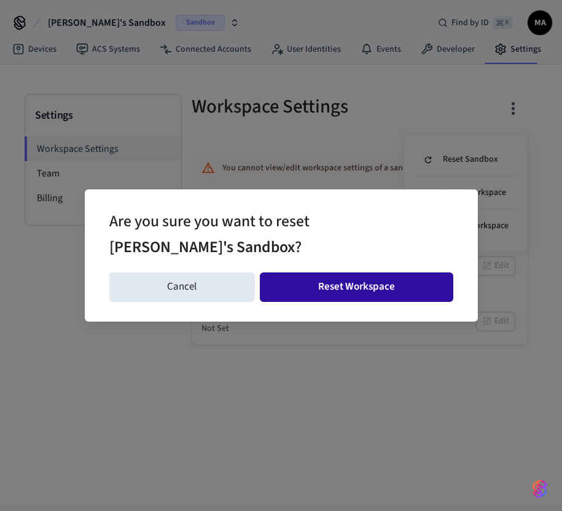
click at [371, 296] on button "Reset Workspace" at bounding box center [357, 286] width 194 height 29
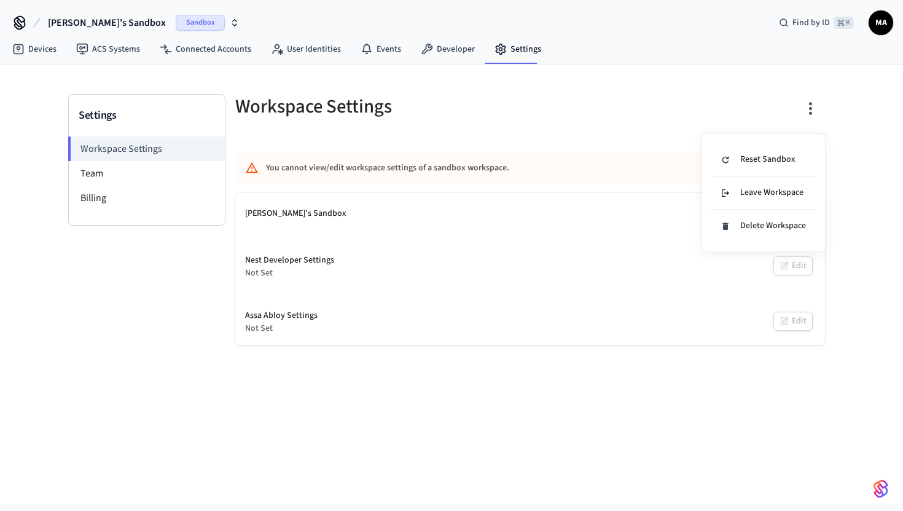
click at [881, 26] on div at bounding box center [451, 255] width 903 height 511
click at [870, 26] on span "MA" at bounding box center [881, 22] width 25 height 25
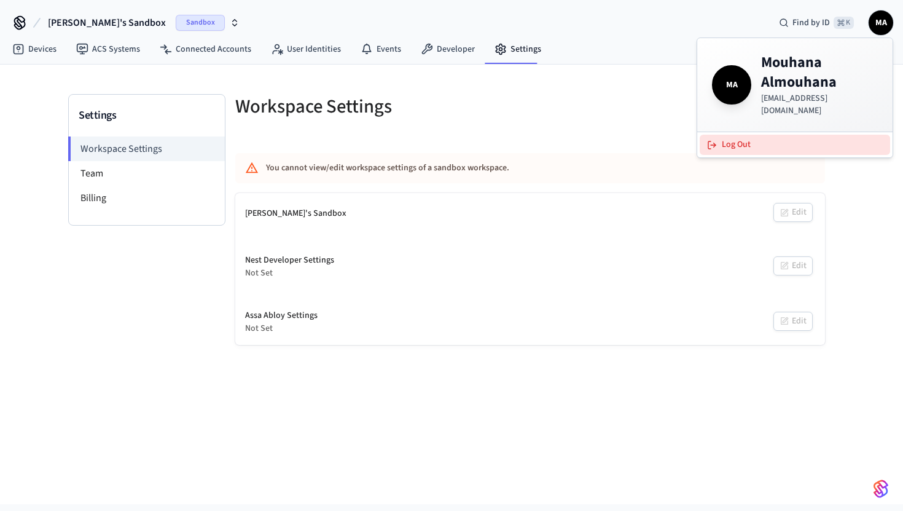
click at [750, 135] on button "Log Out" at bounding box center [795, 145] width 191 height 20
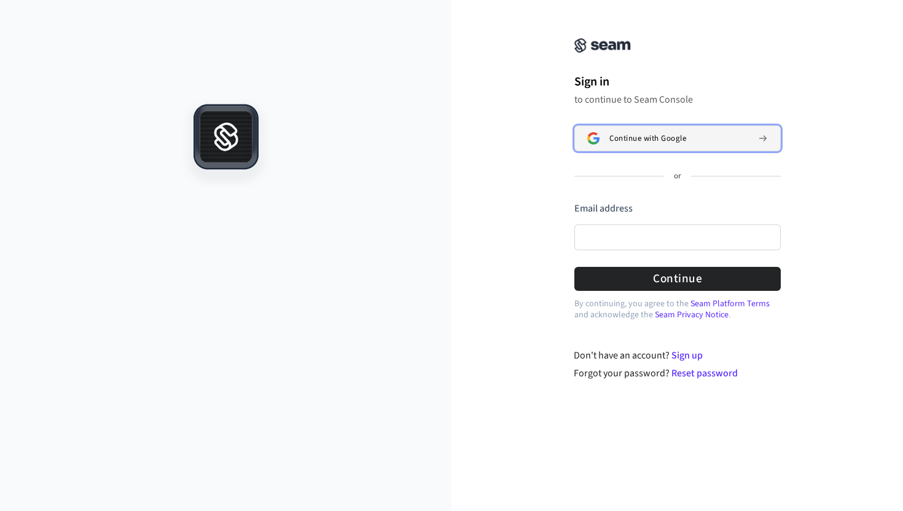
click at [629, 136] on span "Continue with Google" at bounding box center [648, 138] width 77 height 10
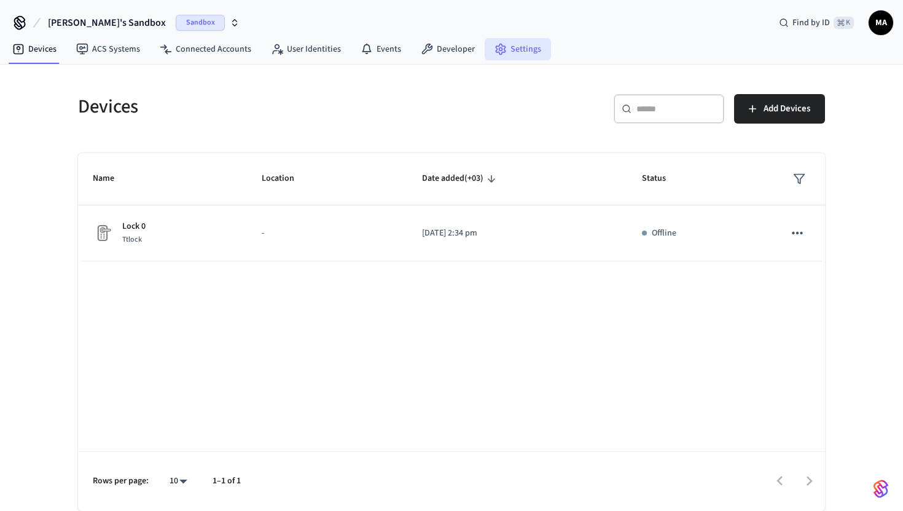
click at [502, 49] on link "Settings" at bounding box center [518, 49] width 66 height 22
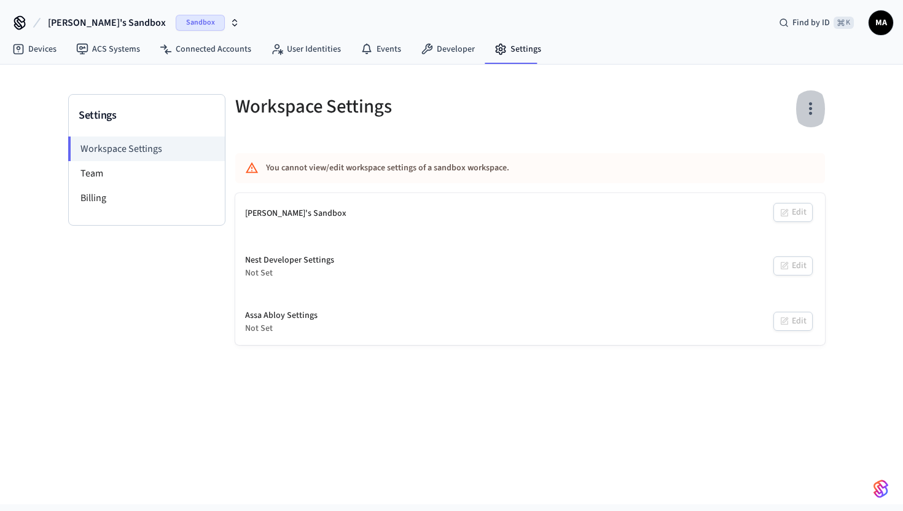
click at [820, 114] on icon "button" at bounding box center [810, 108] width 19 height 19
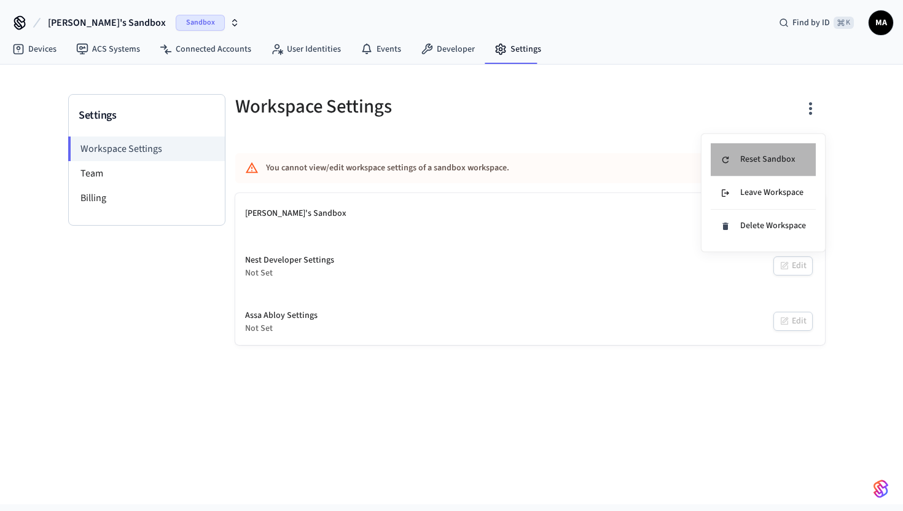
click at [782, 160] on div "Reset Sandbox" at bounding box center [758, 159] width 75 height 13
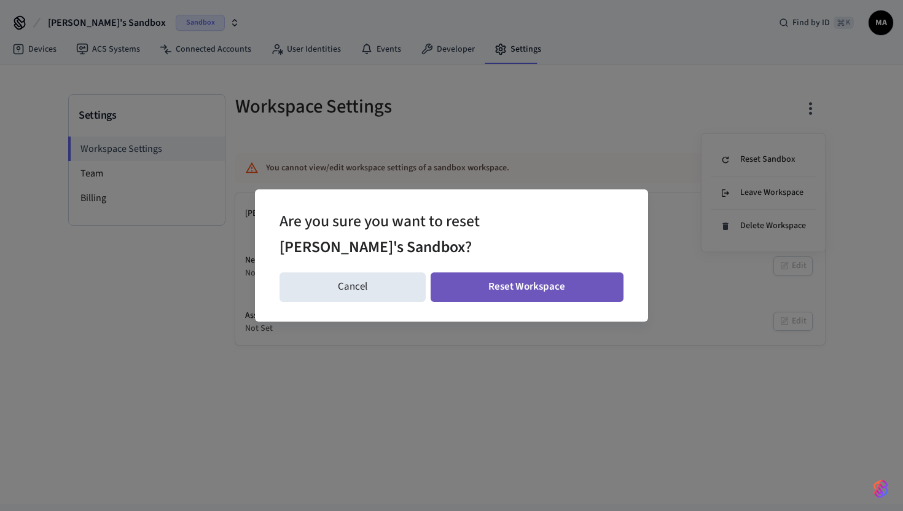
click at [564, 289] on button "Reset Workspace" at bounding box center [528, 286] width 194 height 29
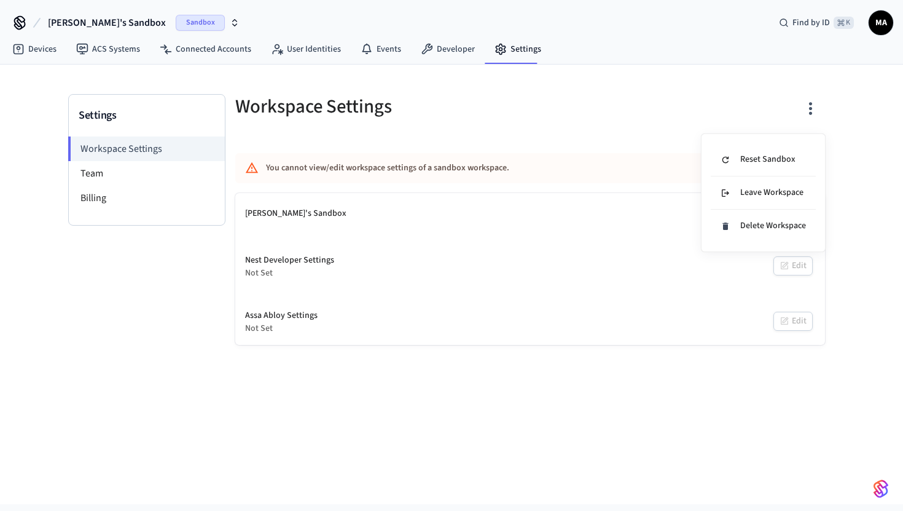
click at [537, 105] on div at bounding box center [451, 255] width 903 height 511
click at [292, 45] on link "User Identities" at bounding box center [306, 49] width 90 height 22
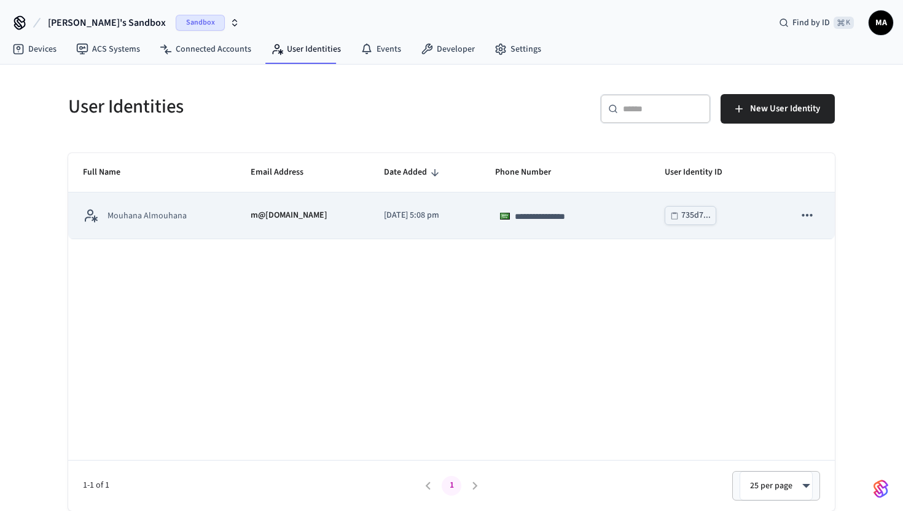
click at [804, 220] on icon "sticky table" at bounding box center [808, 215] width 16 height 16
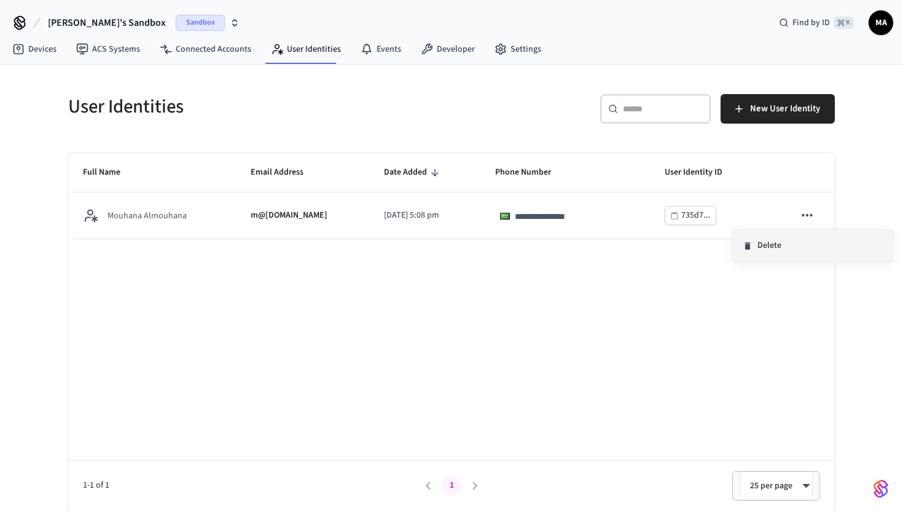
click at [785, 247] on li "Delete" at bounding box center [813, 245] width 160 height 33
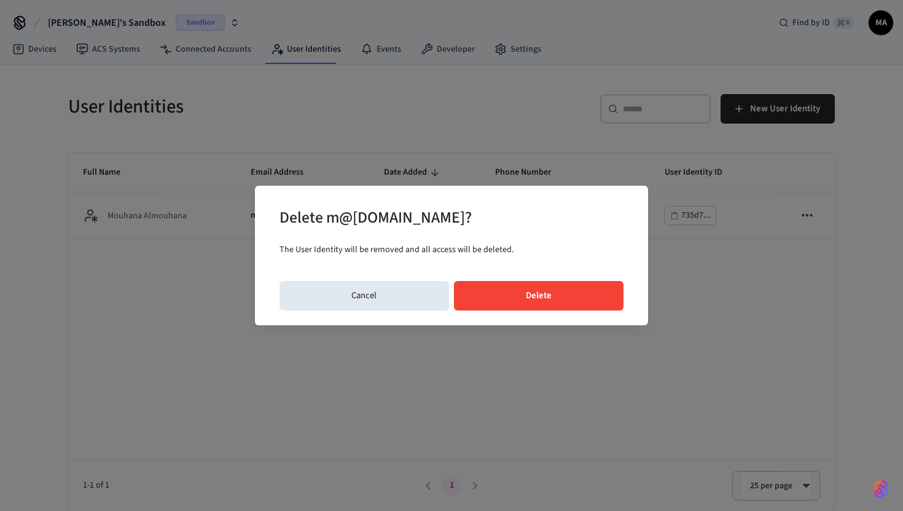
click at [532, 291] on button "Delete" at bounding box center [539, 295] width 170 height 29
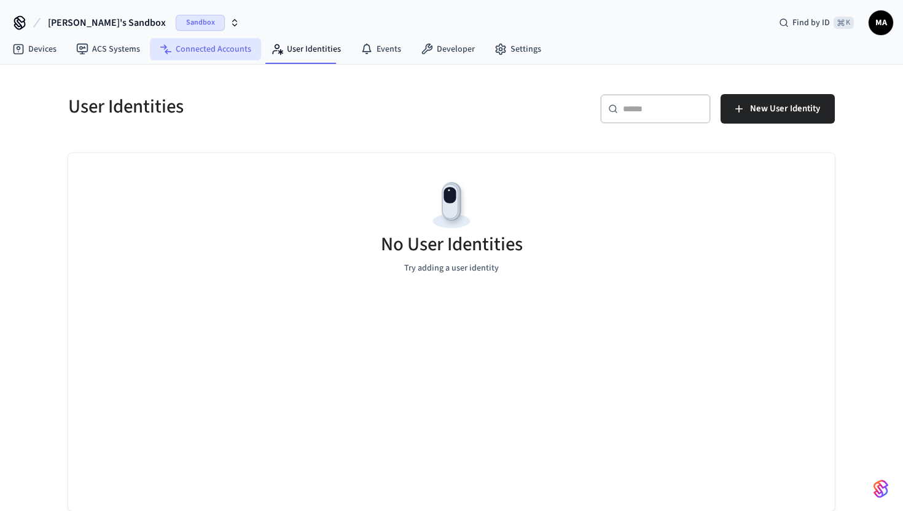
click at [178, 45] on link "Connected Accounts" at bounding box center [205, 49] width 111 height 22
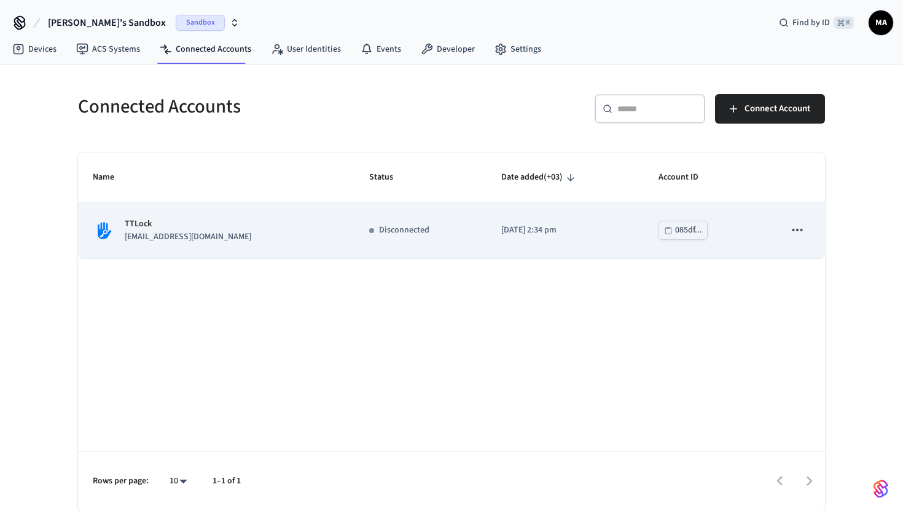
click at [795, 227] on icon "sticky table" at bounding box center [798, 230] width 16 height 16
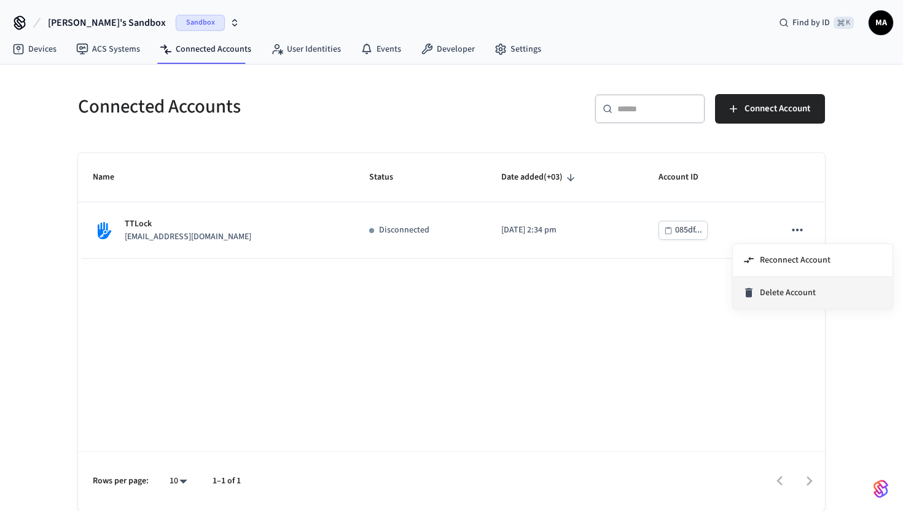
click at [777, 295] on span "Delete Account" at bounding box center [788, 292] width 56 height 12
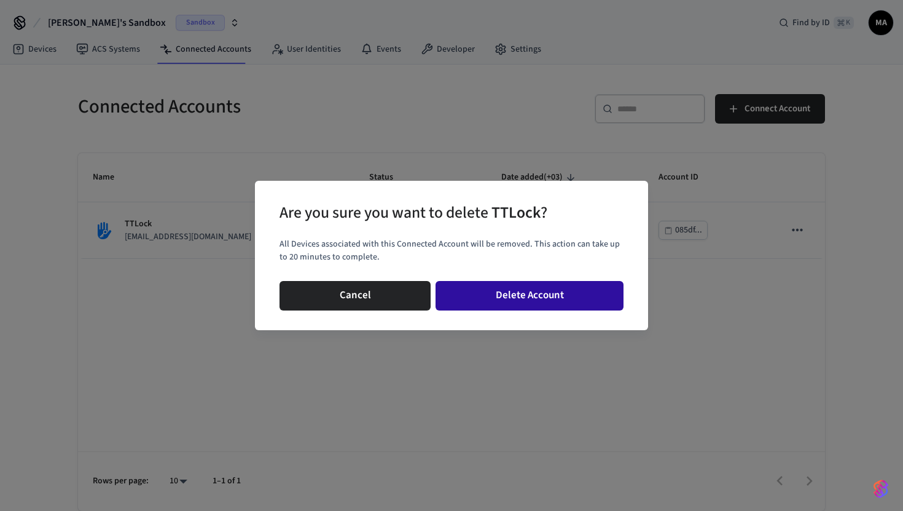
click at [541, 297] on button "Delete Account" at bounding box center [530, 295] width 188 height 29
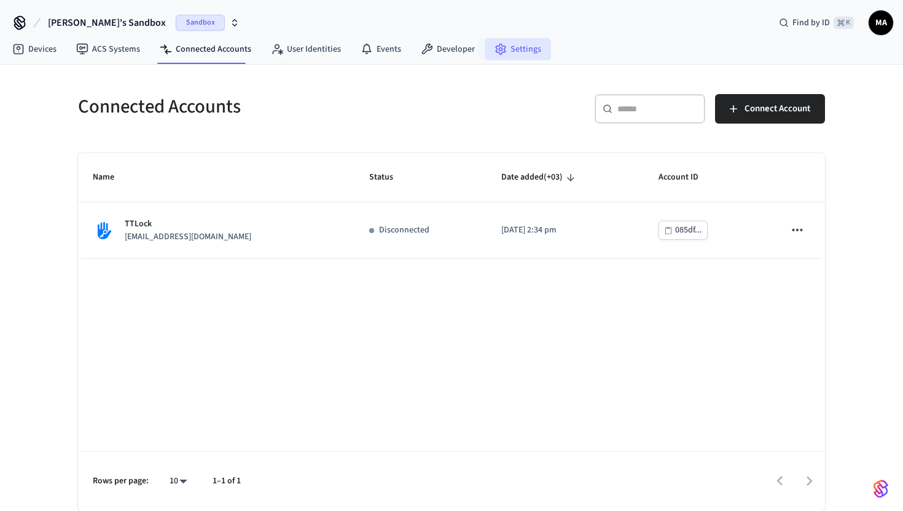
click at [506, 59] on link "Settings" at bounding box center [518, 49] width 66 height 22
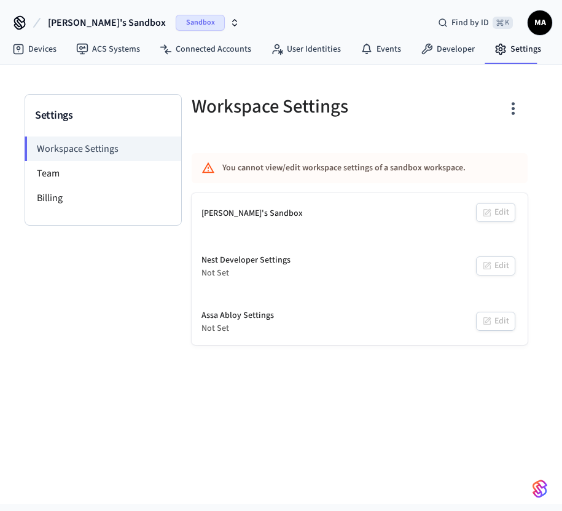
click at [512, 105] on icon "button" at bounding box center [513, 108] width 19 height 19
click at [512, 105] on div at bounding box center [281, 255] width 562 height 511
click at [511, 106] on icon "button" at bounding box center [513, 108] width 19 height 19
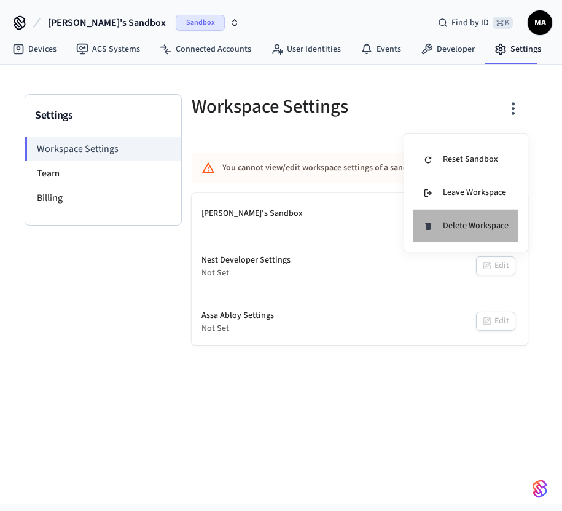
click at [486, 230] on div "Delete Workspace" at bounding box center [465, 225] width 85 height 13
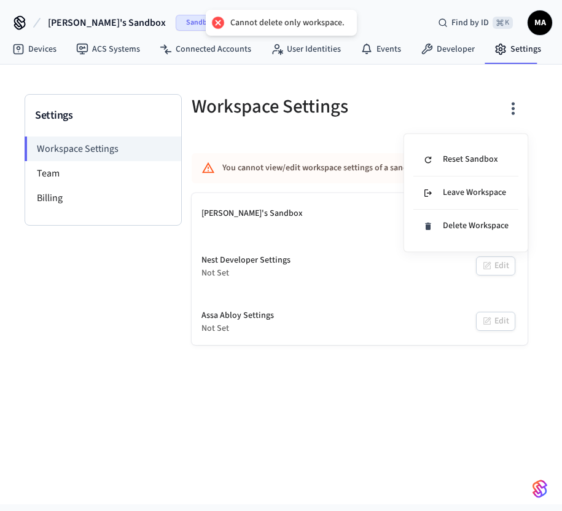
click at [430, 111] on div at bounding box center [281, 255] width 562 height 511
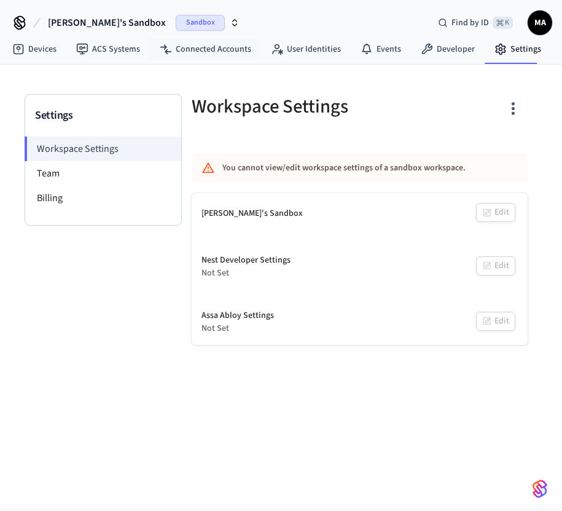
click at [194, 20] on div "Sandbox" at bounding box center [208, 23] width 64 height 16
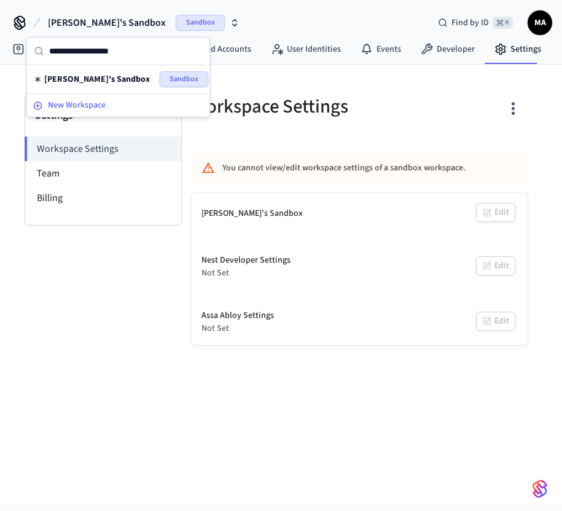
click at [114, 104] on div "New Workspace" at bounding box center [118, 105] width 171 height 13
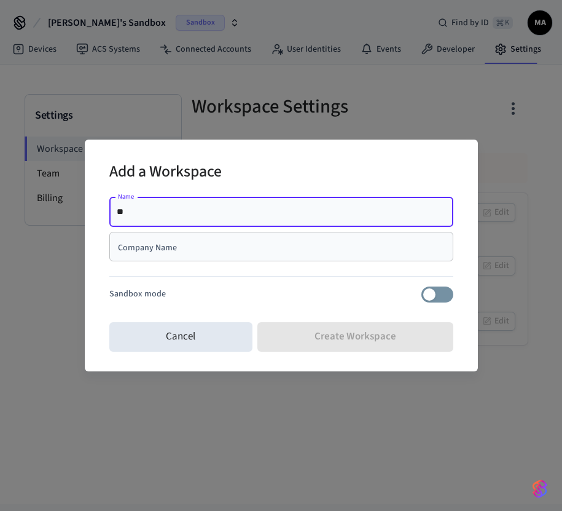
type input "*"
click at [248, 253] on div "Company Name" at bounding box center [281, 246] width 344 height 29
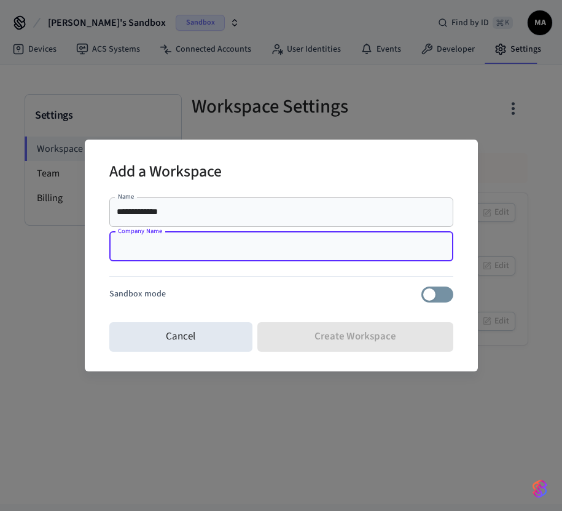
click at [251, 211] on input "**********" at bounding box center [281, 212] width 329 height 12
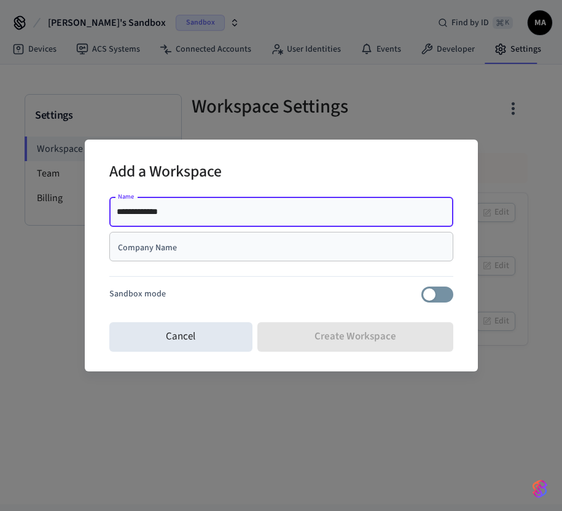
click at [251, 211] on input "**********" at bounding box center [281, 212] width 329 height 12
type input "*******"
click at [216, 247] on input "Company Name" at bounding box center [281, 246] width 329 height 12
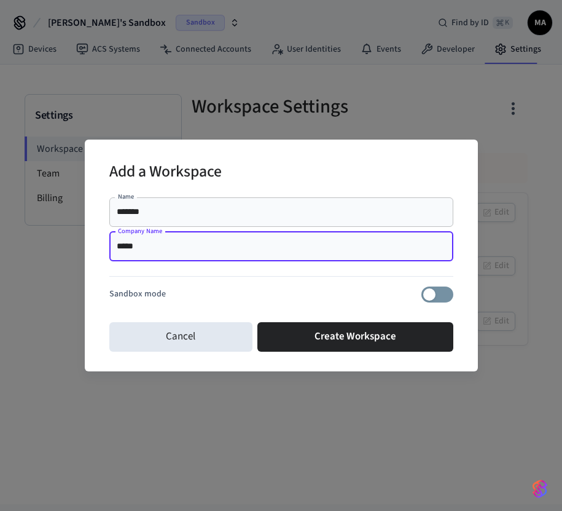
type input "*****"
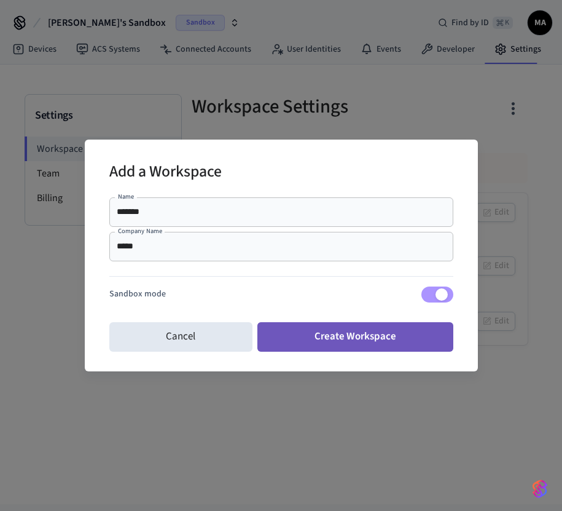
click at [339, 332] on button "Create Workspace" at bounding box center [355, 336] width 196 height 29
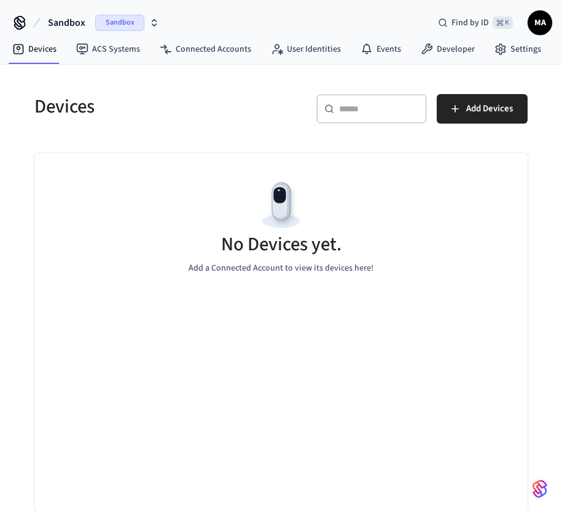
click at [151, 21] on icon "button" at bounding box center [154, 23] width 10 height 10
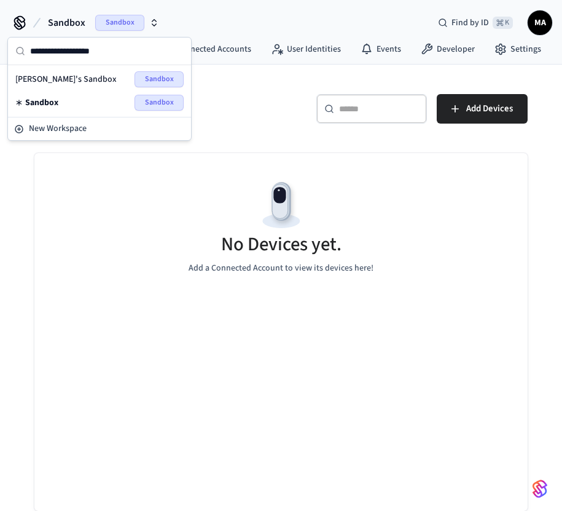
click at [120, 72] on div "Mouhana's Sandbox Sandbox" at bounding box center [99, 79] width 168 height 16
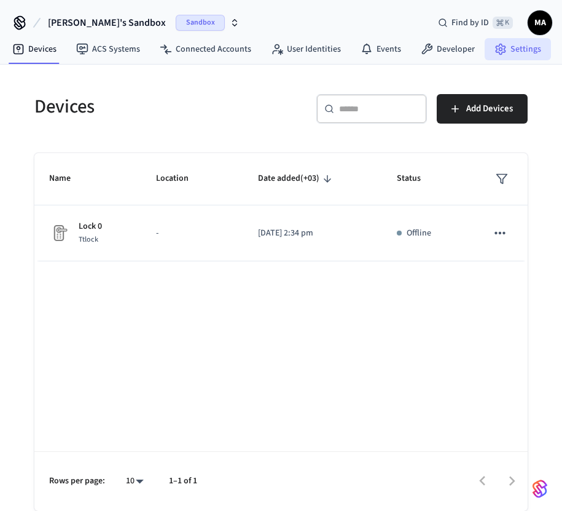
click at [524, 54] on link "Settings" at bounding box center [518, 49] width 66 height 22
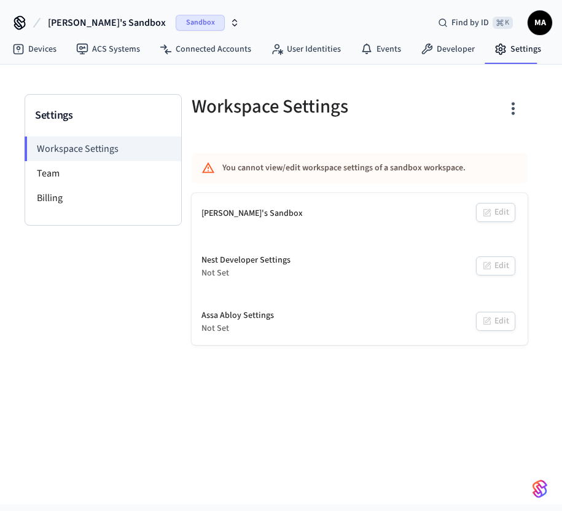
click at [508, 106] on icon "button" at bounding box center [513, 108] width 19 height 19
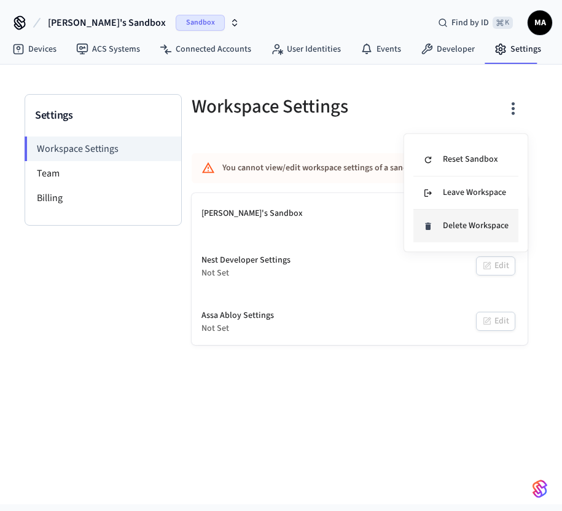
click at [476, 225] on div "Delete Workspace" at bounding box center [465, 225] width 85 height 13
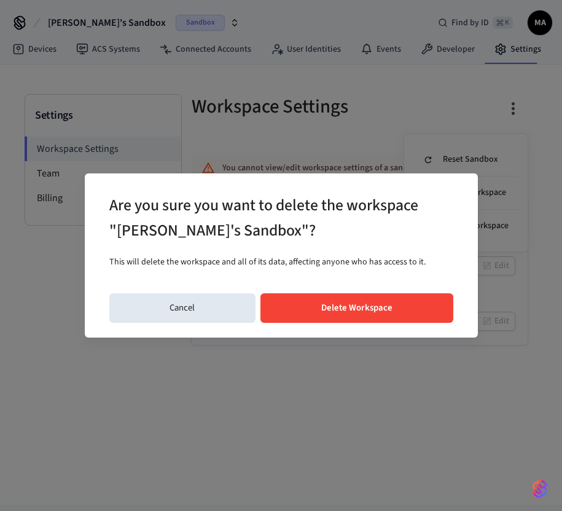
click at [369, 314] on button "Delete Workspace" at bounding box center [357, 307] width 193 height 29
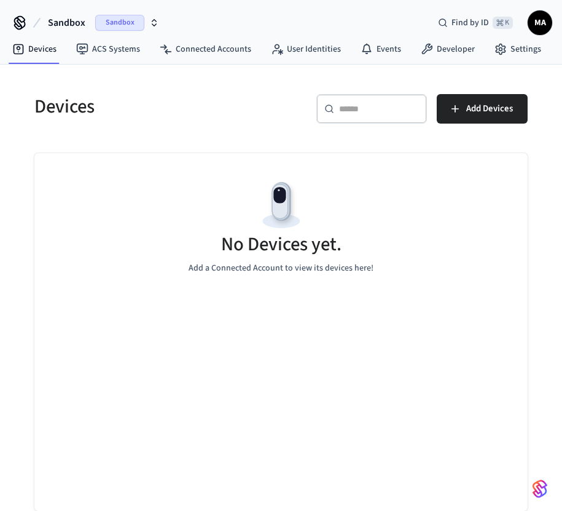
click at [542, 26] on span "MA" at bounding box center [540, 23] width 22 height 22
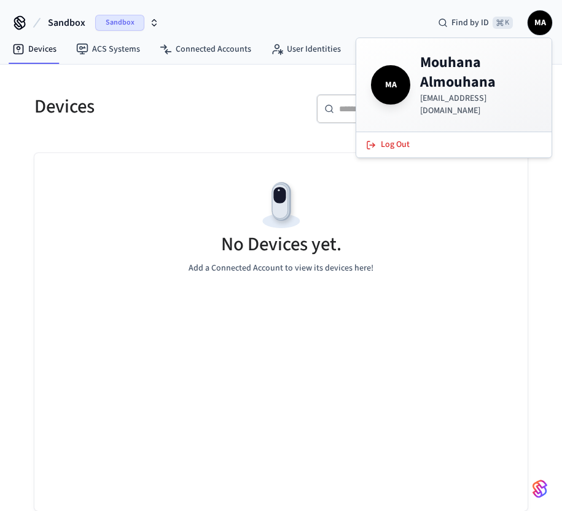
click at [548, 33] on div "Find by ID ⌘ K MA" at bounding box center [490, 23] width 124 height 26
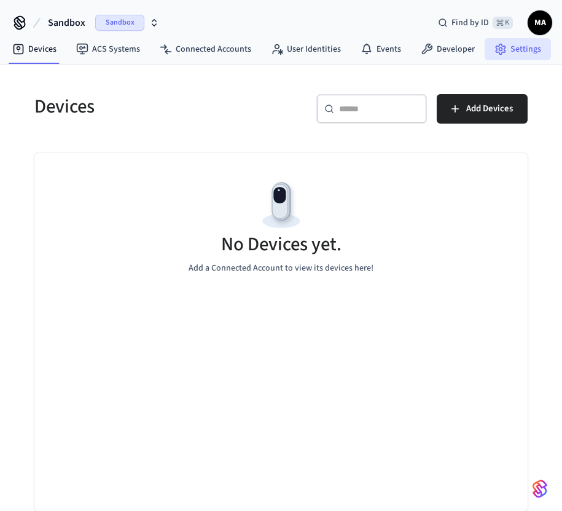
click at [517, 57] on link "Settings" at bounding box center [518, 49] width 66 height 22
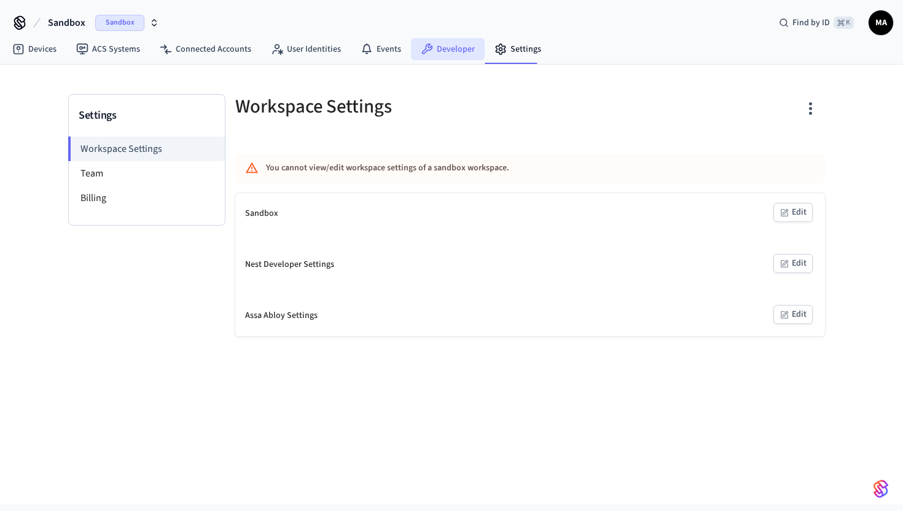
click at [426, 52] on icon at bounding box center [427, 49] width 12 height 12
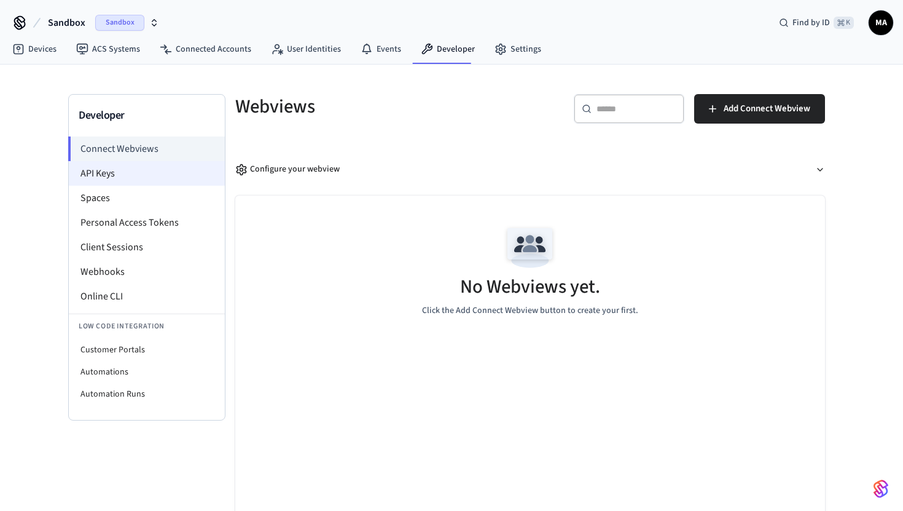
click at [140, 179] on li "API Keys" at bounding box center [147, 173] width 156 height 25
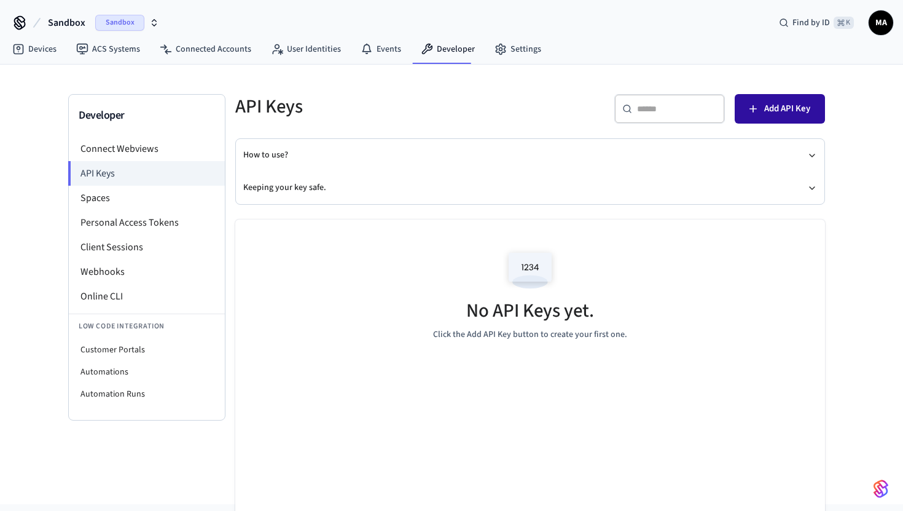
click at [562, 107] on span "Add API Key" at bounding box center [787, 109] width 46 height 16
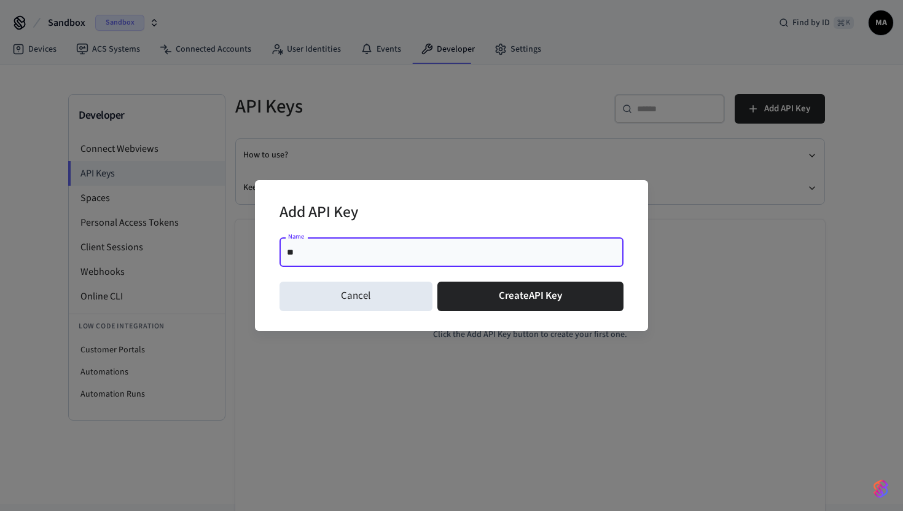
type input "*******"
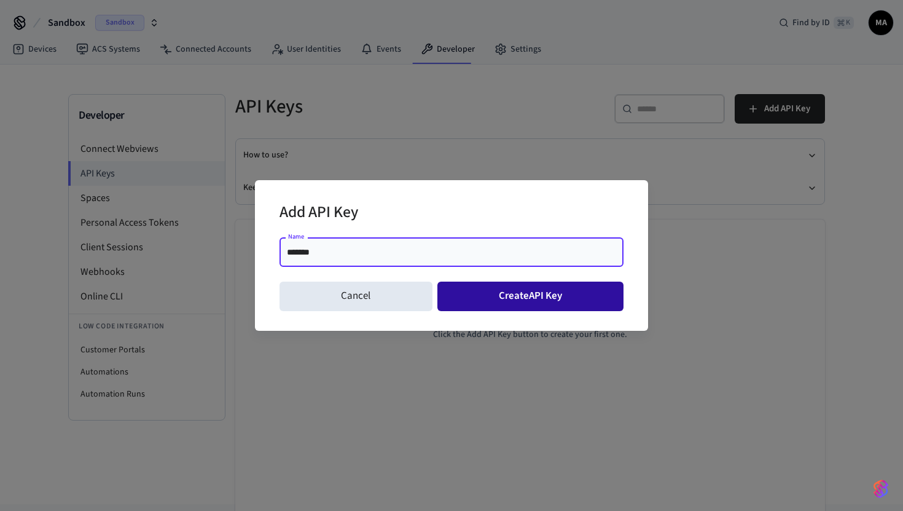
click at [508, 297] on button "Create API Key" at bounding box center [531, 295] width 187 height 29
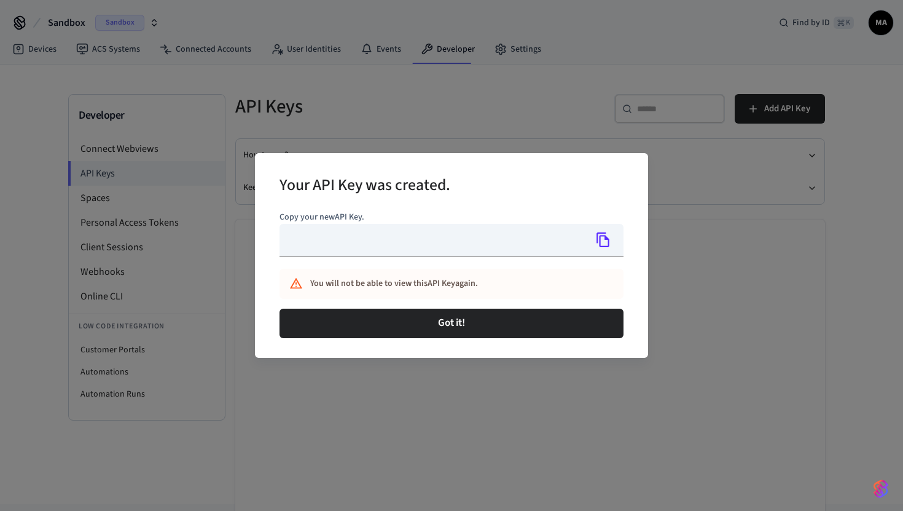
type input "**********"
click at [562, 239] on icon "Copy" at bounding box center [603, 240] width 16 height 16
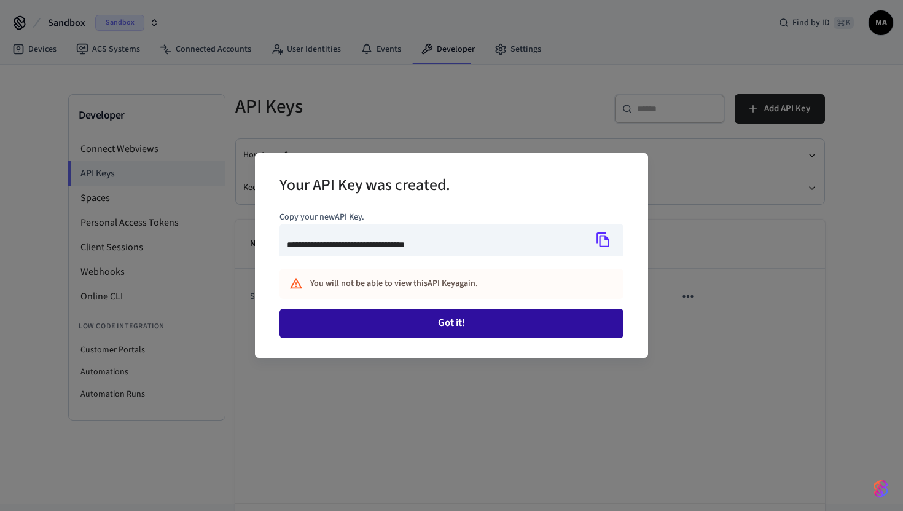
click at [424, 321] on button "Got it!" at bounding box center [452, 322] width 344 height 29
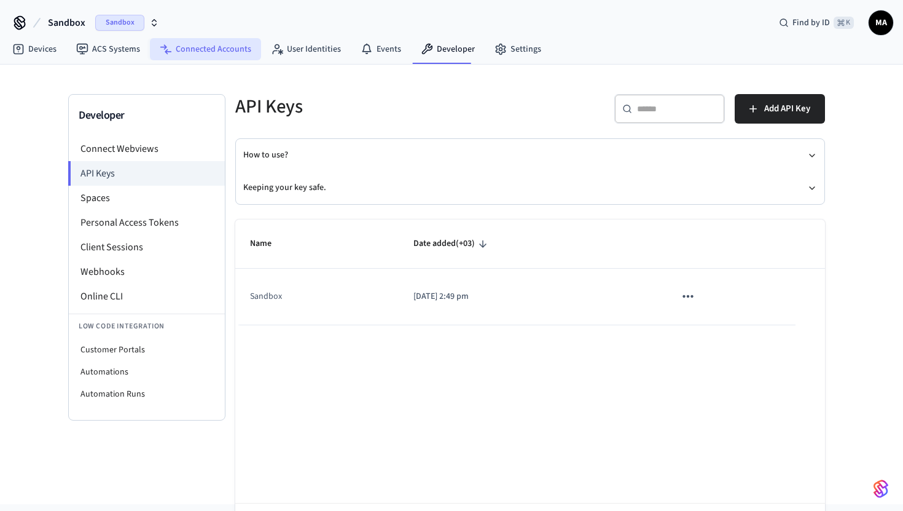
click at [226, 53] on link "Connected Accounts" at bounding box center [205, 49] width 111 height 22
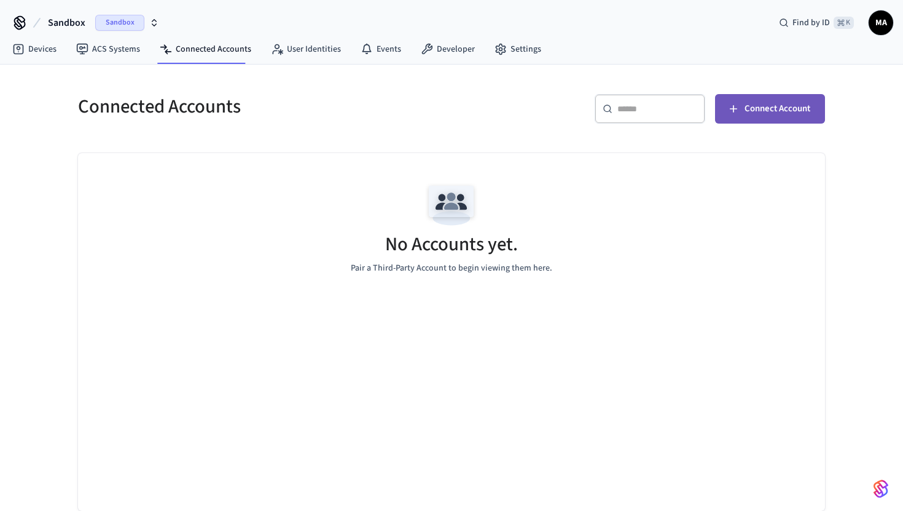
click at [562, 114] on span "Connect Account" at bounding box center [778, 109] width 66 height 16
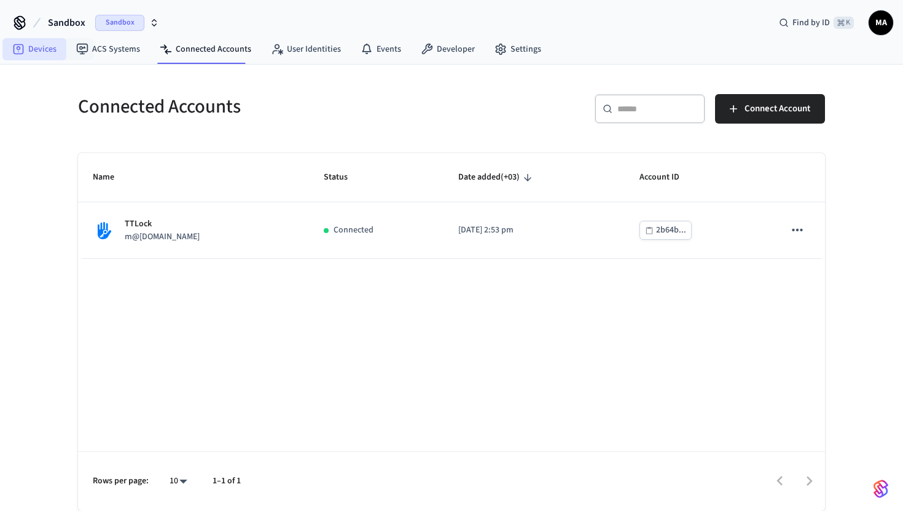
click at [51, 49] on link "Devices" at bounding box center [34, 49] width 64 height 22
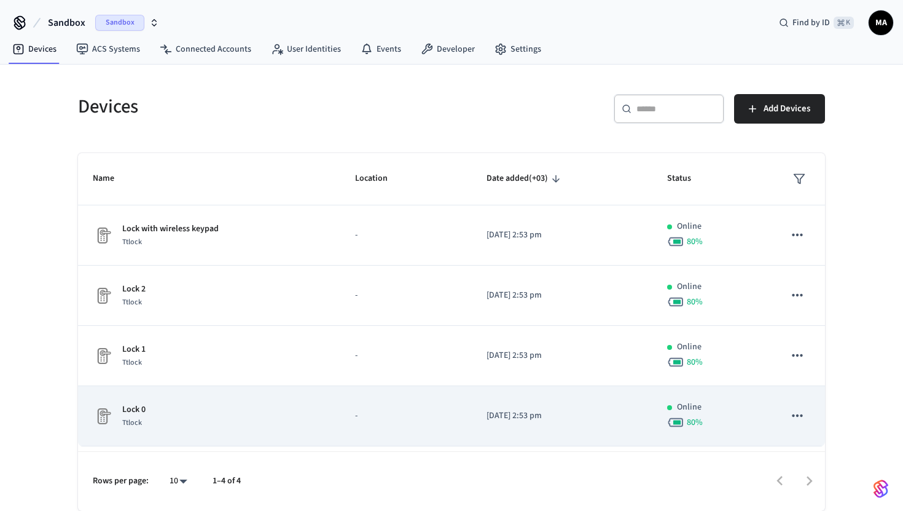
click at [238, 403] on div "Lock 0 Ttlock" at bounding box center [209, 416] width 233 height 26
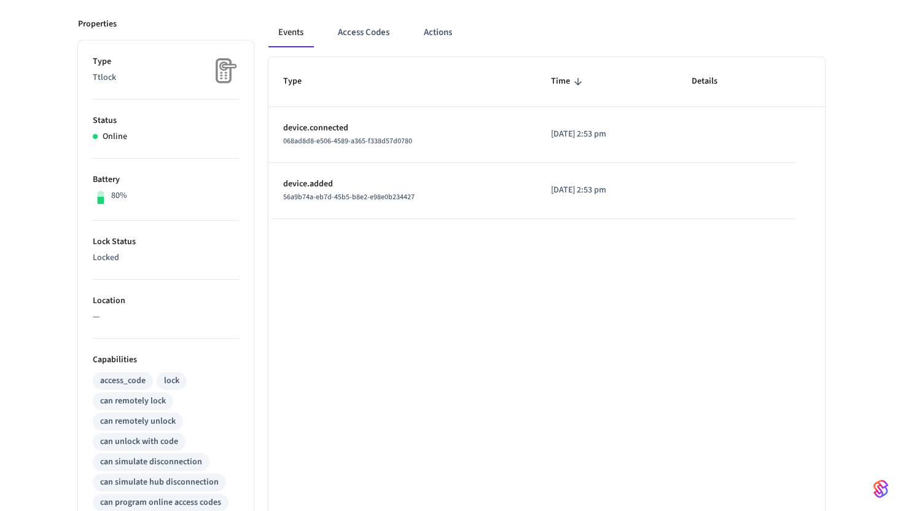
scroll to position [441, 0]
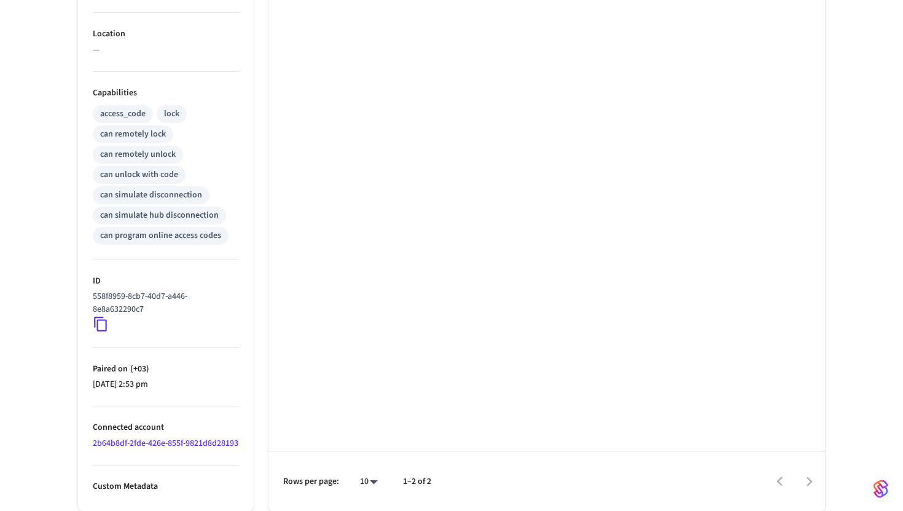
click at [103, 316] on icon at bounding box center [101, 324] width 16 height 16
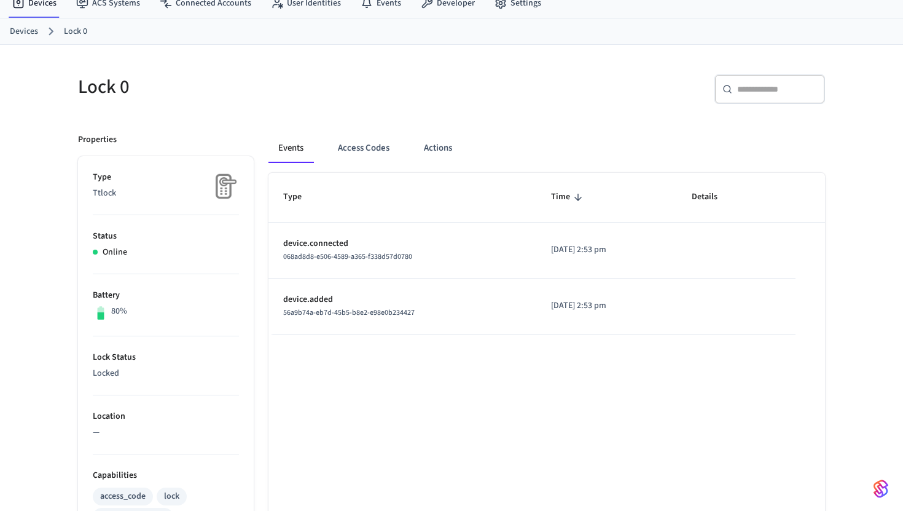
scroll to position [0, 0]
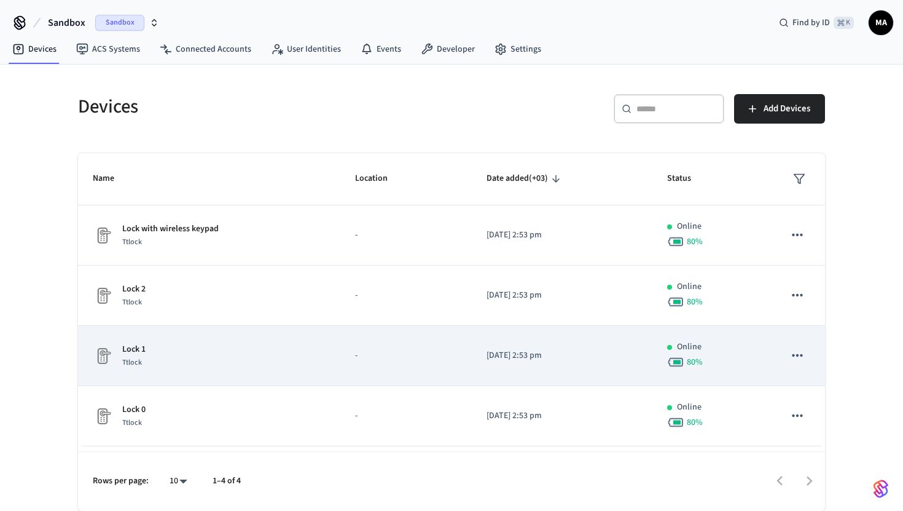
click at [141, 360] on span "Ttlock" at bounding box center [132, 362] width 20 height 10
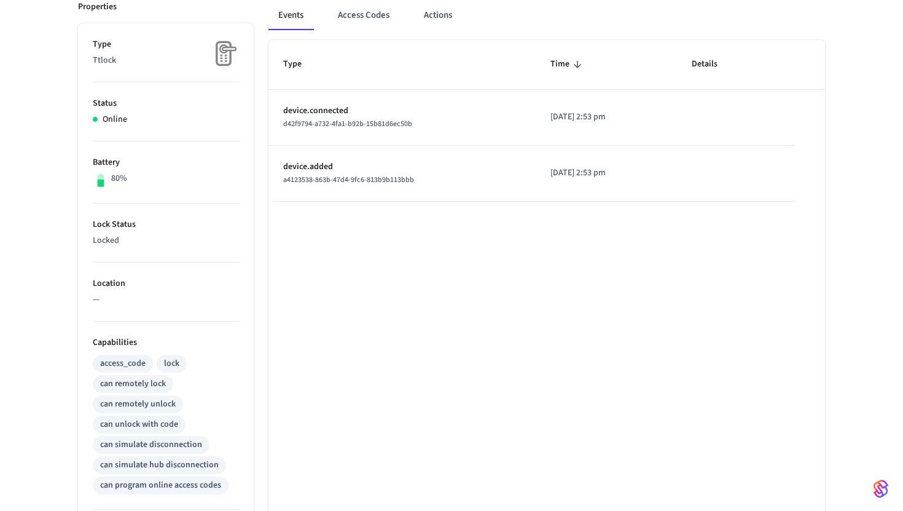
scroll to position [441, 0]
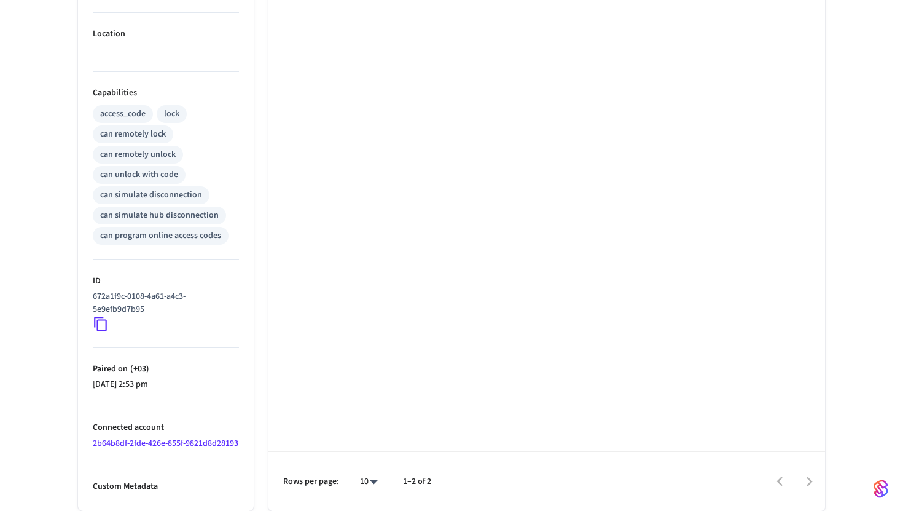
click at [101, 316] on icon at bounding box center [101, 324] width 16 height 16
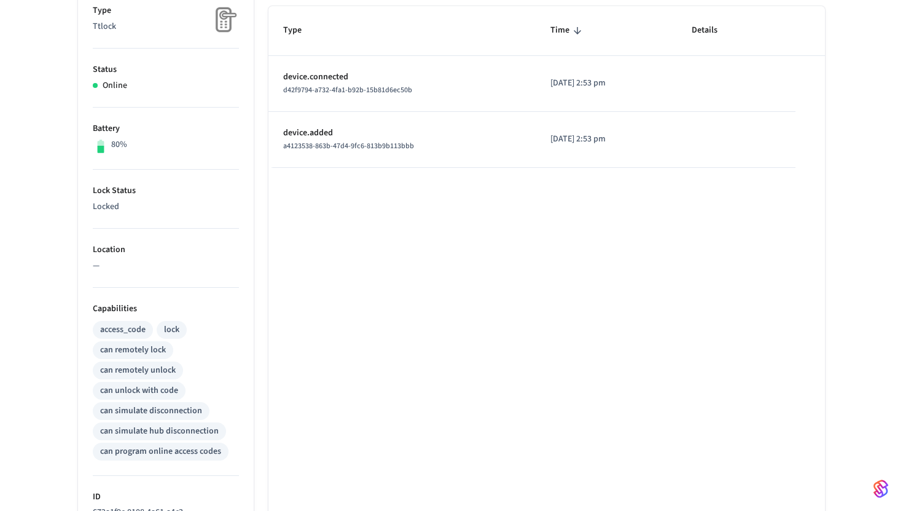
scroll to position [0, 0]
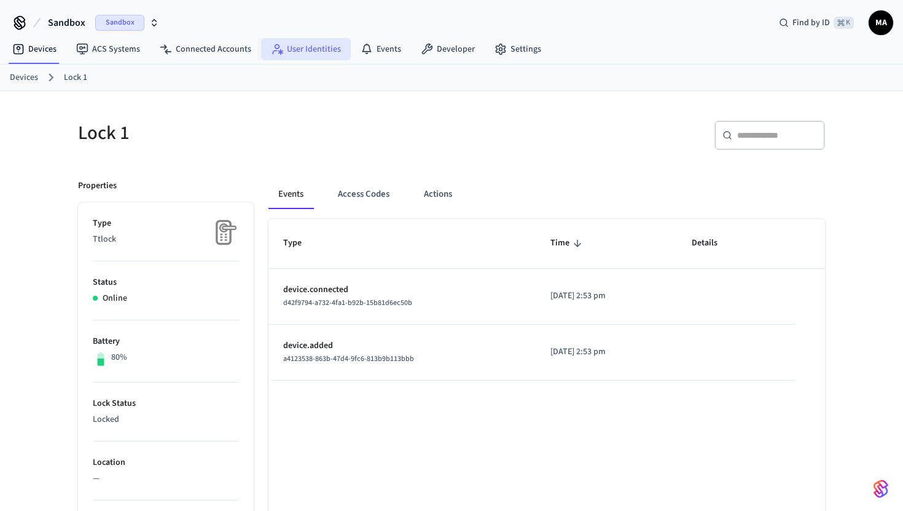
click at [281, 57] on link "User Identities" at bounding box center [306, 49] width 90 height 22
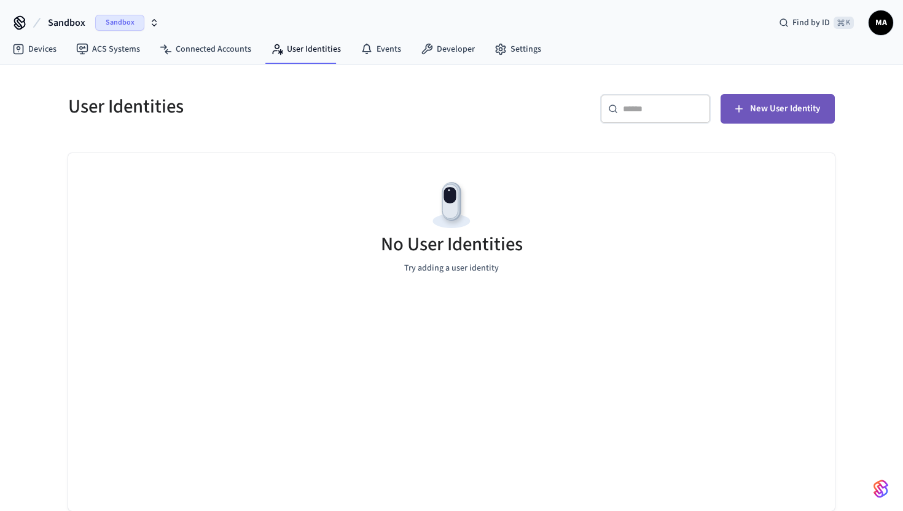
click at [562, 96] on button "New User Identity" at bounding box center [778, 108] width 114 height 29
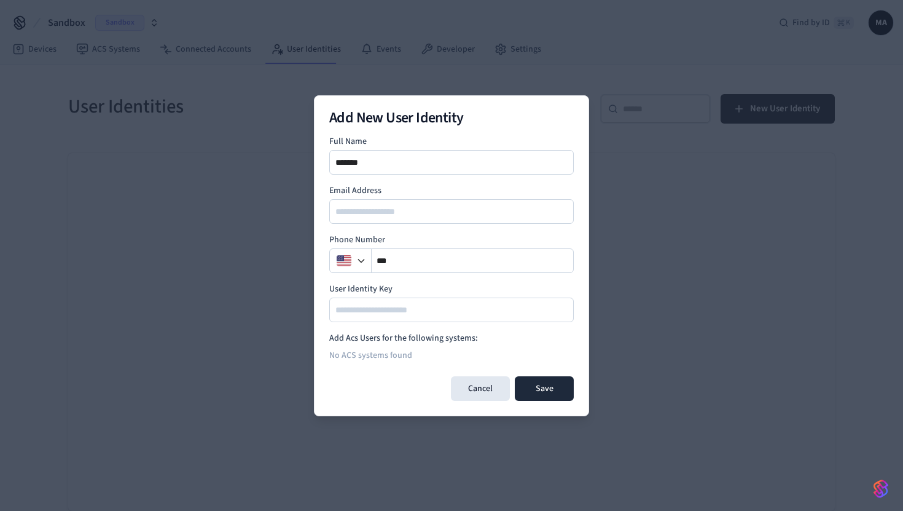
type input "**********"
click at [380, 212] on input "email" at bounding box center [452, 211] width 243 height 15
type input "*******"
click at [413, 254] on input "**" at bounding box center [473, 260] width 202 height 15
click at [355, 262] on button "button" at bounding box center [351, 260] width 39 height 25
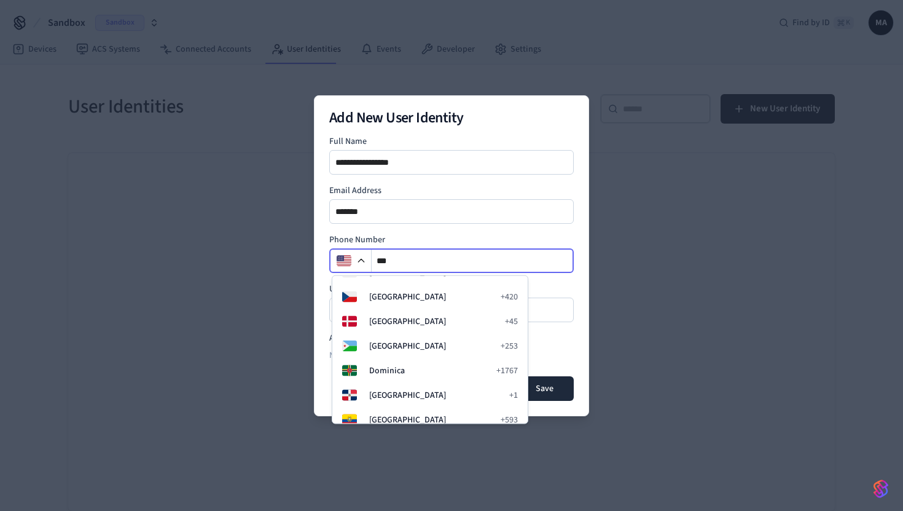
scroll to position [1232, 0]
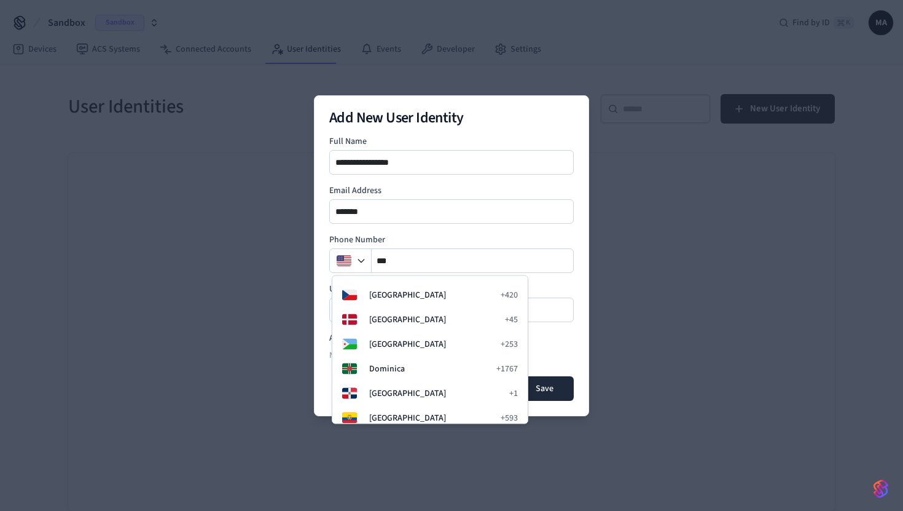
click at [395, 272] on div "**********" at bounding box center [451, 228] width 245 height 187
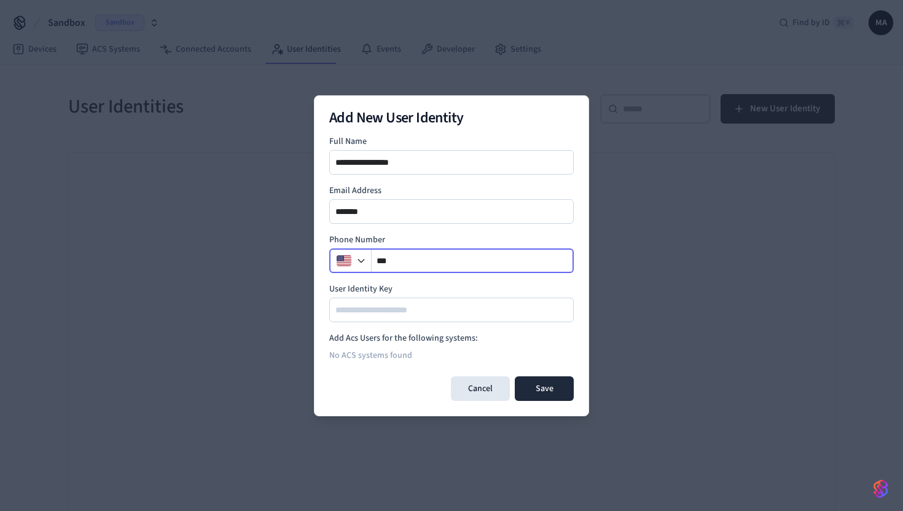
click at [396, 262] on input "**" at bounding box center [473, 260] width 202 height 15
type input "*"
type input "**********"
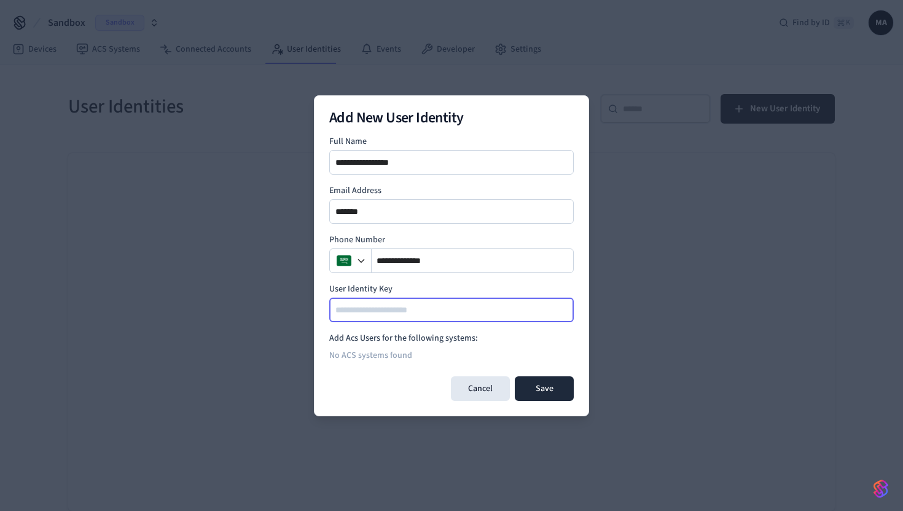
click at [410, 307] on input at bounding box center [452, 309] width 243 height 15
type input "***"
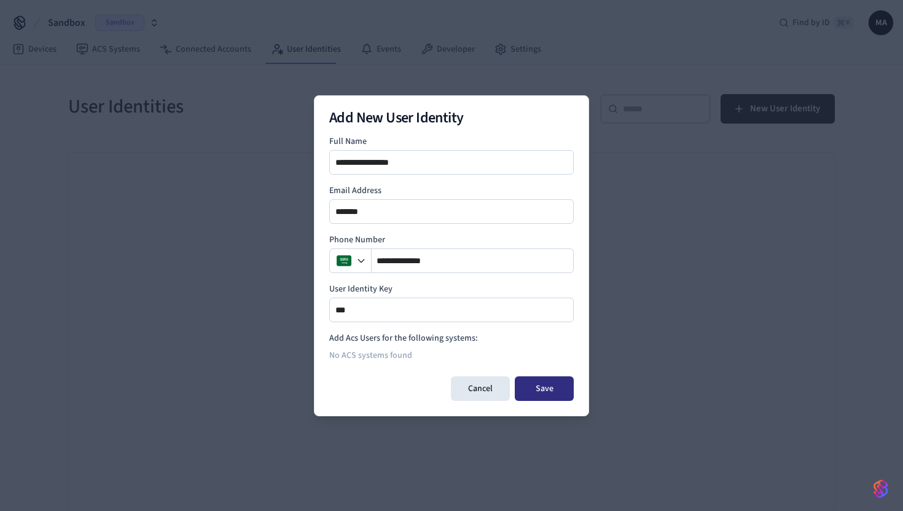
click at [538, 385] on button "Save" at bounding box center [544, 388] width 59 height 25
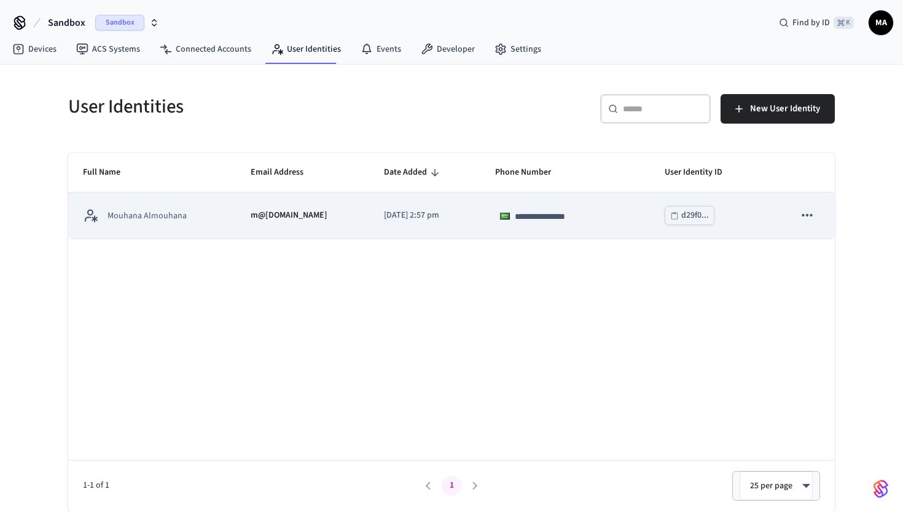
click at [562, 216] on icon "sticky table" at bounding box center [674, 215] width 9 height 9
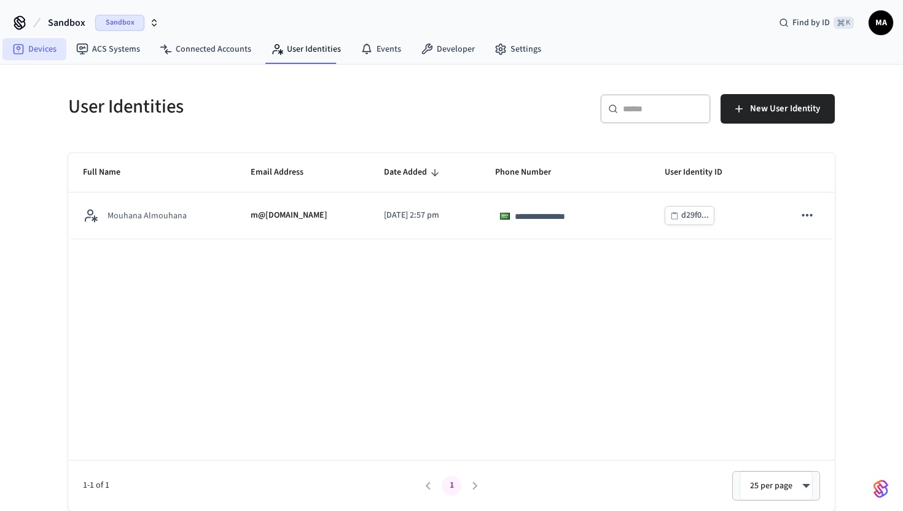
click at [45, 53] on link "Devices" at bounding box center [34, 49] width 64 height 22
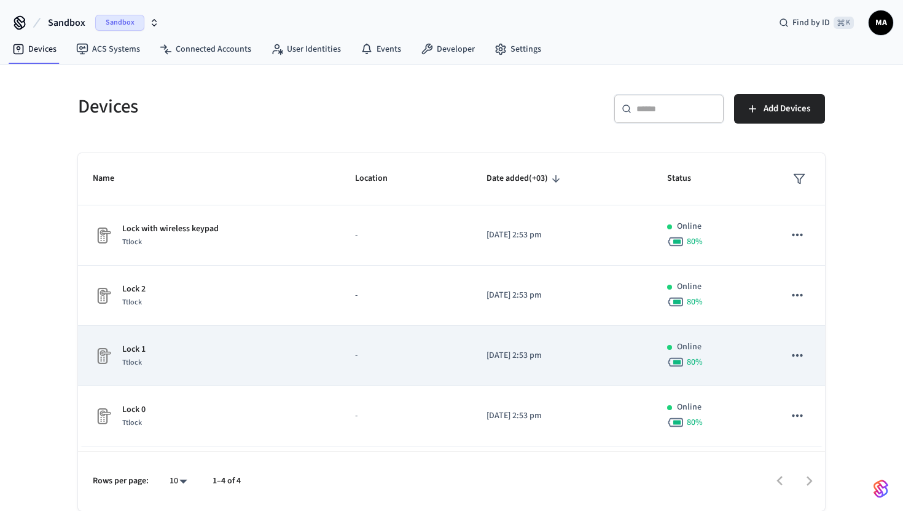
click at [220, 377] on td "Lock 1 Ttlock" at bounding box center [209, 356] width 262 height 60
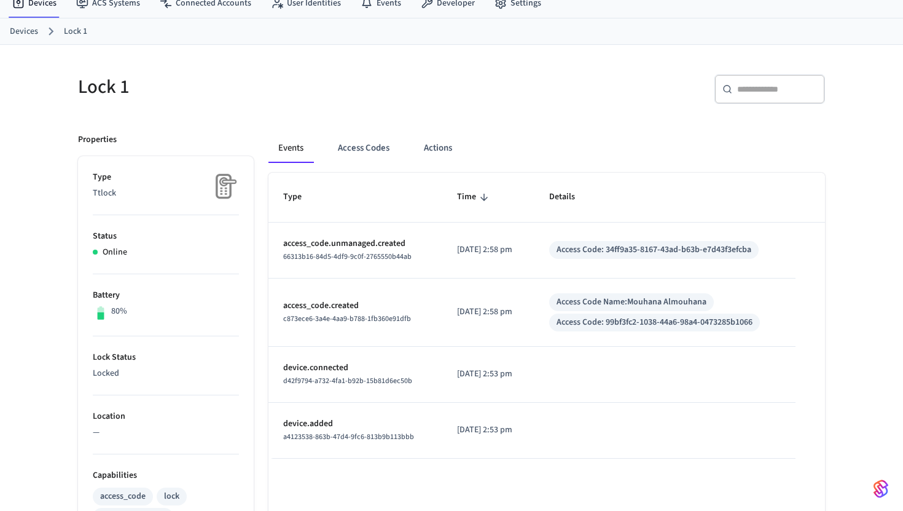
scroll to position [54, 0]
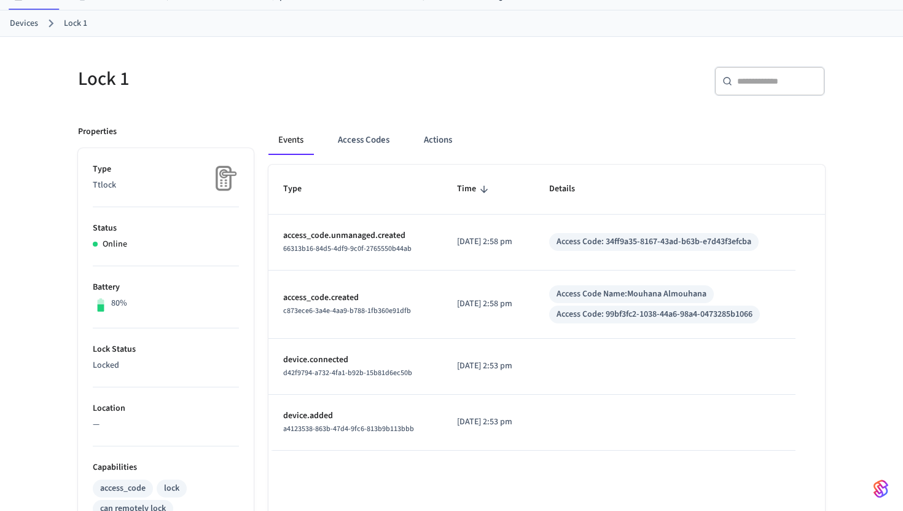
click at [328, 301] on p "access_code.created" at bounding box center [355, 297] width 144 height 13
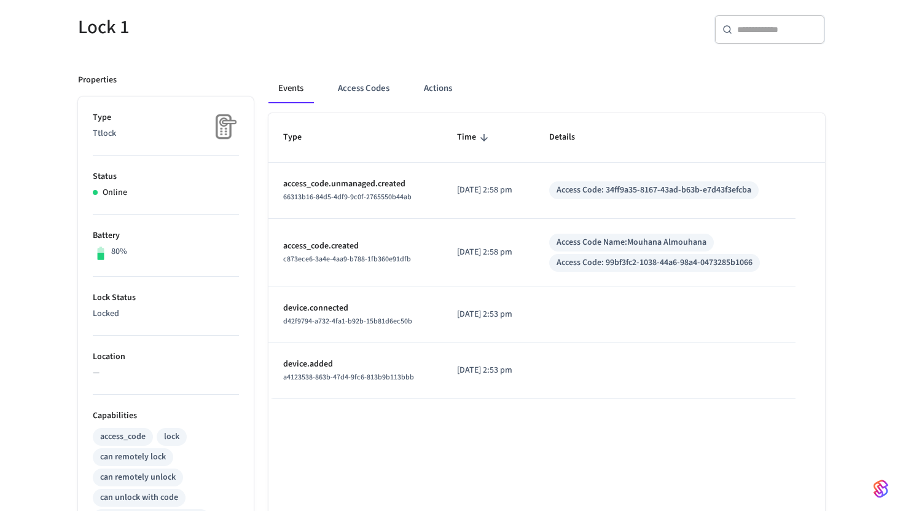
scroll to position [88, 0]
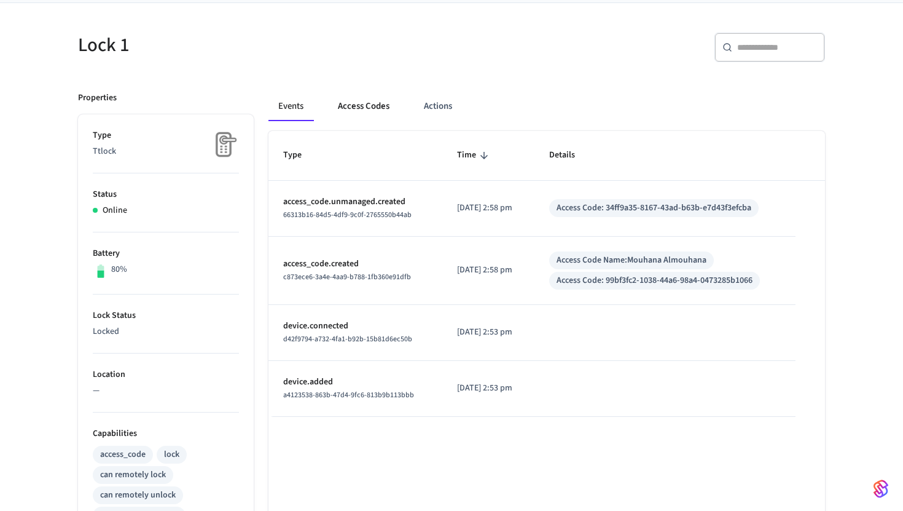
click at [379, 99] on button "Access Codes" at bounding box center [363, 106] width 71 height 29
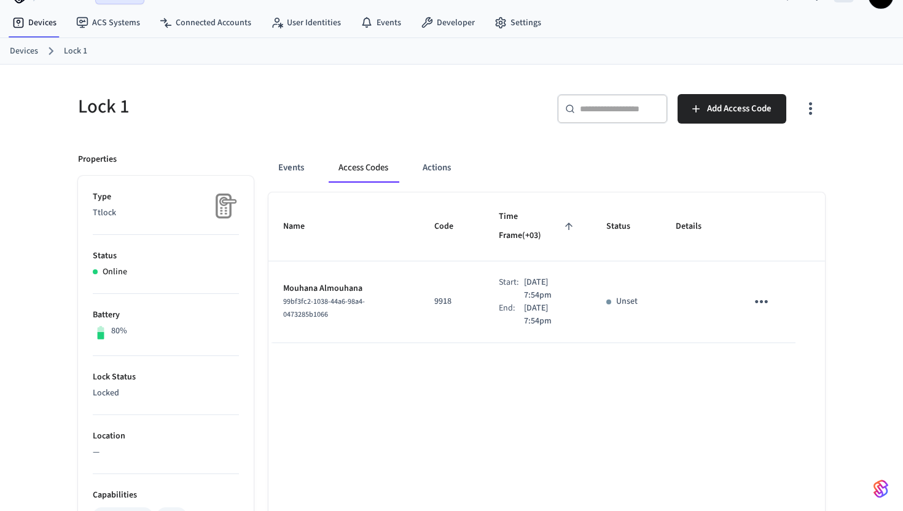
scroll to position [0, 0]
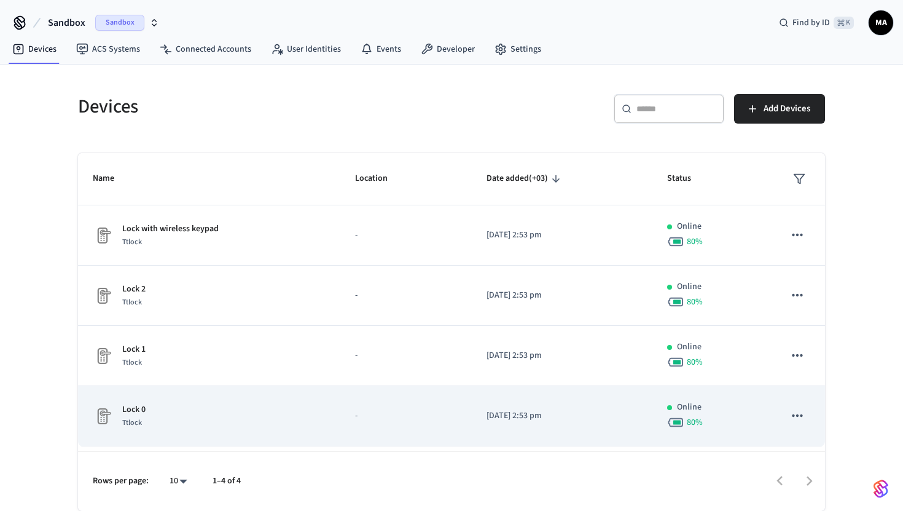
click at [171, 406] on div "Lock 0 Ttlock" at bounding box center [209, 416] width 233 height 26
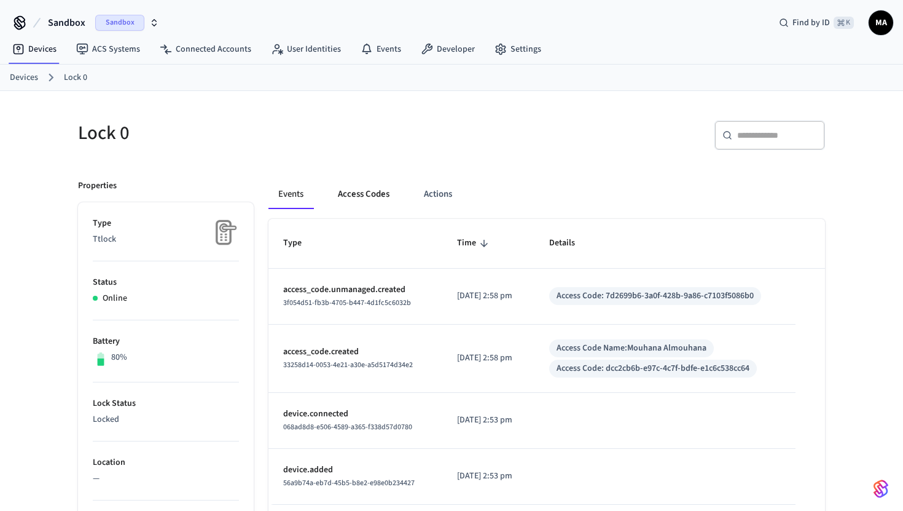
click at [368, 192] on button "Access Codes" at bounding box center [363, 193] width 71 height 29
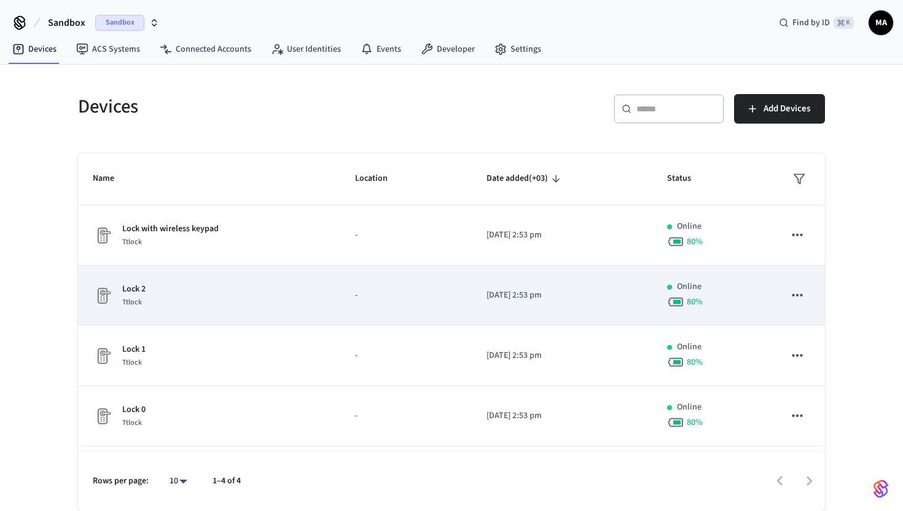
click at [219, 312] on td "Lock 2 Ttlock" at bounding box center [209, 295] width 262 height 60
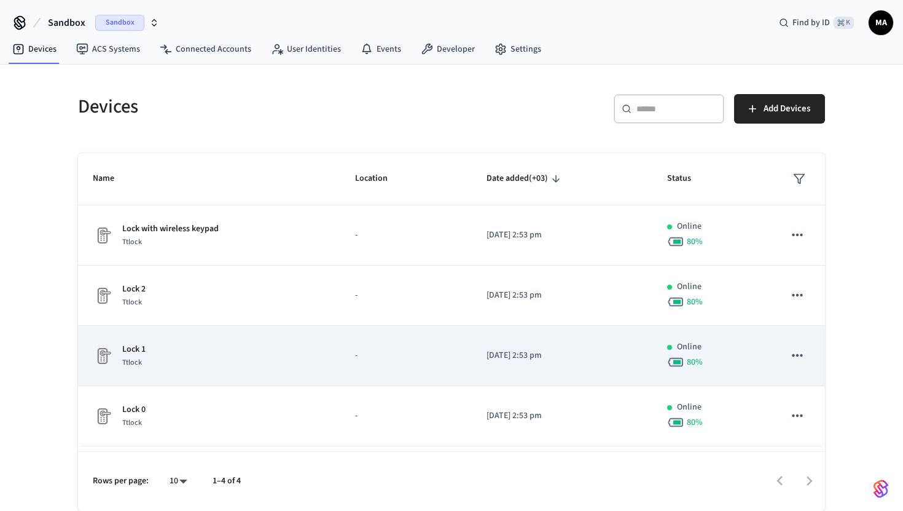
click at [227, 359] on div "Lock 1 Ttlock" at bounding box center [209, 356] width 233 height 26
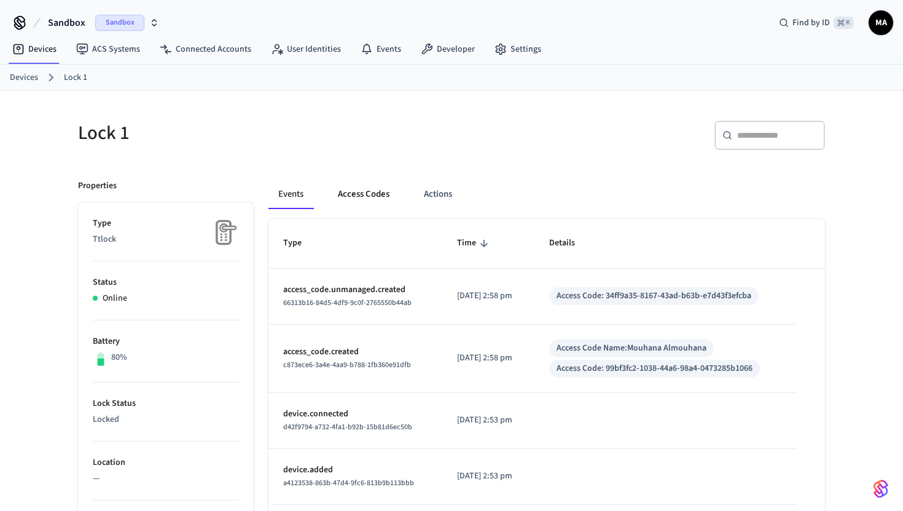
click at [364, 192] on button "Access Codes" at bounding box center [363, 193] width 71 height 29
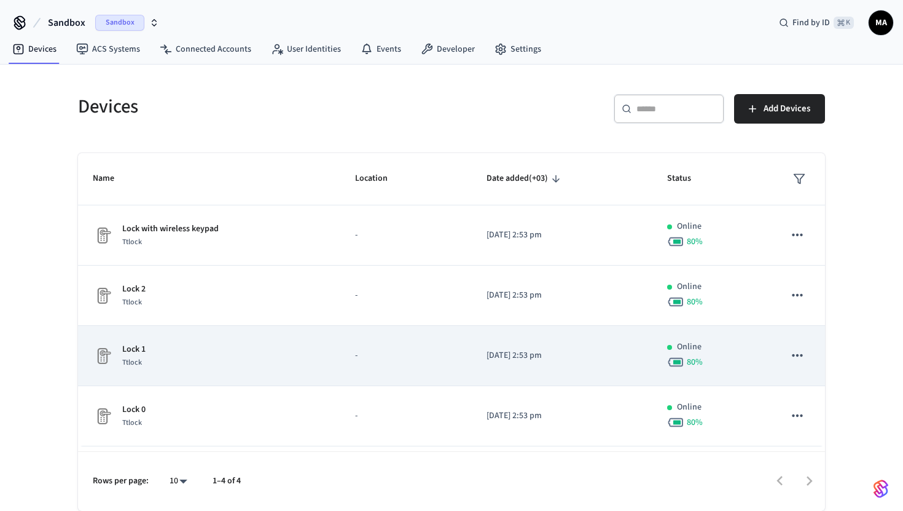
click at [204, 367] on div "Lock 1 Ttlock" at bounding box center [209, 356] width 233 height 26
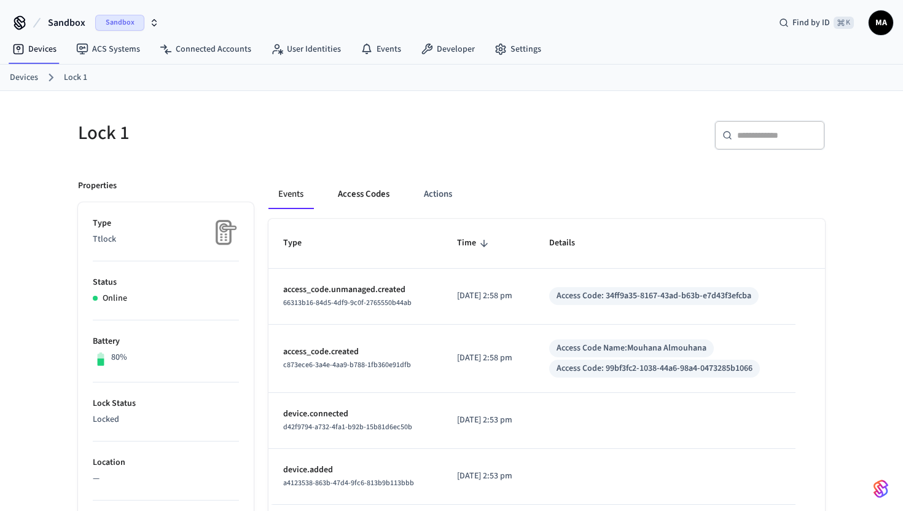
click at [377, 194] on button "Access Codes" at bounding box center [363, 193] width 71 height 29
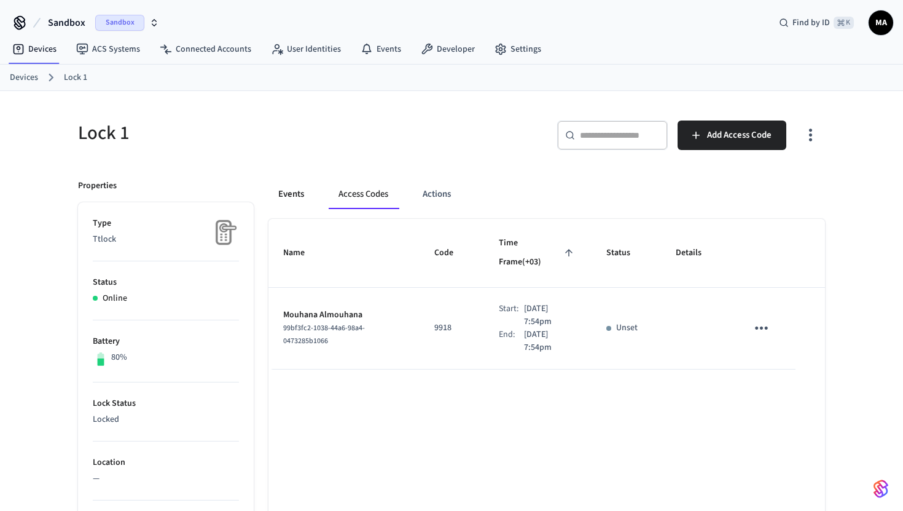
click at [303, 203] on button "Events" at bounding box center [291, 193] width 45 height 29
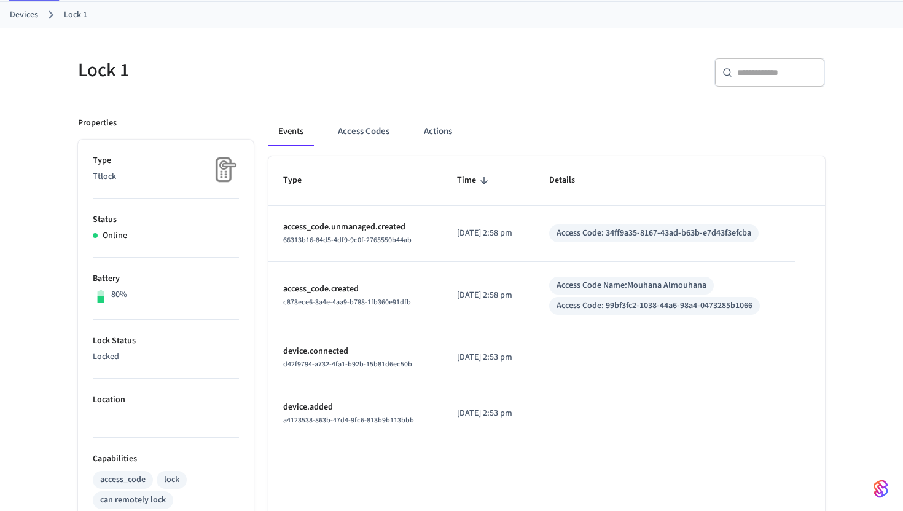
scroll to position [93, 0]
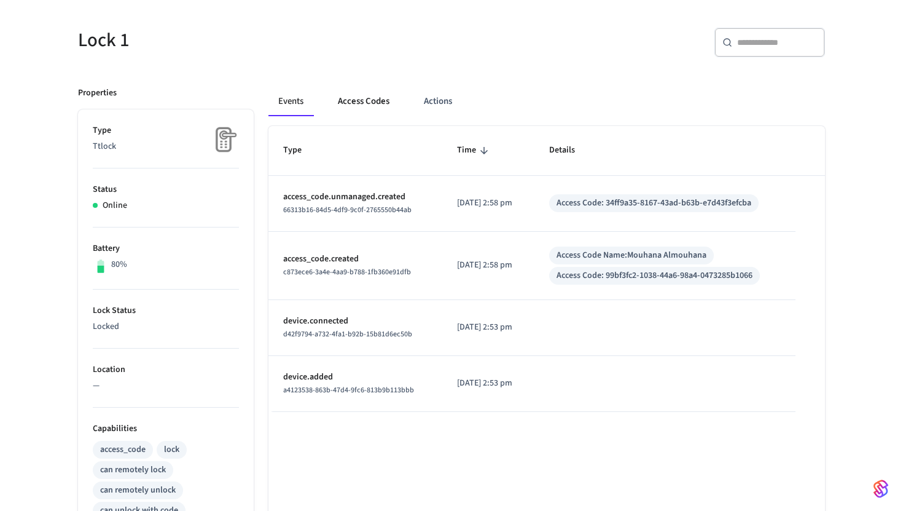
click at [363, 95] on button "Access Codes" at bounding box center [363, 101] width 71 height 29
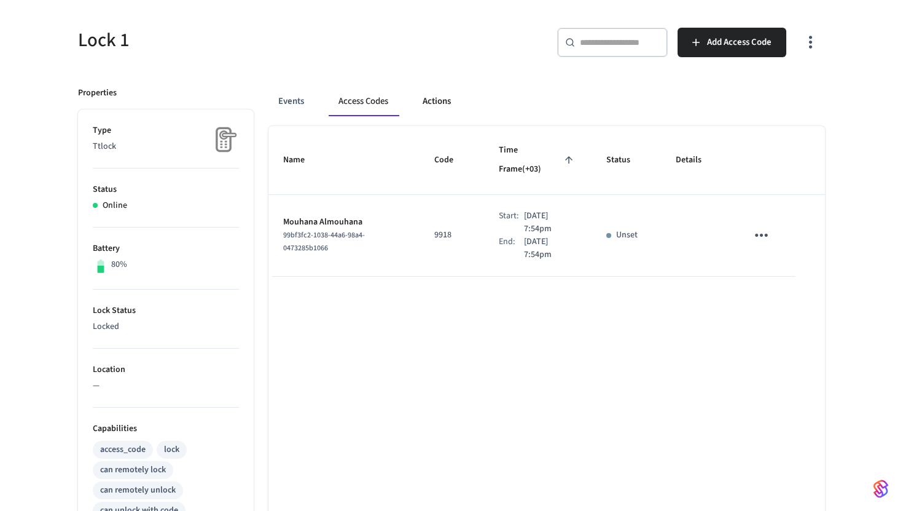
click at [436, 103] on button "Actions" at bounding box center [437, 101] width 48 height 29
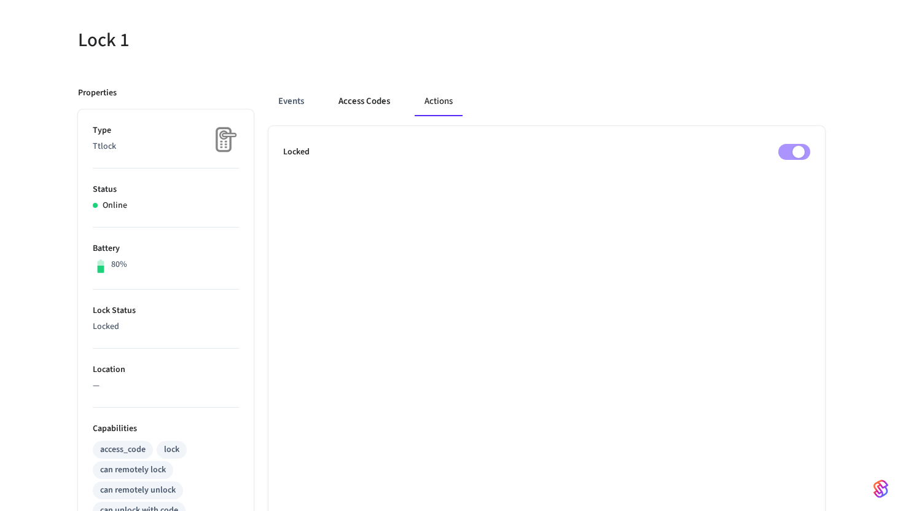
click at [370, 108] on button "Access Codes" at bounding box center [364, 101] width 71 height 29
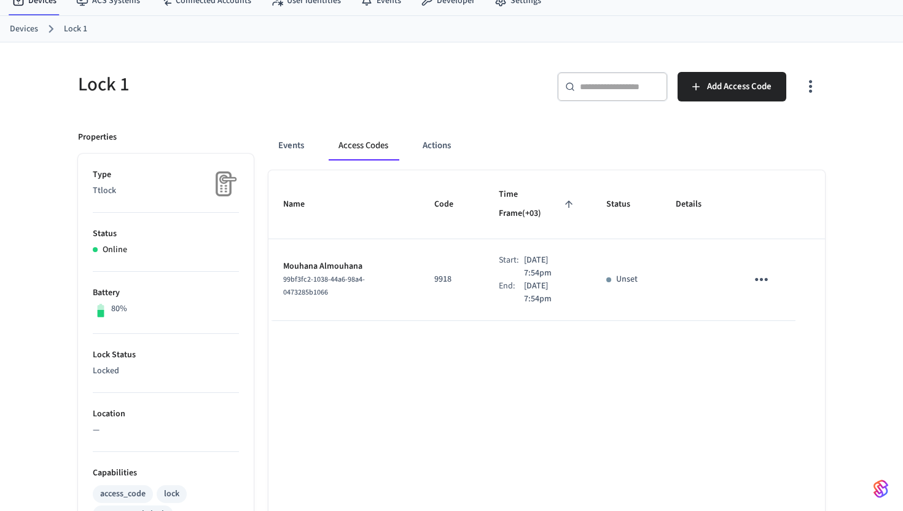
scroll to position [0, 0]
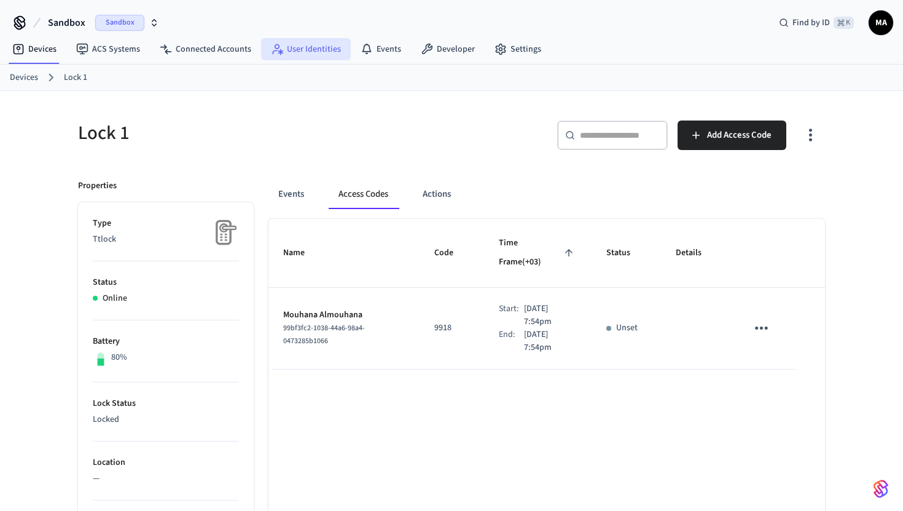
click at [297, 56] on link "User Identities" at bounding box center [306, 49] width 90 height 22
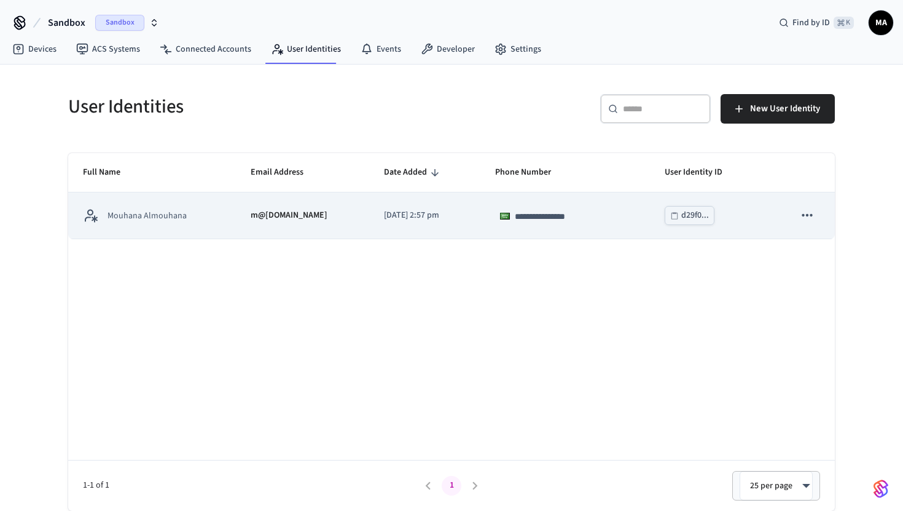
click at [562, 205] on td "**********" at bounding box center [566, 215] width 170 height 46
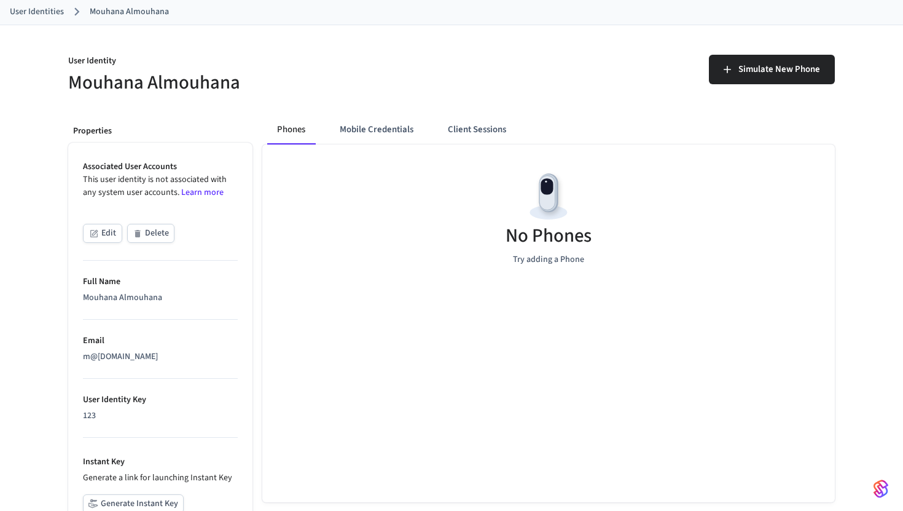
scroll to position [68, 0]
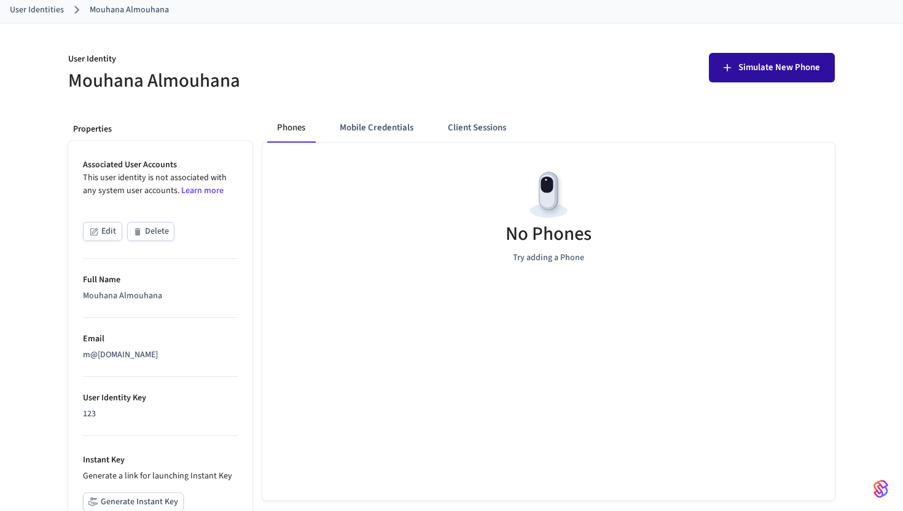
click at [562, 73] on span "Simulate New Phone" at bounding box center [780, 68] width 82 height 16
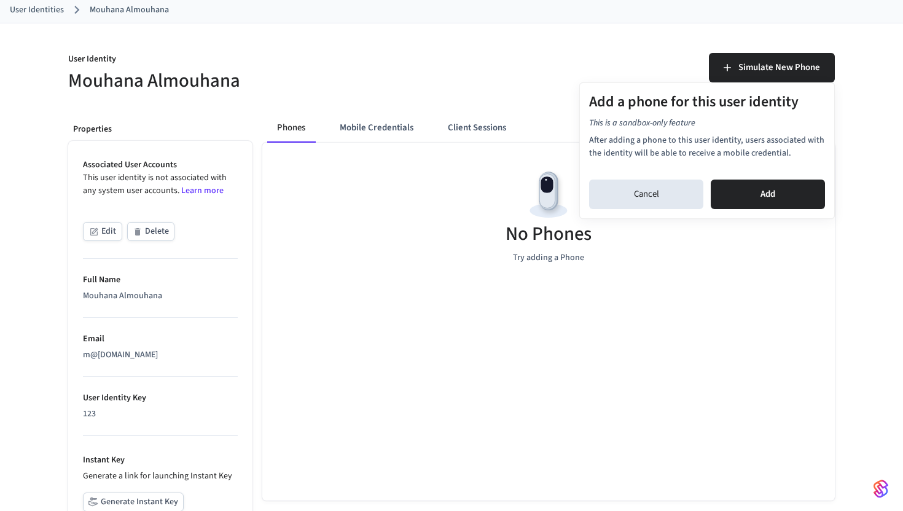
click at [428, 203] on div at bounding box center [451, 255] width 903 height 511
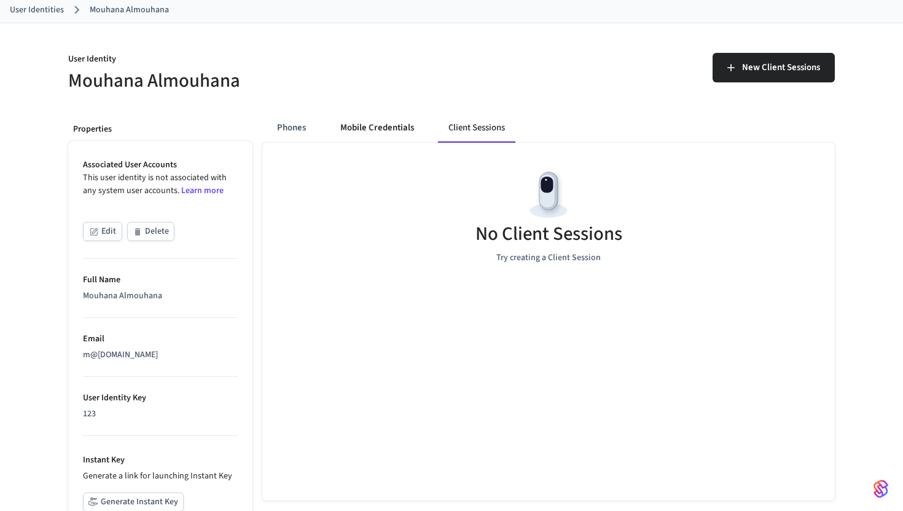
click at [367, 130] on button "Mobile Credentials" at bounding box center [377, 127] width 93 height 29
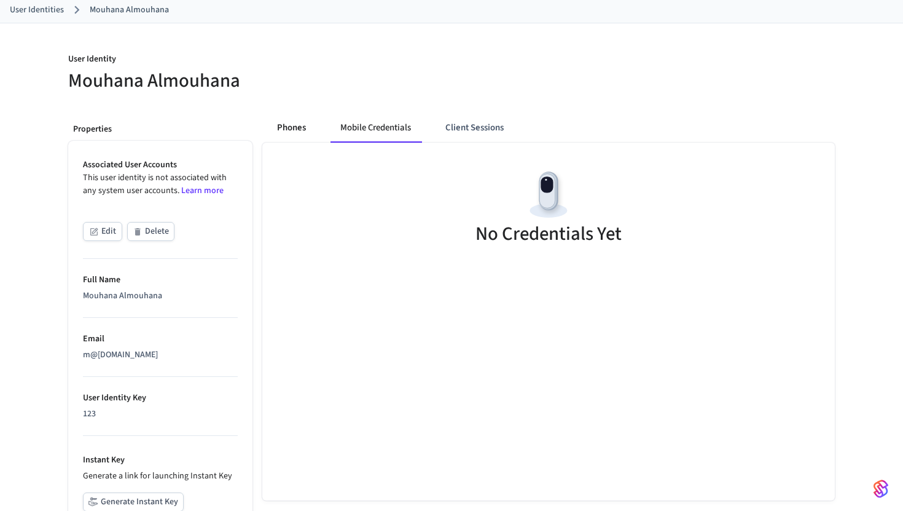
click at [297, 120] on button "Phones" at bounding box center [291, 127] width 49 height 29
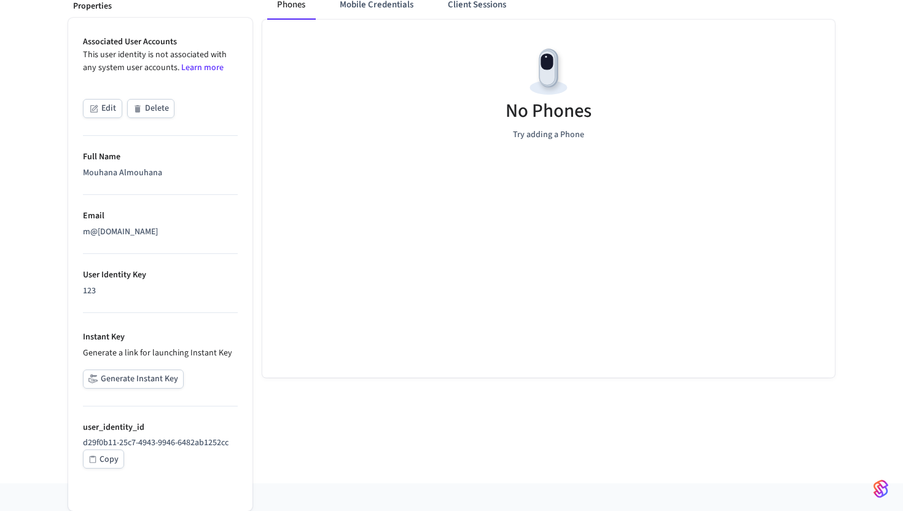
scroll to position [0, 0]
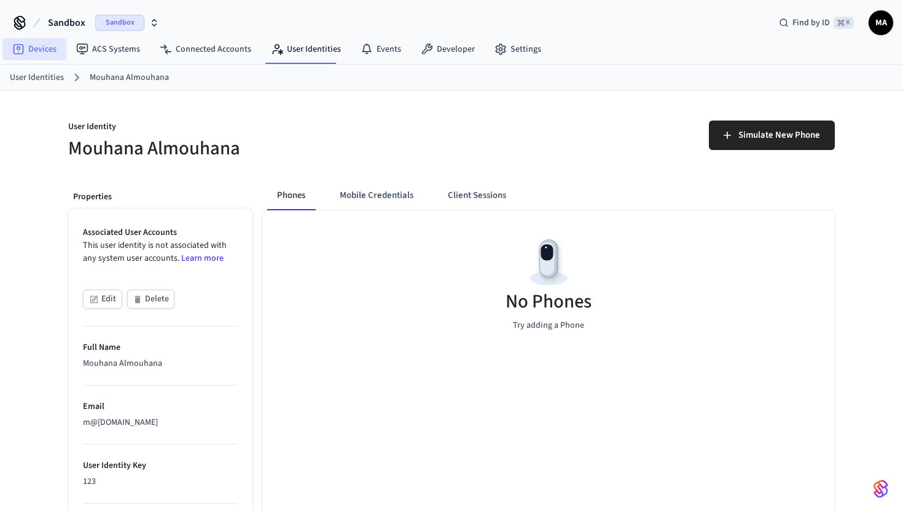
click at [47, 56] on link "Devices" at bounding box center [34, 49] width 64 height 22
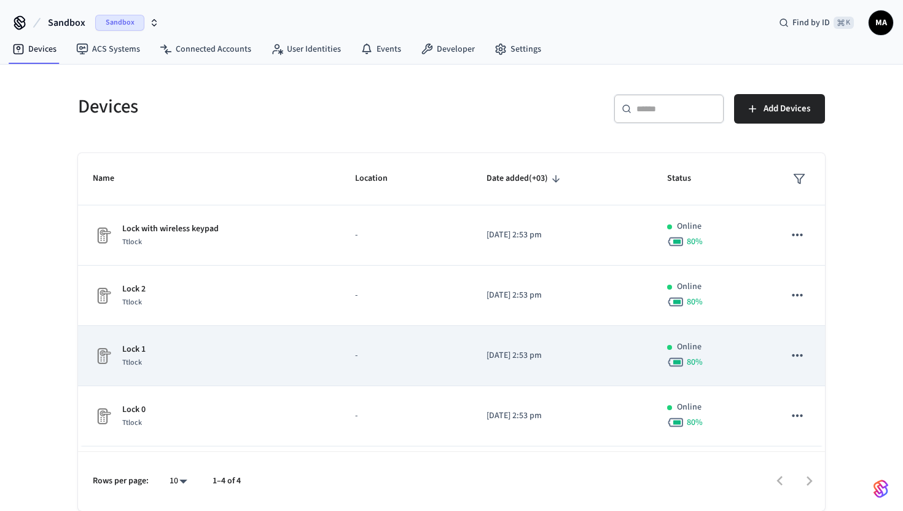
click at [188, 355] on div "Lock 1 Ttlock" at bounding box center [209, 356] width 233 height 26
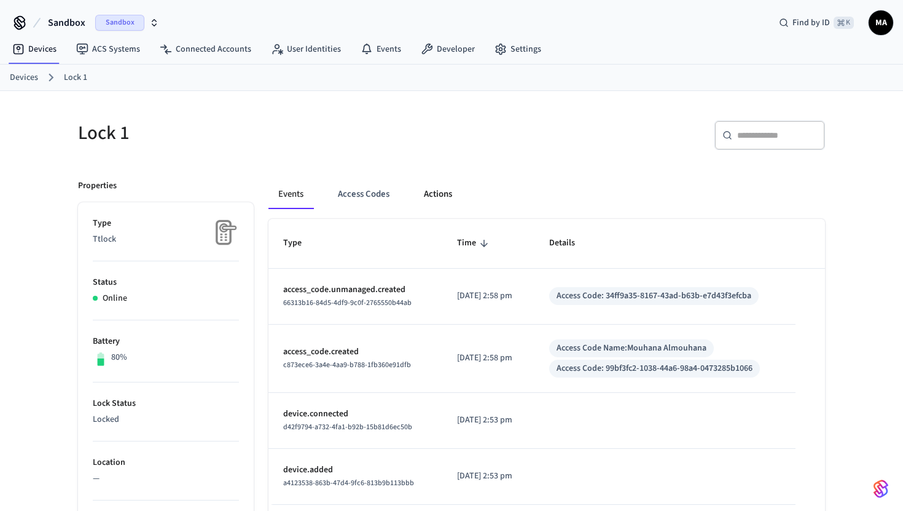
click at [444, 187] on button "Actions" at bounding box center [438, 193] width 48 height 29
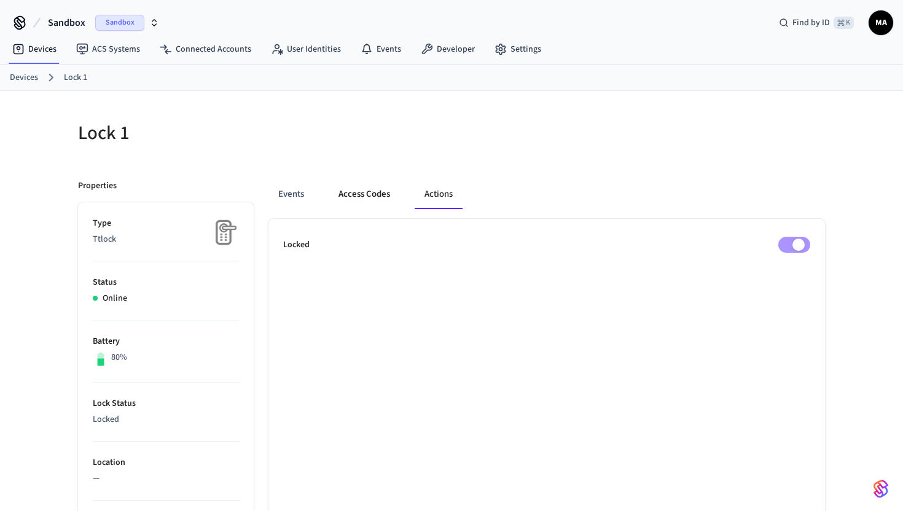
click at [379, 198] on button "Access Codes" at bounding box center [364, 193] width 71 height 29
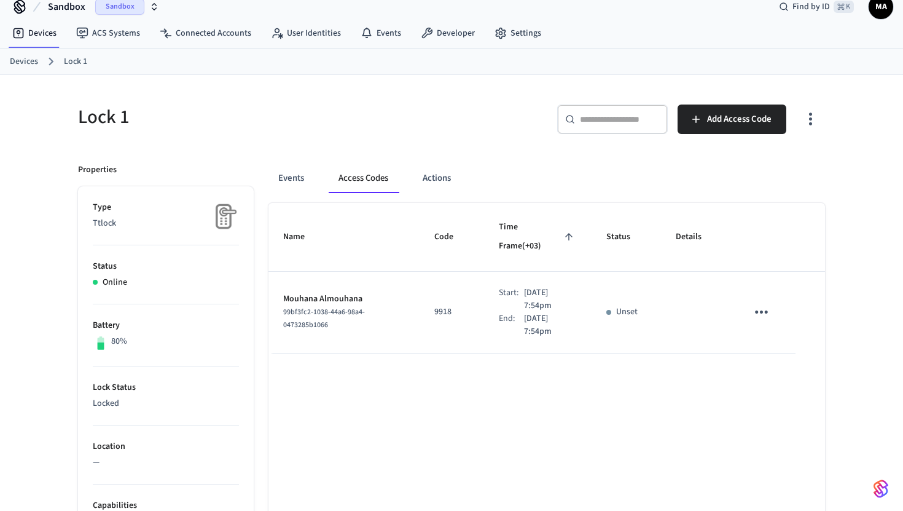
scroll to position [14, 0]
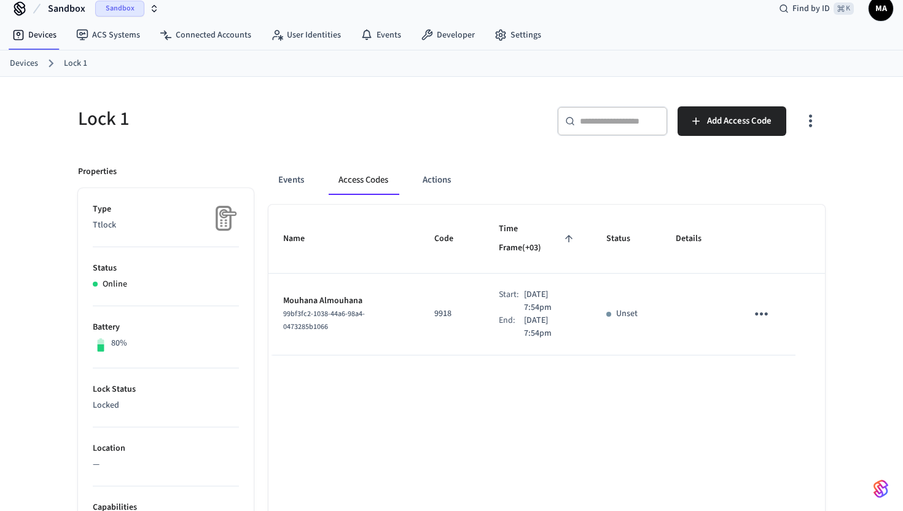
click at [334, 308] on span "99bf3fc2-1038-44a6-98a4-0473285b1066" at bounding box center [324, 319] width 82 height 23
click at [562, 304] on icon "sticky table" at bounding box center [761, 313] width 19 height 19
click at [562, 326] on li "Edit" at bounding box center [791, 331] width 58 height 33
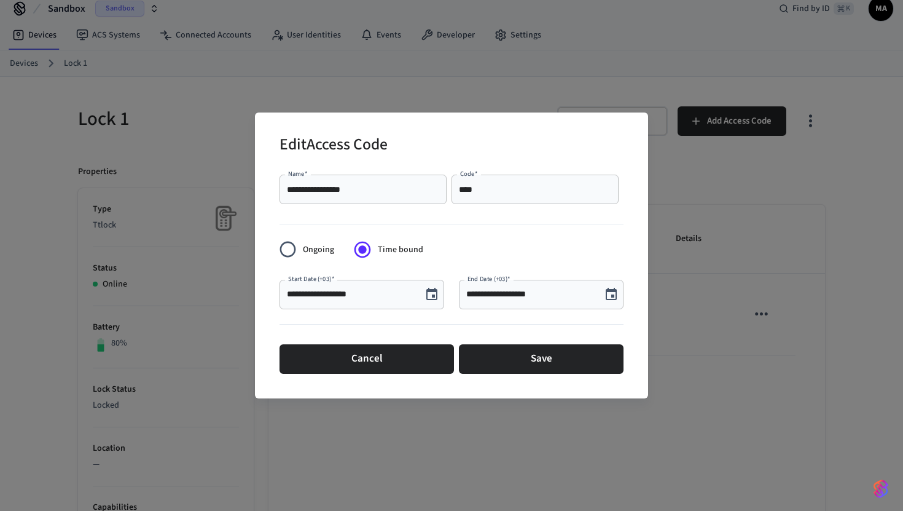
click at [372, 188] on input "**********" at bounding box center [363, 189] width 152 height 12
click at [447, 149] on div "Edit Access Code" at bounding box center [452, 145] width 344 height 37
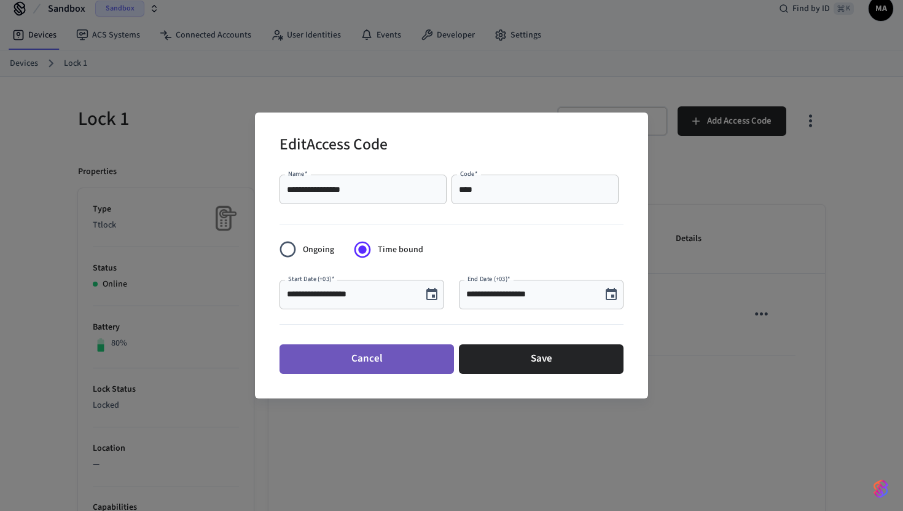
click at [371, 363] on button "Cancel" at bounding box center [367, 358] width 175 height 29
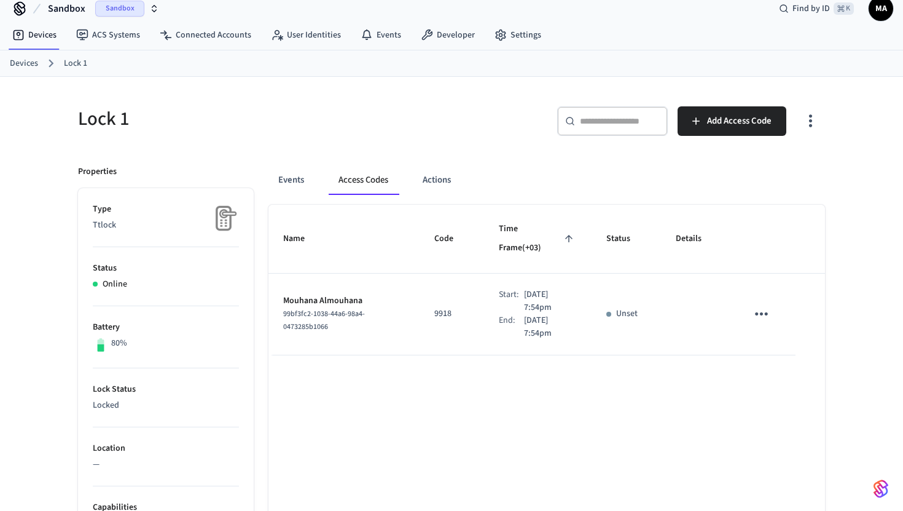
click at [321, 308] on span "99bf3fc2-1038-44a6-98a4-0473285b1066" at bounding box center [324, 319] width 82 height 23
click at [305, 36] on link "User Identities" at bounding box center [306, 35] width 90 height 22
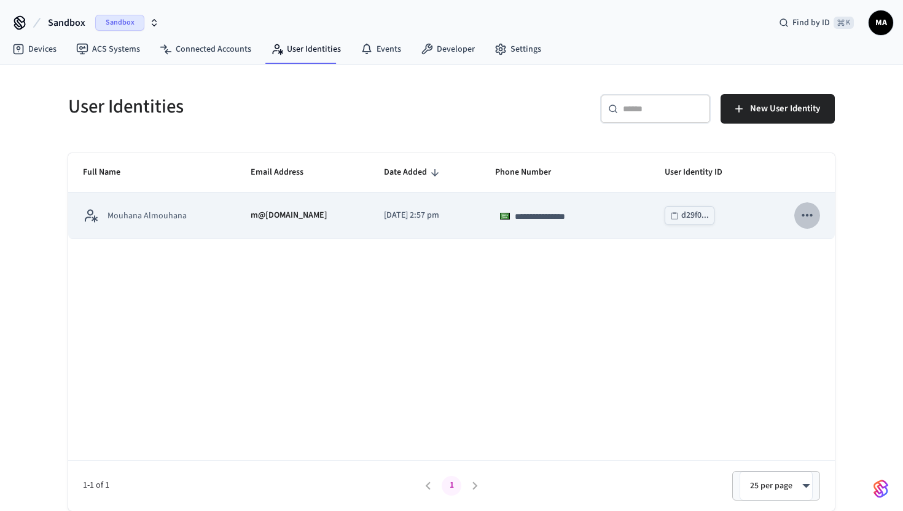
click at [562, 221] on icon "sticky table" at bounding box center [808, 215] width 16 height 16
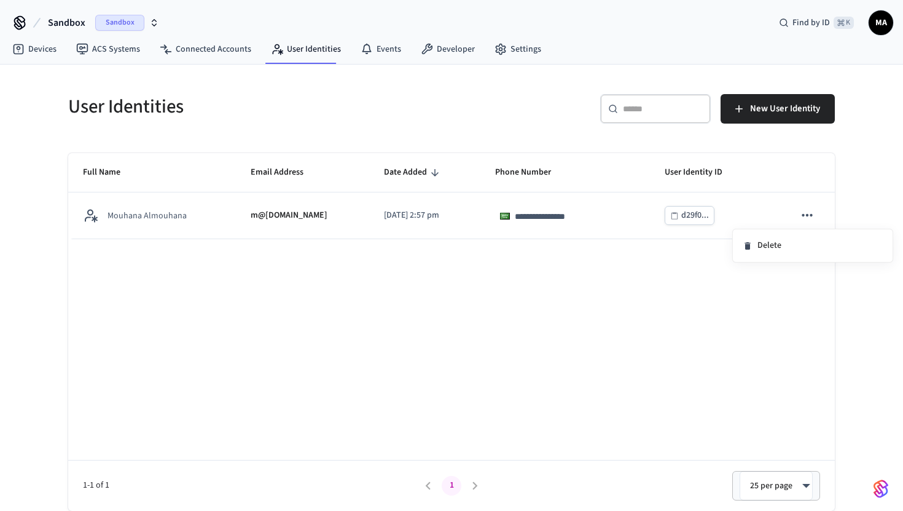
click at [562, 212] on div at bounding box center [451, 255] width 903 height 511
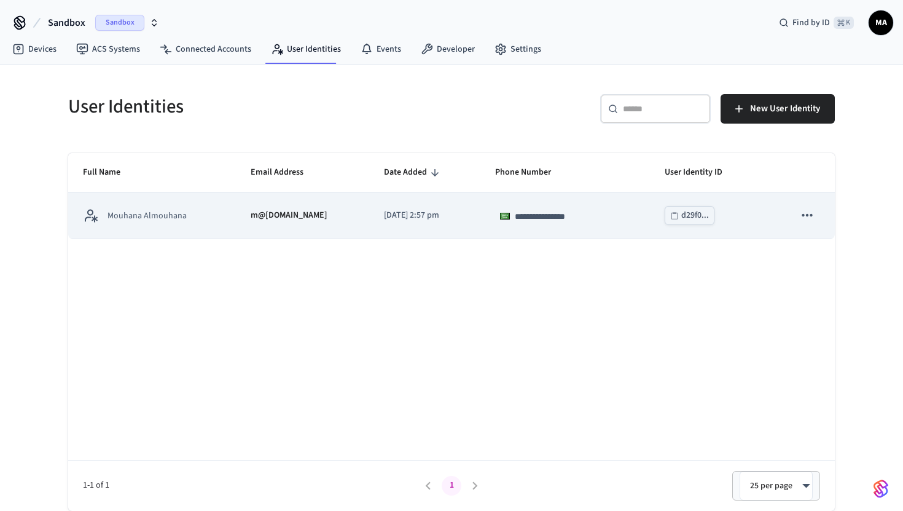
click at [562, 211] on td "d29f0..." at bounding box center [715, 215] width 130 height 46
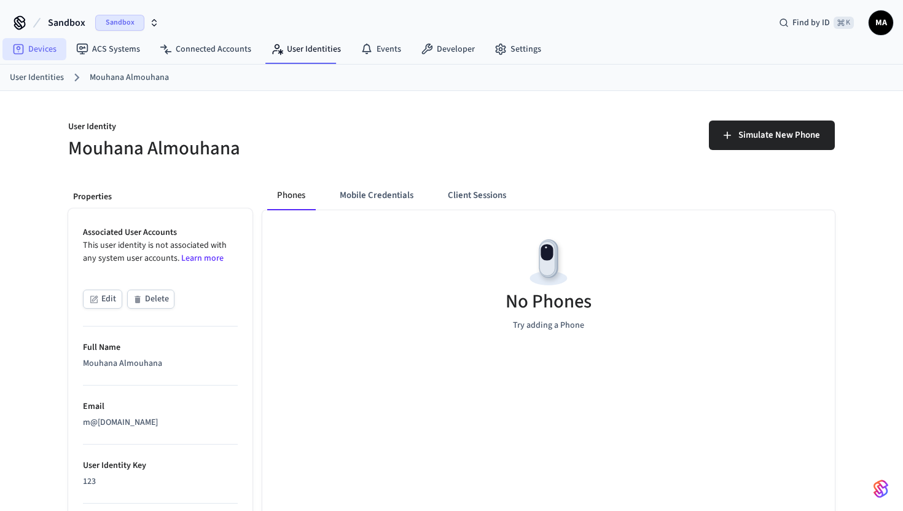
click at [35, 46] on link "Devices" at bounding box center [34, 49] width 64 height 22
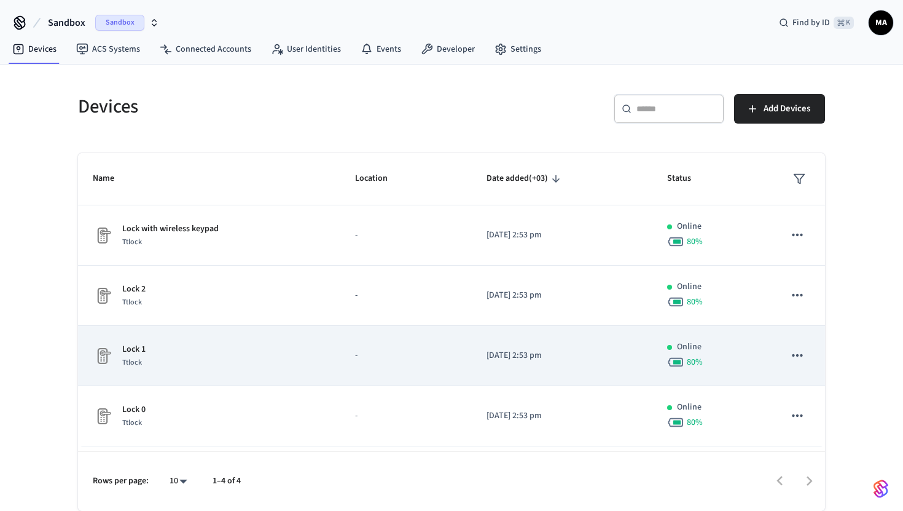
click at [192, 359] on div "Lock 1 Ttlock" at bounding box center [209, 356] width 233 height 26
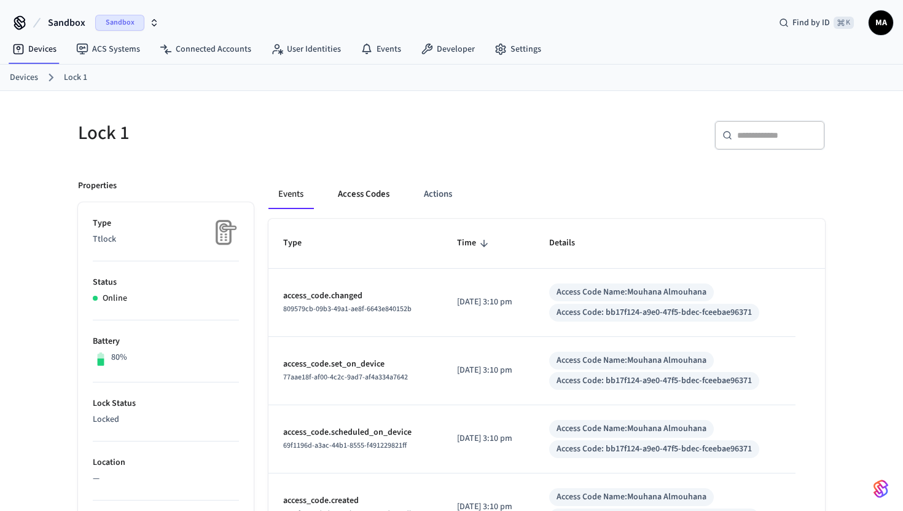
click at [358, 201] on button "Access Codes" at bounding box center [363, 193] width 71 height 29
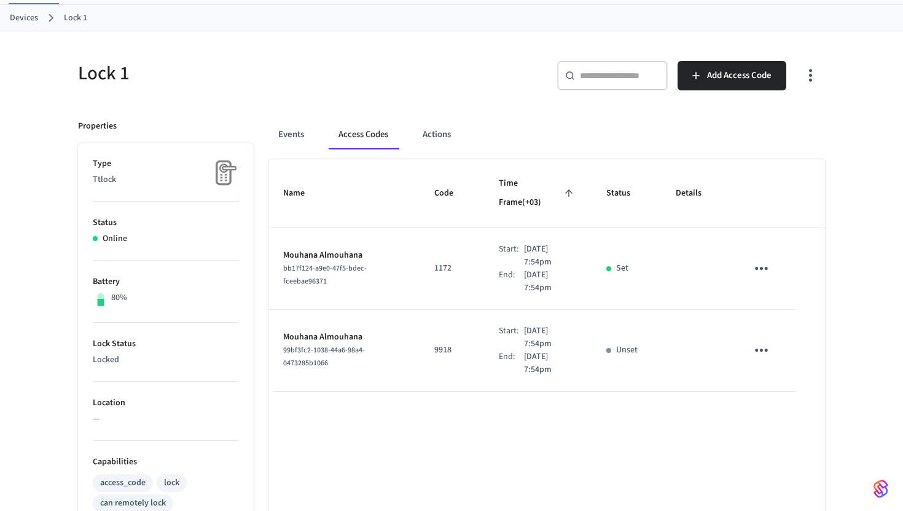
scroll to position [74, 0]
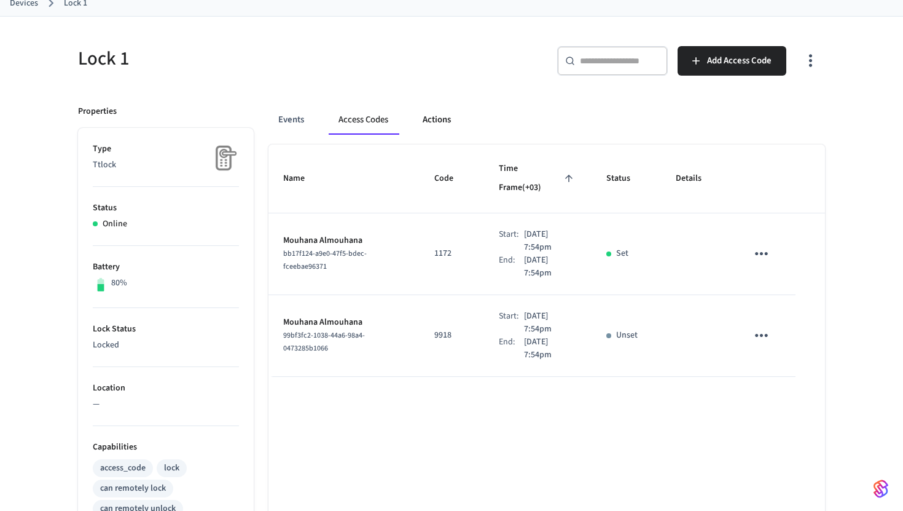
click at [434, 115] on button "Actions" at bounding box center [437, 119] width 48 height 29
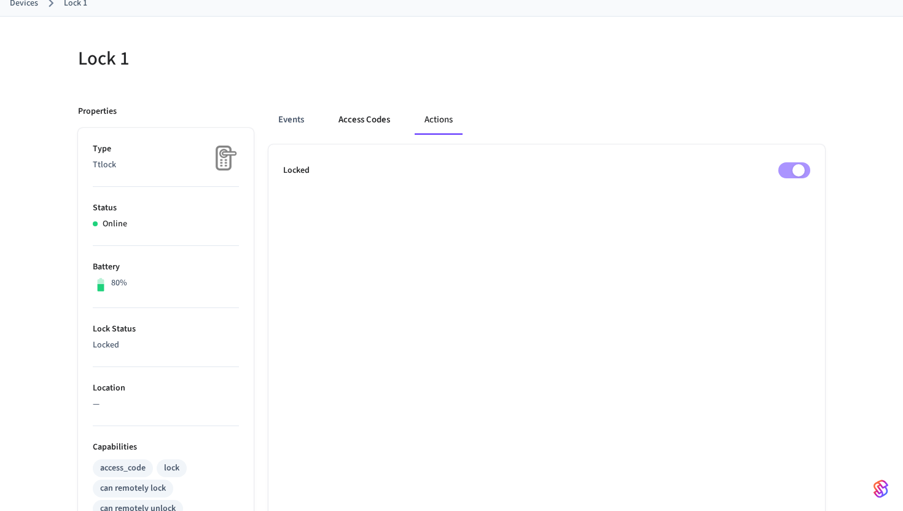
click at [380, 119] on button "Access Codes" at bounding box center [364, 119] width 71 height 29
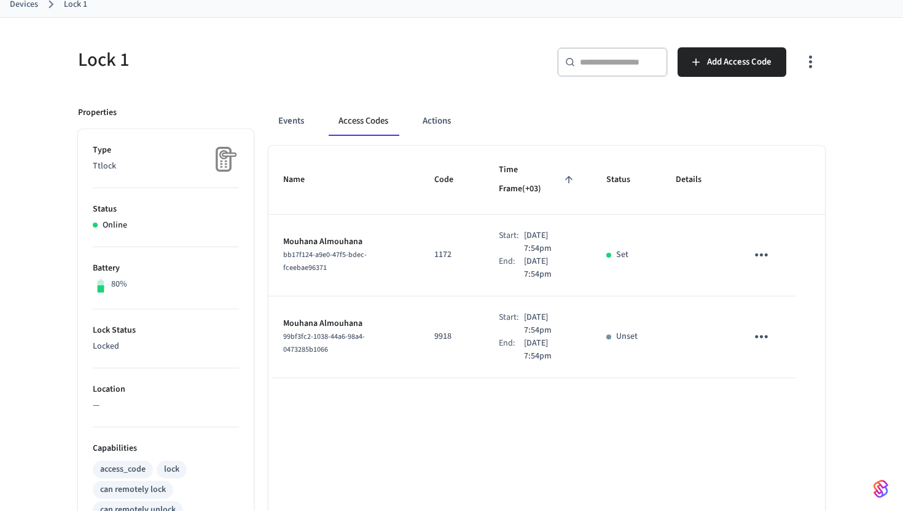
scroll to position [76, 0]
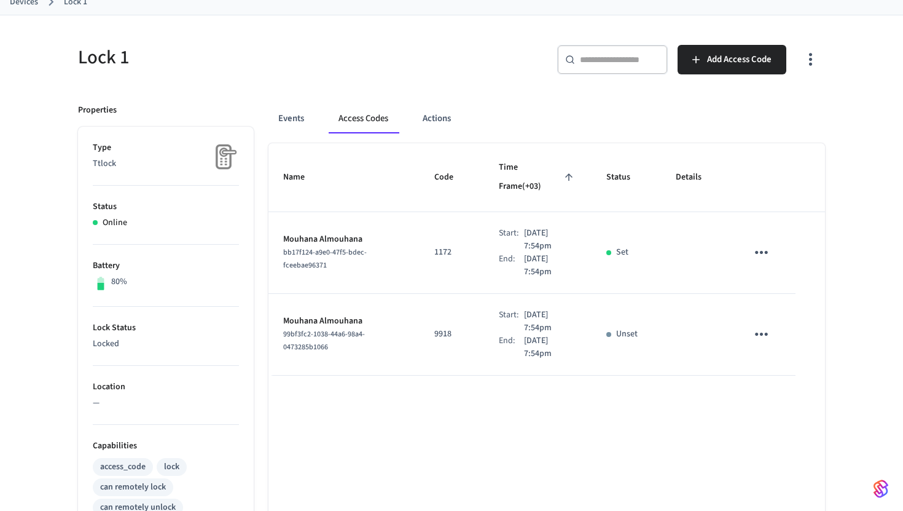
click at [562, 251] on icon "sticky table" at bounding box center [761, 252] width 13 height 3
click at [562, 235] on div at bounding box center [451, 255] width 903 height 511
click at [562, 243] on icon "sticky table" at bounding box center [761, 252] width 19 height 19
click at [562, 267] on li "Edit" at bounding box center [791, 269] width 58 height 33
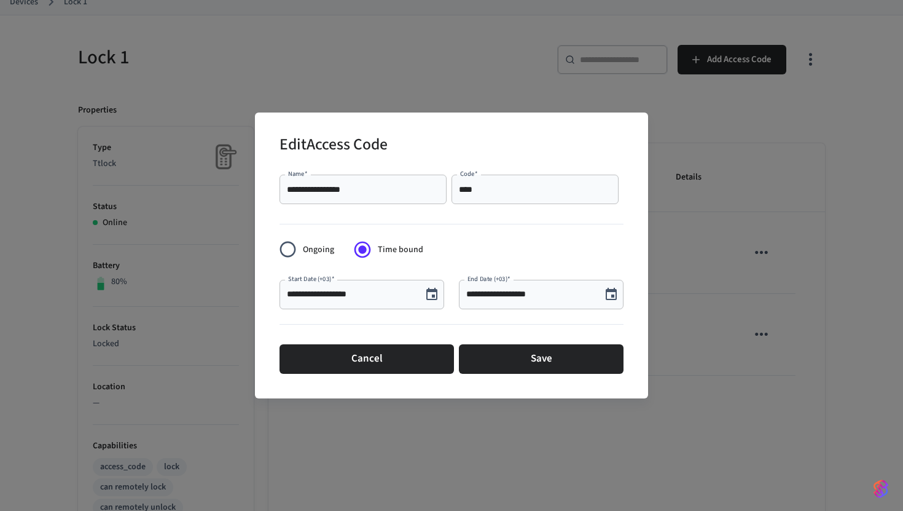
click at [562, 367] on div "**********" at bounding box center [451, 255] width 903 height 511
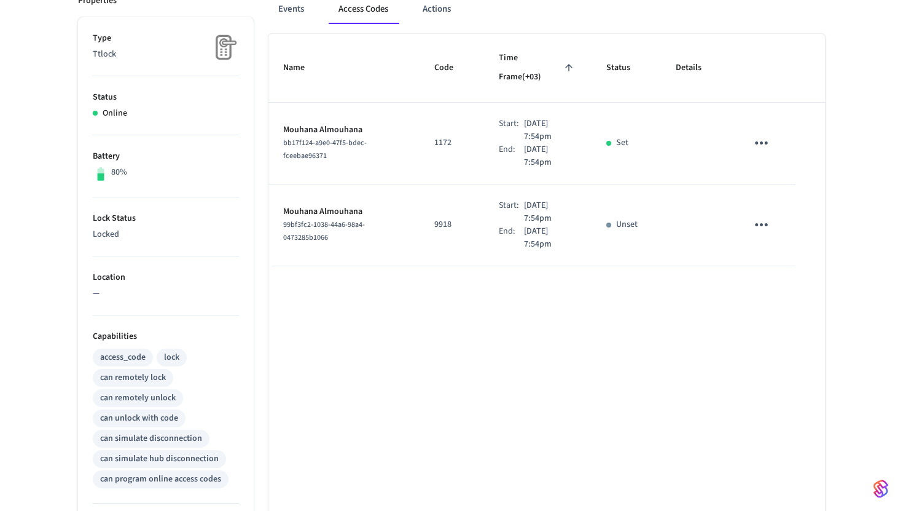
scroll to position [0, 0]
